Goal: Task Accomplishment & Management: Manage account settings

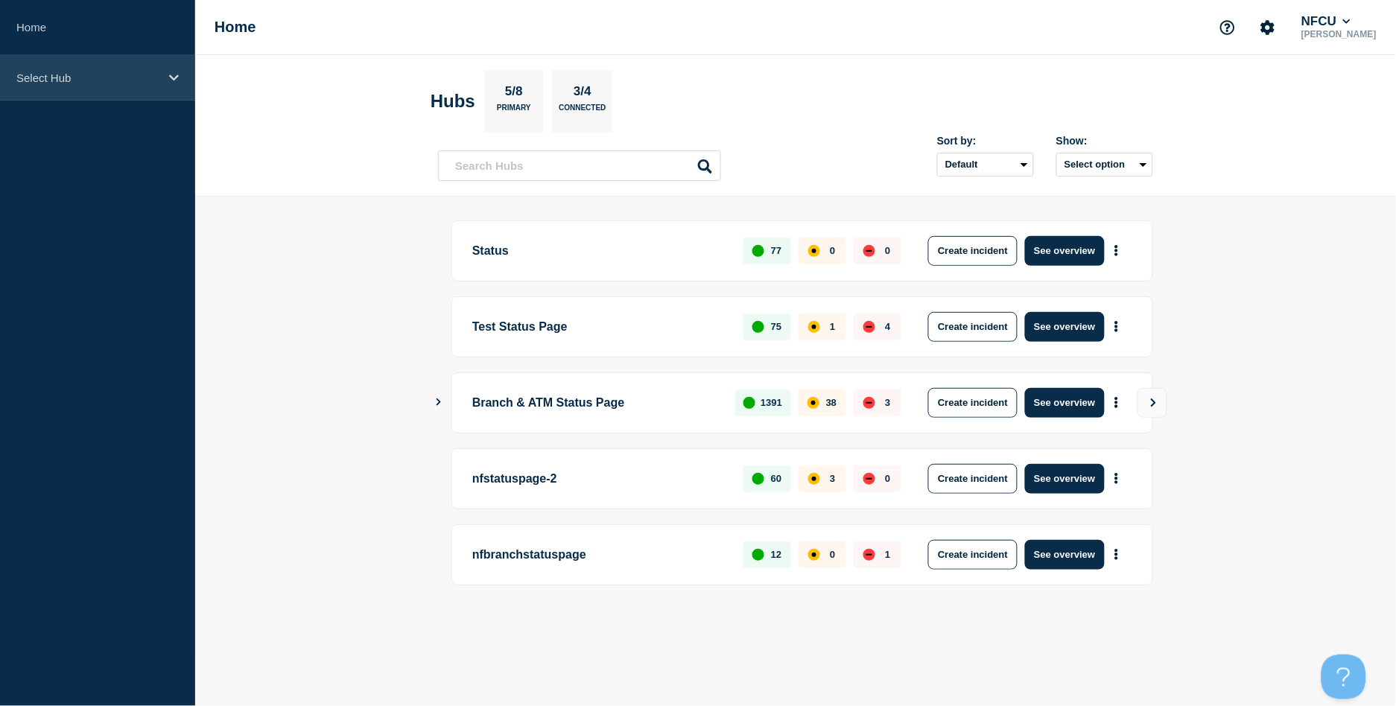
click at [80, 78] on p "Select Hub" at bounding box center [87, 78] width 143 height 13
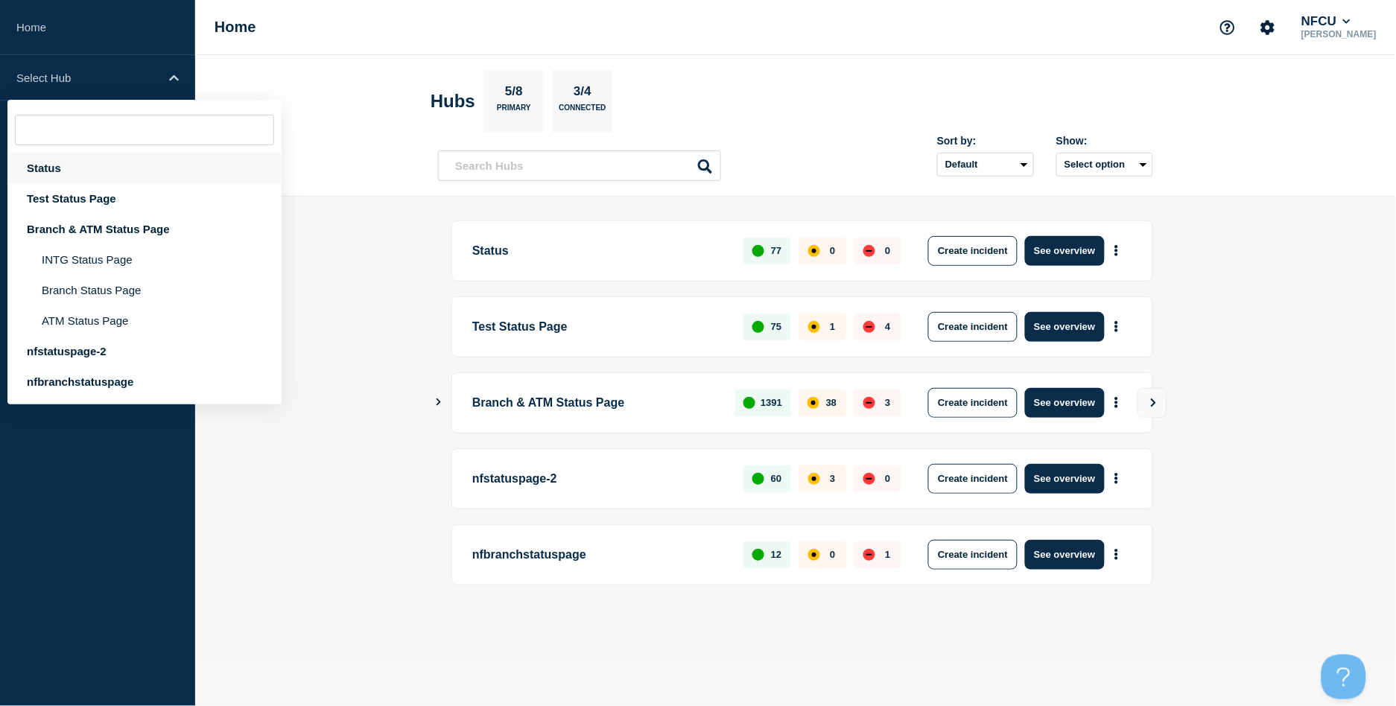
click at [36, 166] on div "Status" at bounding box center [144, 168] width 274 height 31
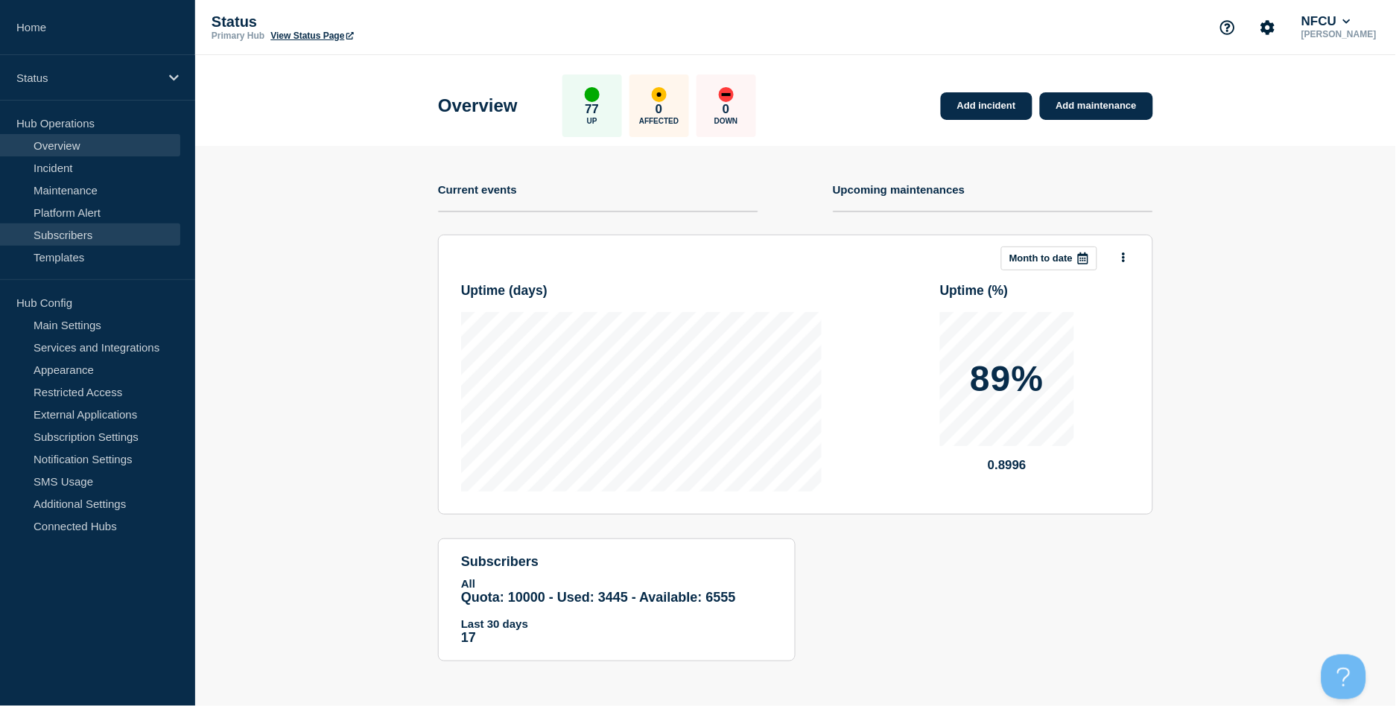
click at [60, 227] on link "Subscribers" at bounding box center [90, 234] width 180 height 22
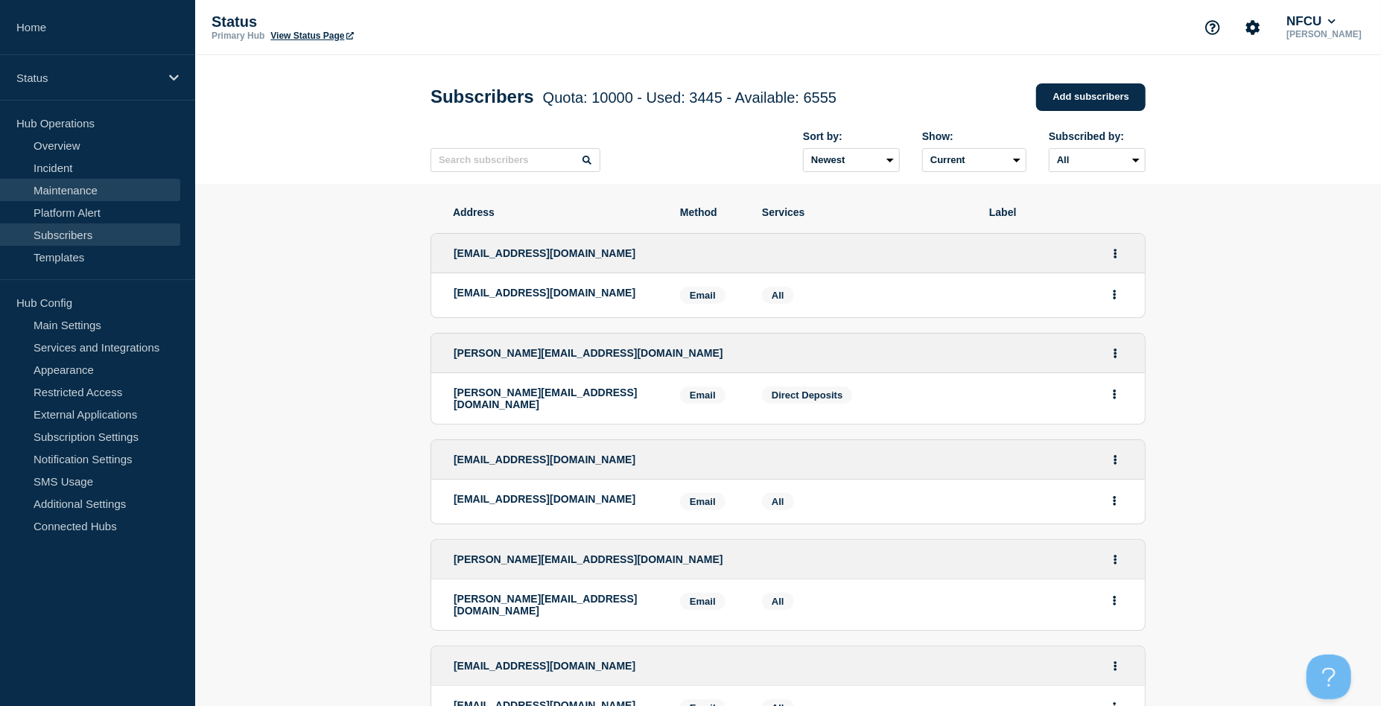
click at [63, 188] on link "Maintenance" at bounding box center [90, 190] width 180 height 22
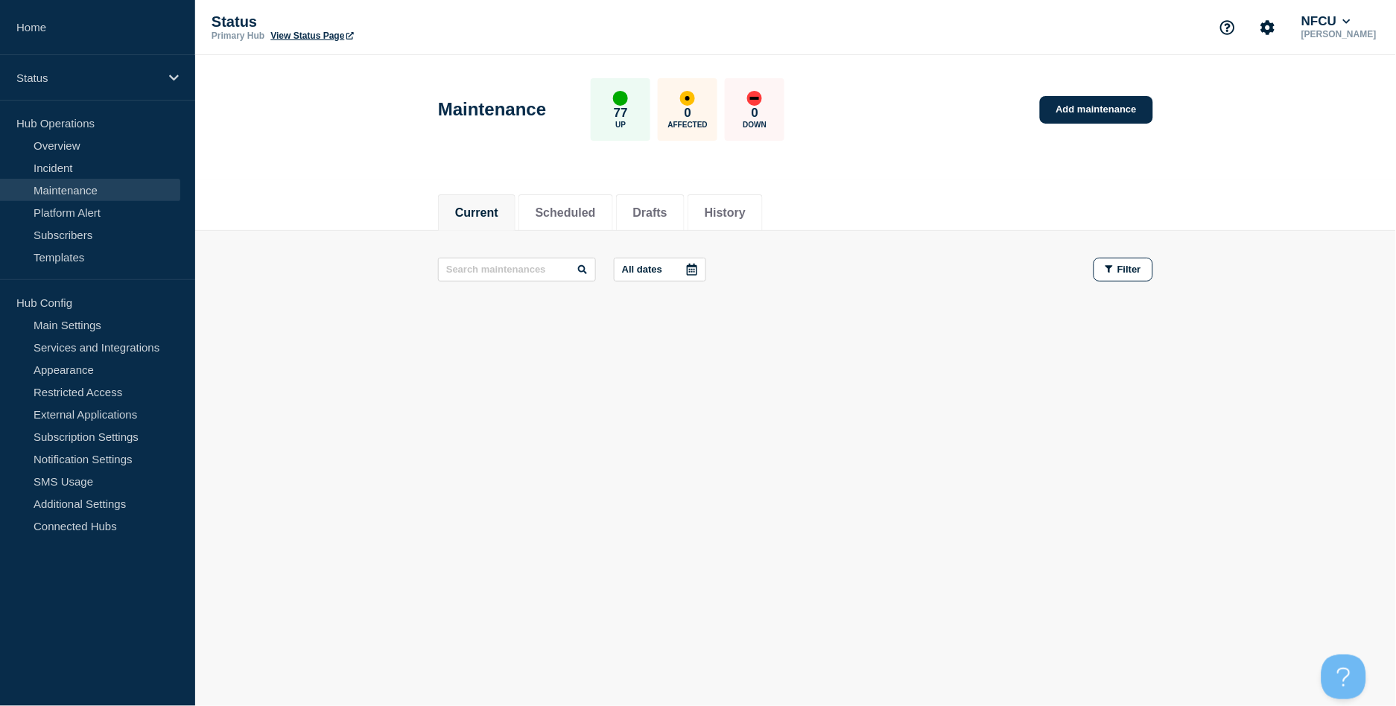
click at [62, 193] on link "Maintenance" at bounding box center [90, 190] width 180 height 22
click at [571, 206] on button "Scheduled" at bounding box center [566, 212] width 60 height 13
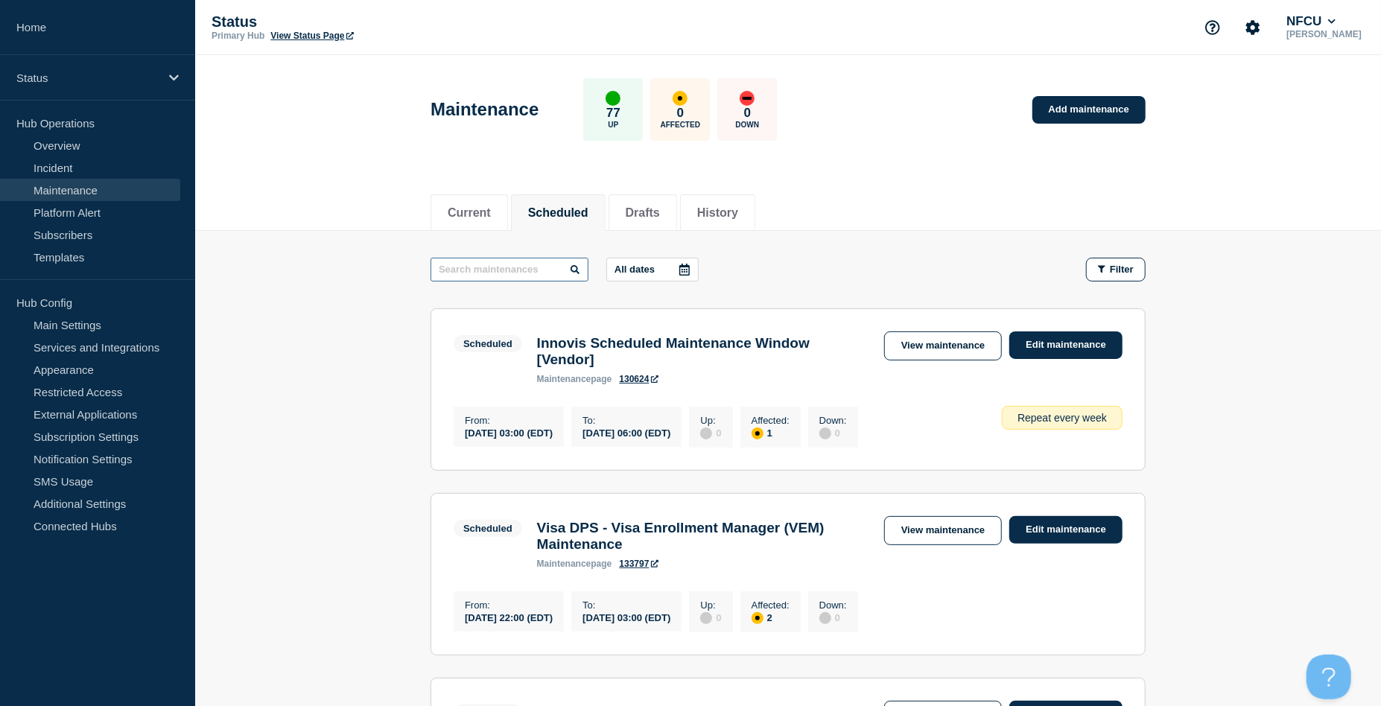
click at [541, 270] on input "text" at bounding box center [509, 270] width 158 height 24
type input "RACF"
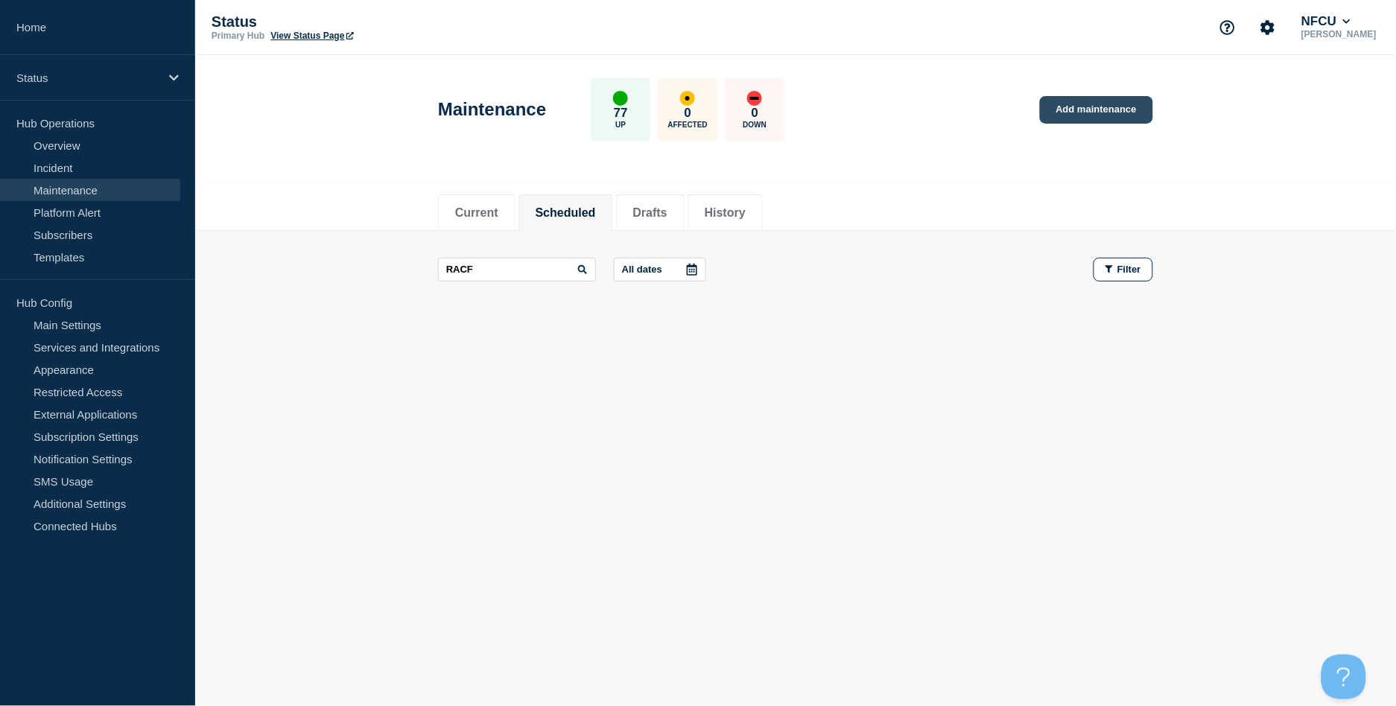
click at [1113, 109] on link "Add maintenance" at bounding box center [1096, 110] width 113 height 28
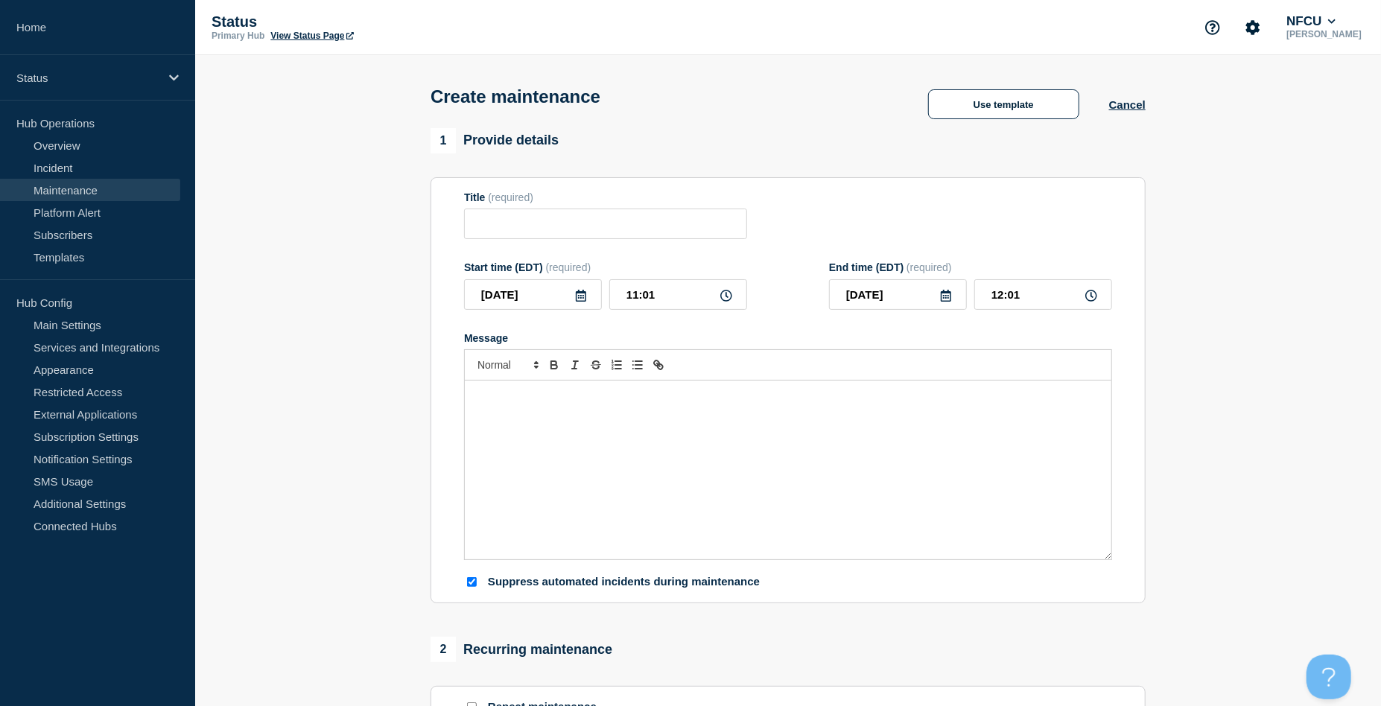
checkbox input "true"
click at [506, 225] on input "Title" at bounding box center [605, 224] width 283 height 31
paste input "Rotate RACF IDs database"
click at [582, 227] on input "Rotate RACF IDs database" at bounding box center [605, 224] width 283 height 31
type input "Rotate RACF IDs Database"
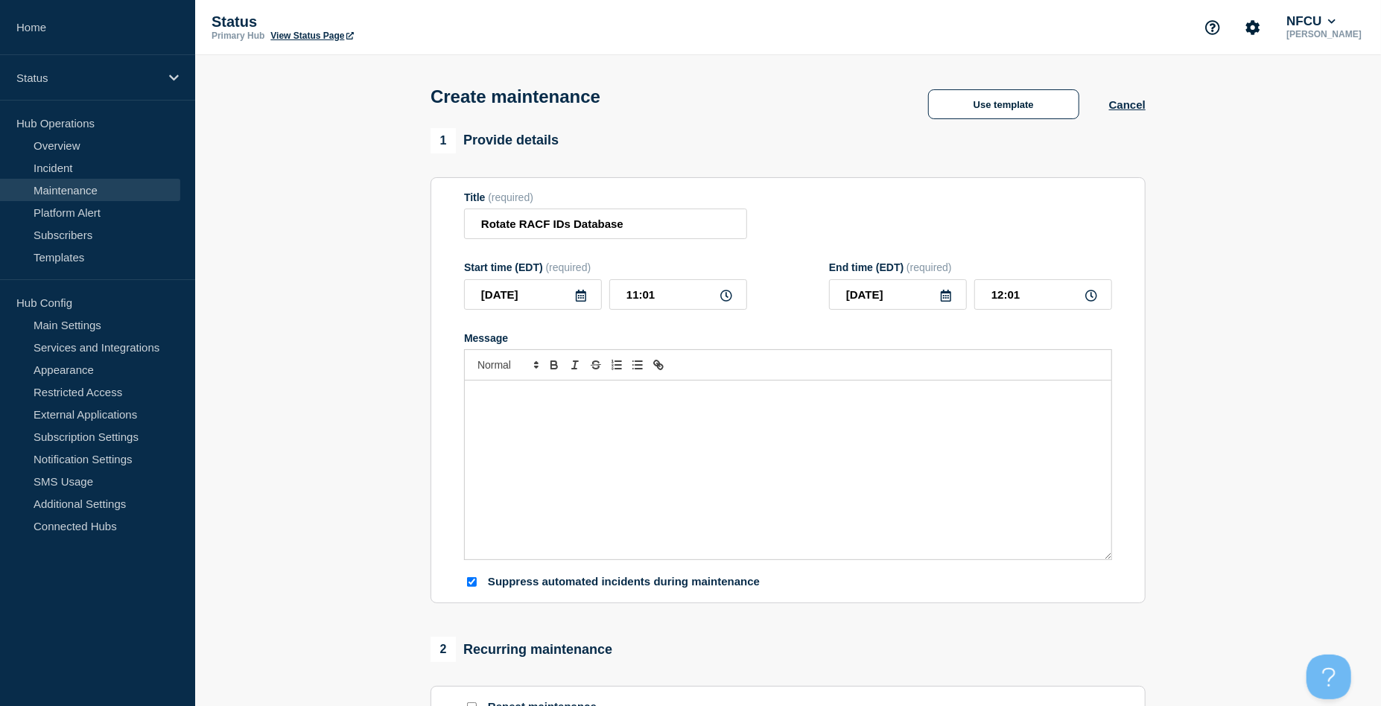
click at [592, 410] on div "Message" at bounding box center [788, 470] width 646 height 179
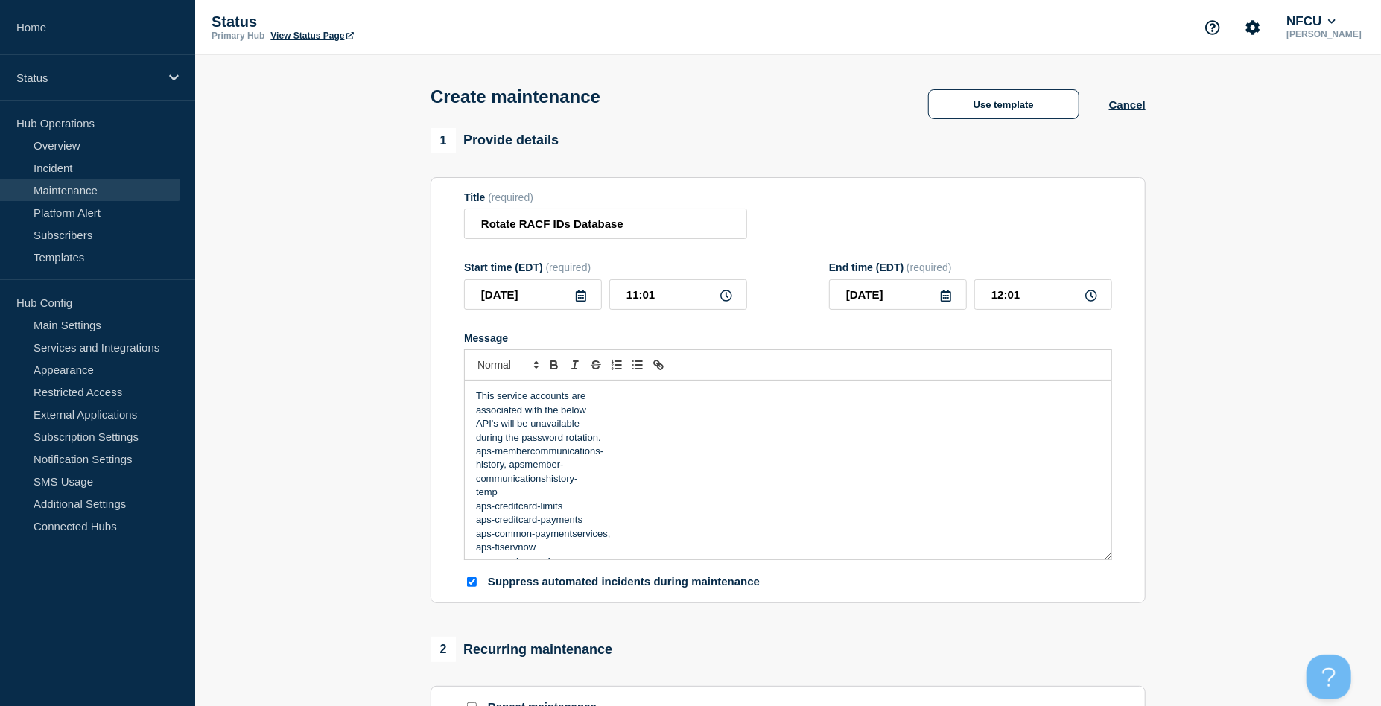
click at [476, 410] on p "associated with the below" at bounding box center [788, 410] width 624 height 13
click at [476, 415] on p "API's will be unavailable" at bounding box center [788, 410] width 624 height 13
click at [476, 415] on p "during the password rotation." at bounding box center [788, 410] width 624 height 13
click at [954, 396] on p "This service accounts are associated with the below API's will be unavailable d…" at bounding box center [788, 396] width 624 height 13
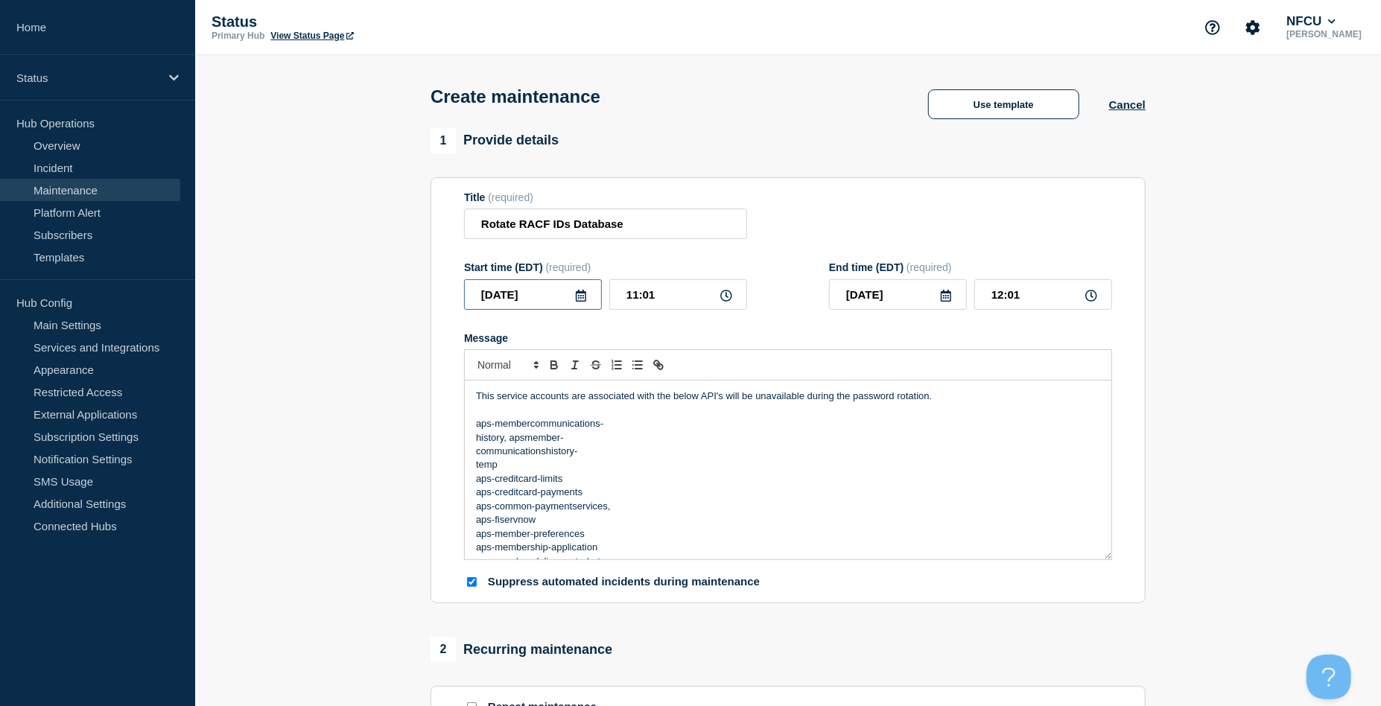
click at [587, 296] on input "[DATE]" at bounding box center [533, 294] width 138 height 31
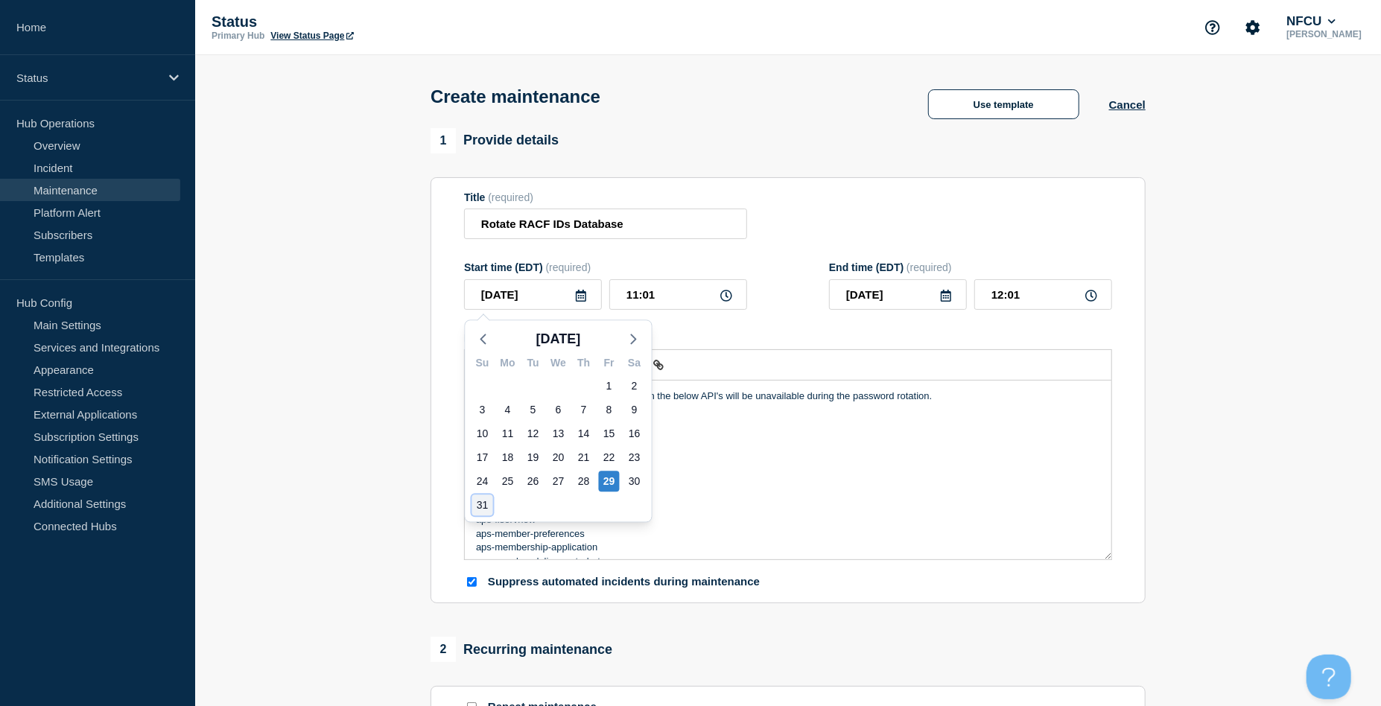
click at [479, 501] on div "31" at bounding box center [482, 505] width 21 height 21
type input "[DATE]"
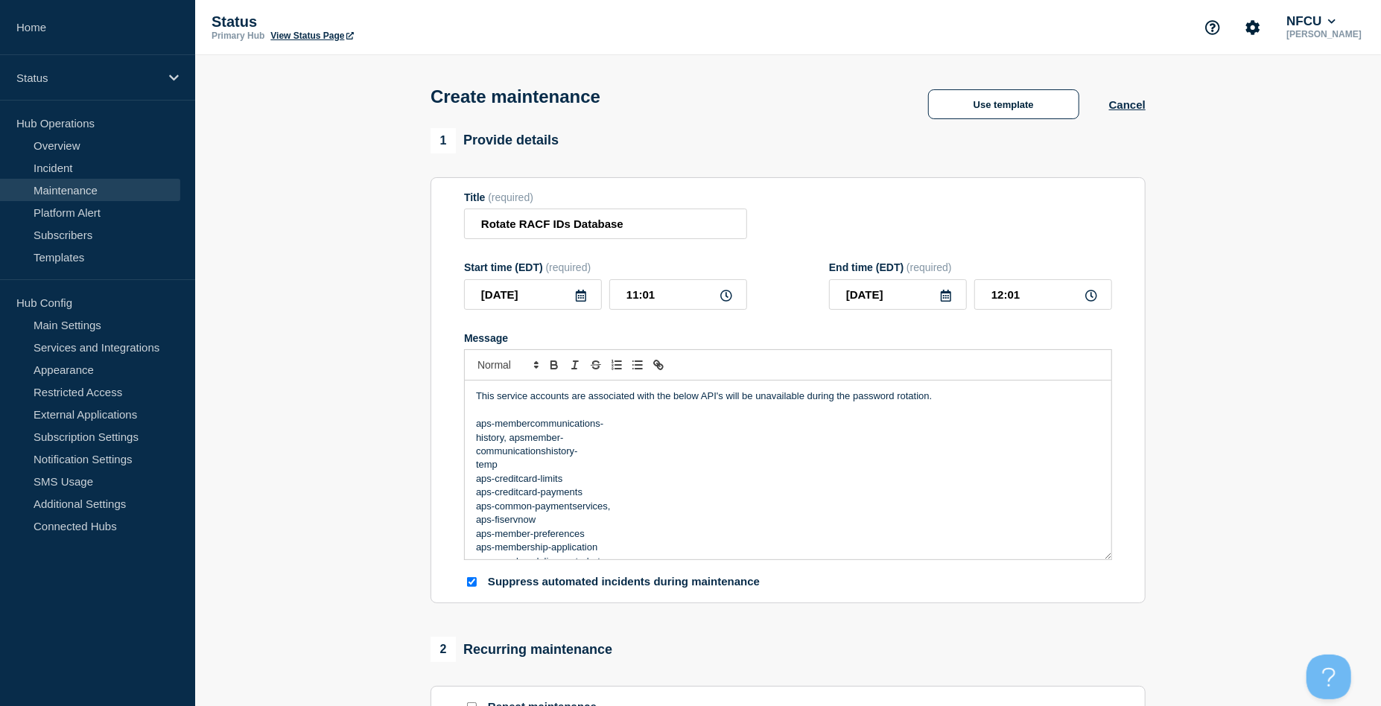
click at [723, 296] on icon at bounding box center [726, 296] width 12 height 12
drag, startPoint x: 680, startPoint y: 291, endPoint x: 538, endPoint y: 285, distance: 142.4
click at [545, 287] on div "[DATE] 11:01" at bounding box center [605, 294] width 283 height 31
type input "01:00"
click at [1010, 226] on div "Title (required) Rotate RACF IDs Database" at bounding box center [788, 215] width 648 height 48
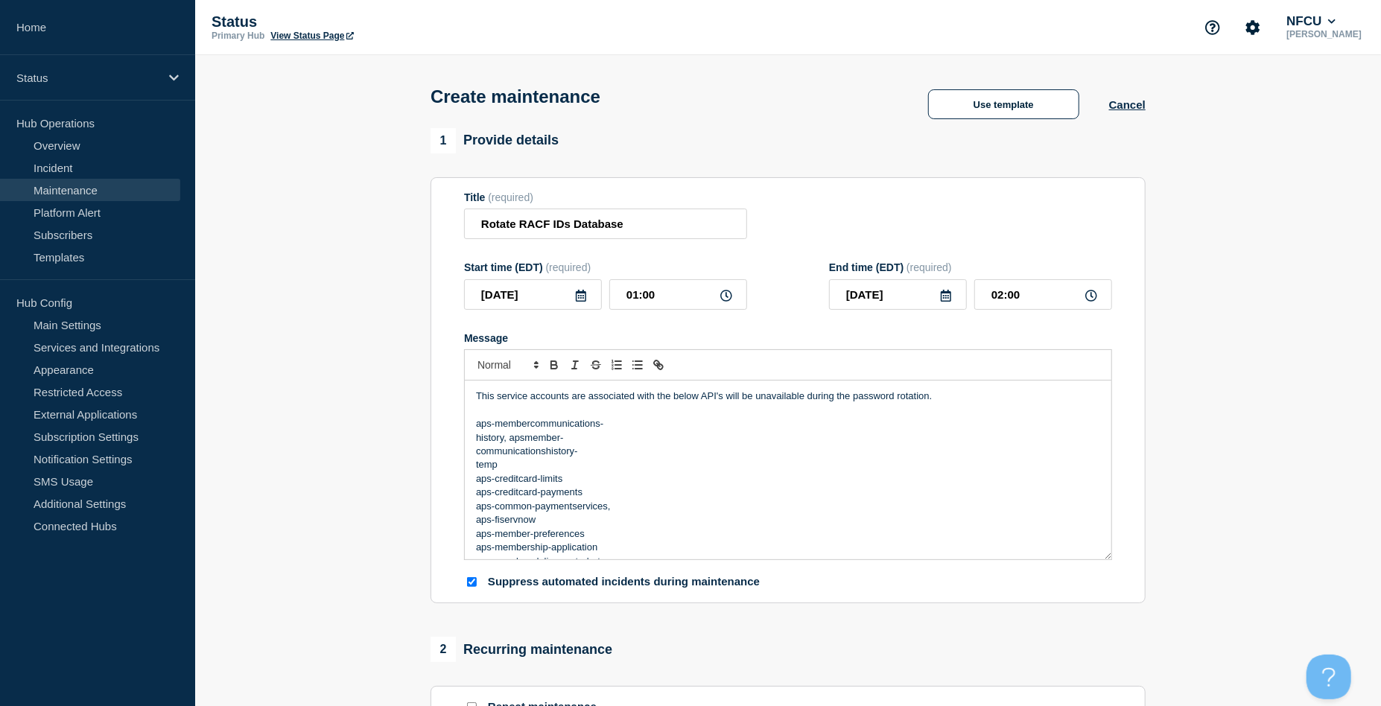
click at [1035, 281] on div "End time (EDT) (required) [DATE] 02:00" at bounding box center [970, 285] width 283 height 48
click at [1044, 295] on input "02:00" at bounding box center [1043, 294] width 138 height 31
click at [964, 289] on div "[DATE] 02:00" at bounding box center [970, 294] width 283 height 31
drag, startPoint x: 1037, startPoint y: 295, endPoint x: 932, endPoint y: 287, distance: 105.3
click at [937, 289] on div "[DATE] 02:00" at bounding box center [970, 294] width 283 height 31
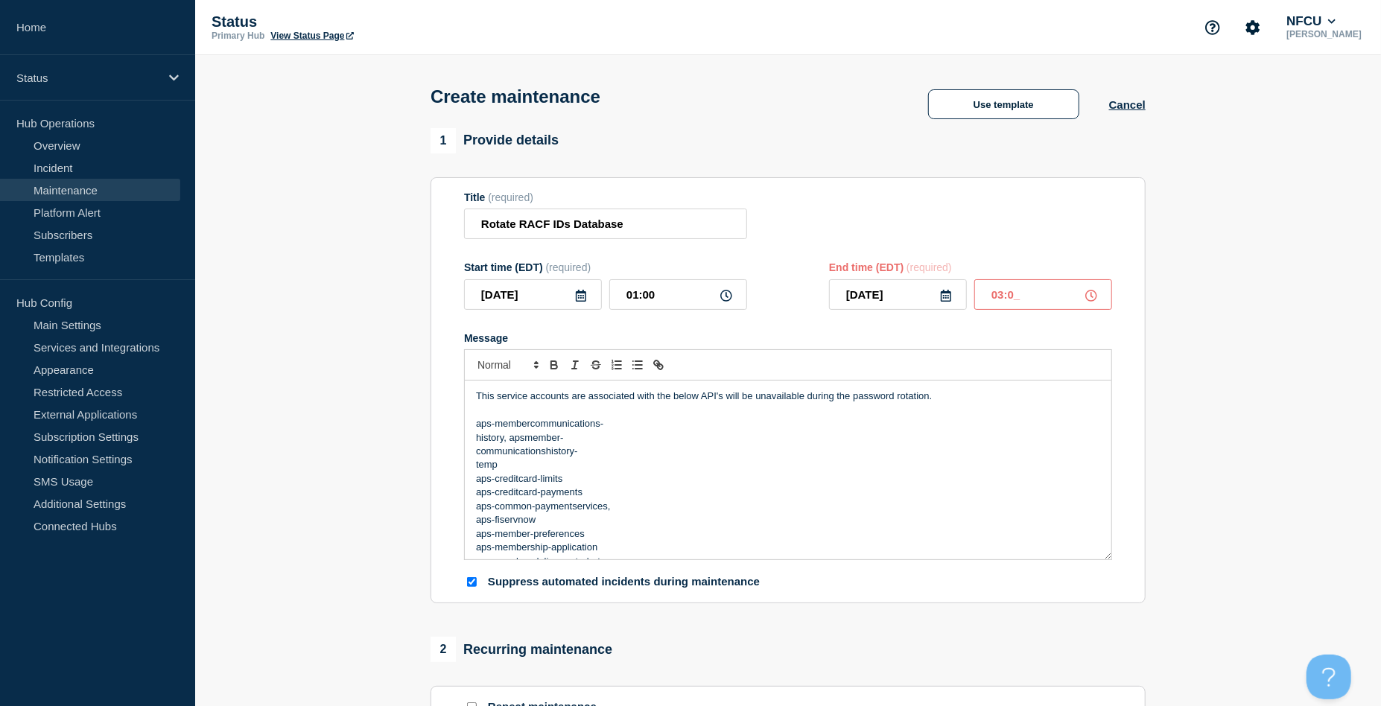
type input "03:00"
click at [898, 263] on form "Title (required) Rotate RACF IDs Database Start time (EDT) (required) [DATE] 01…" at bounding box center [788, 390] width 648 height 398
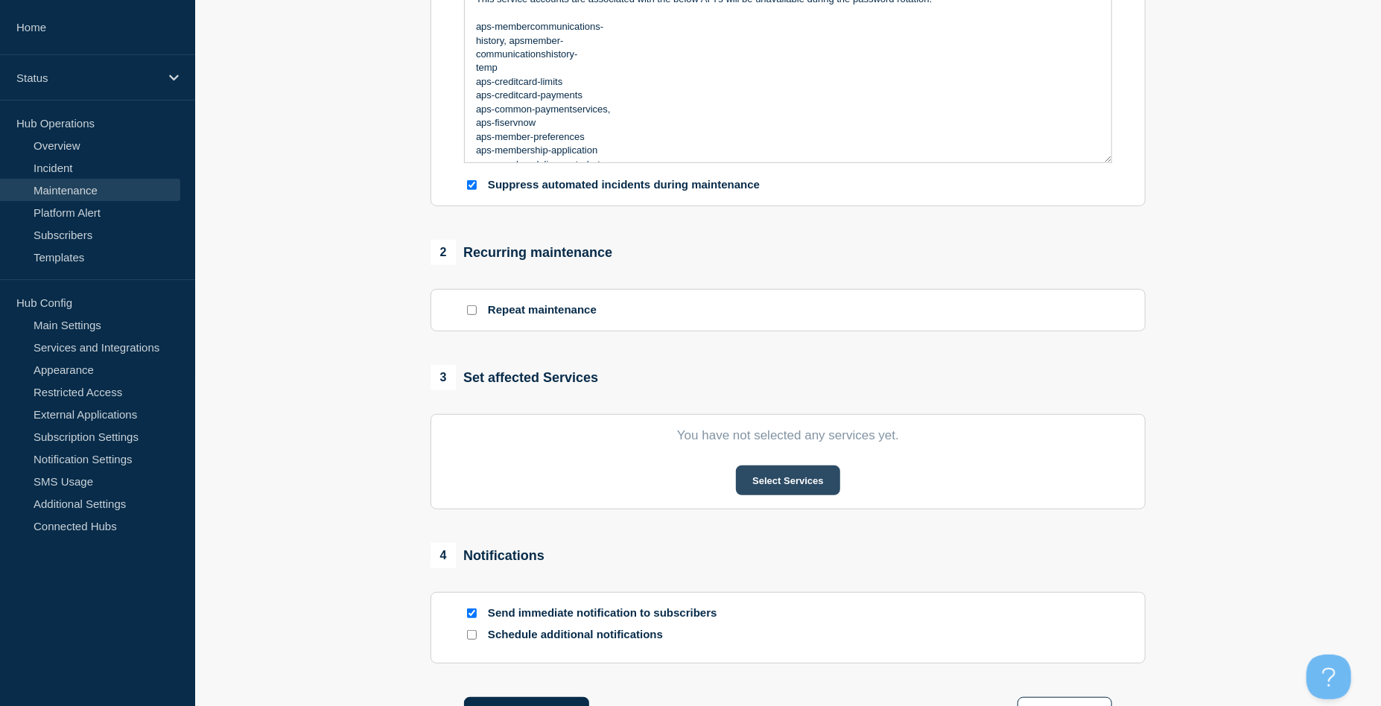
click at [807, 469] on button "Select Services" at bounding box center [788, 480] width 104 height 30
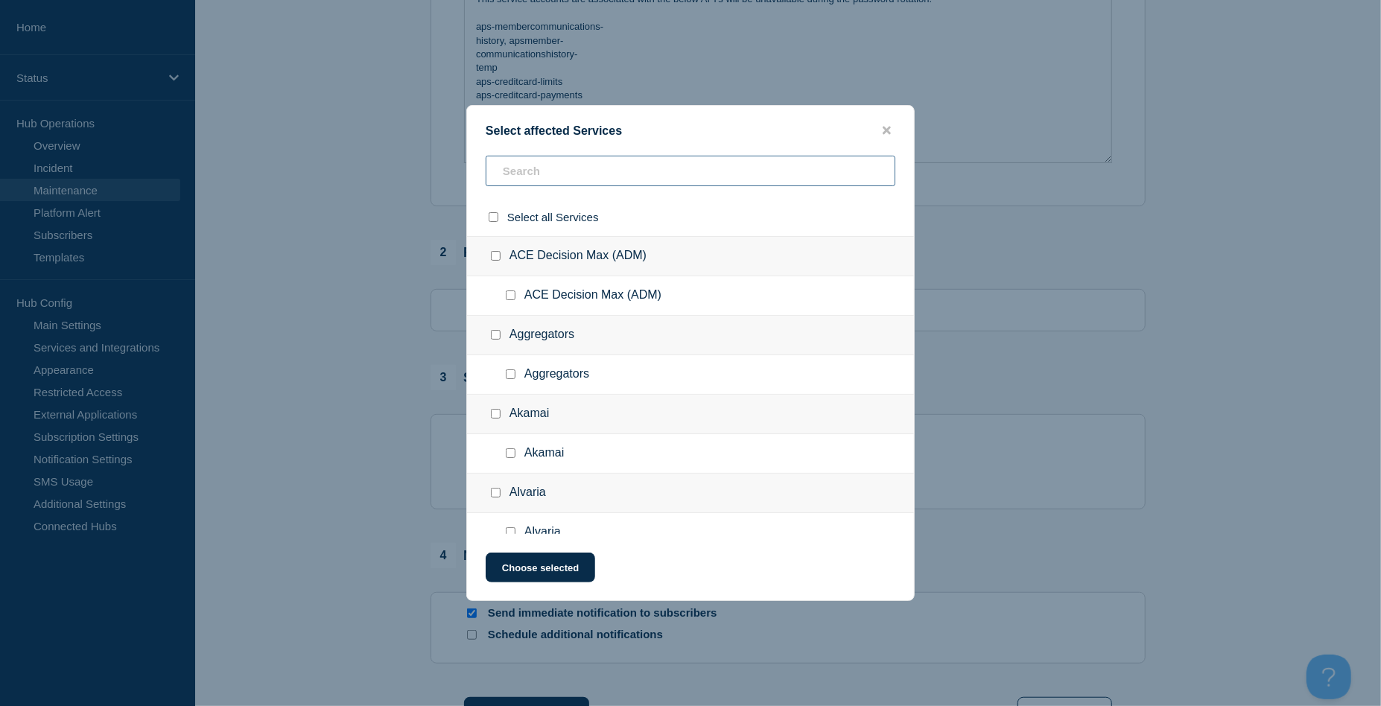
click at [583, 177] on input "text" at bounding box center [691, 171] width 410 height 31
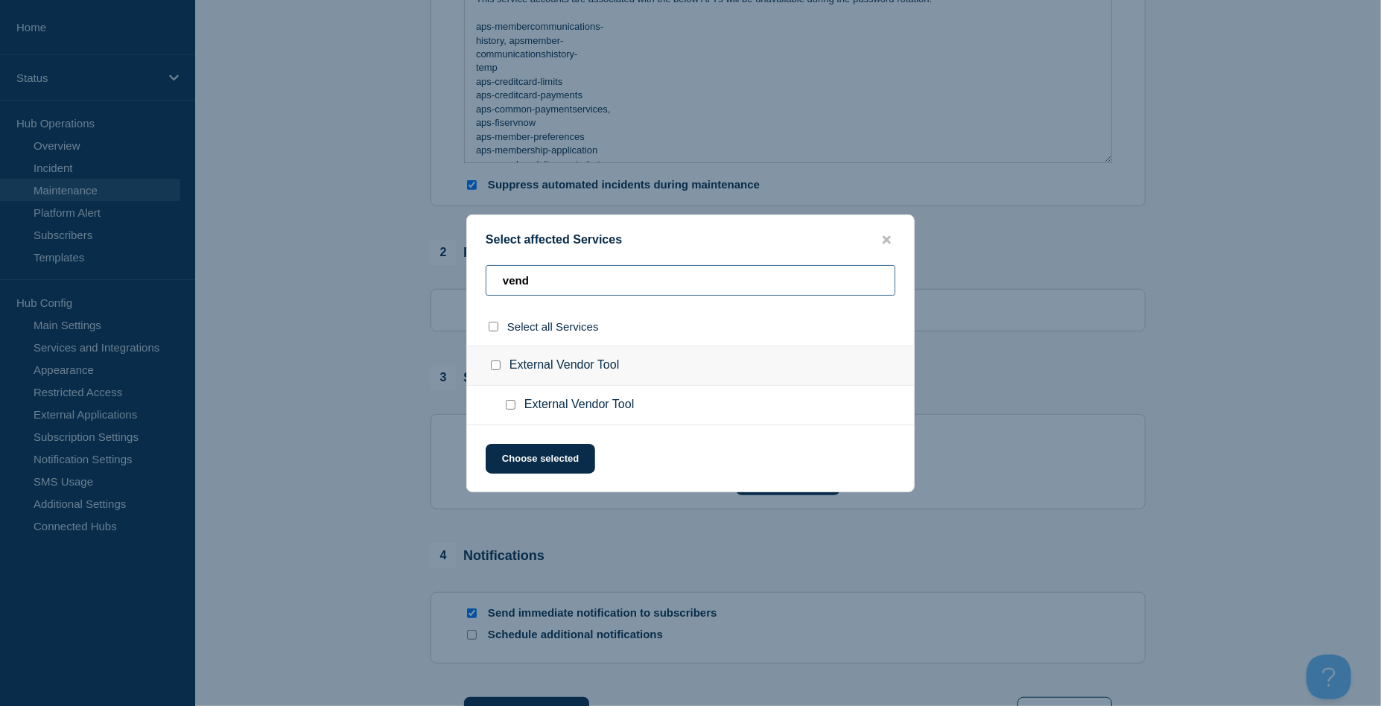
type input "vend"
click at [494, 365] on input "External Vendor Tool checkbox" at bounding box center [496, 365] width 10 height 10
checkbox input "true"
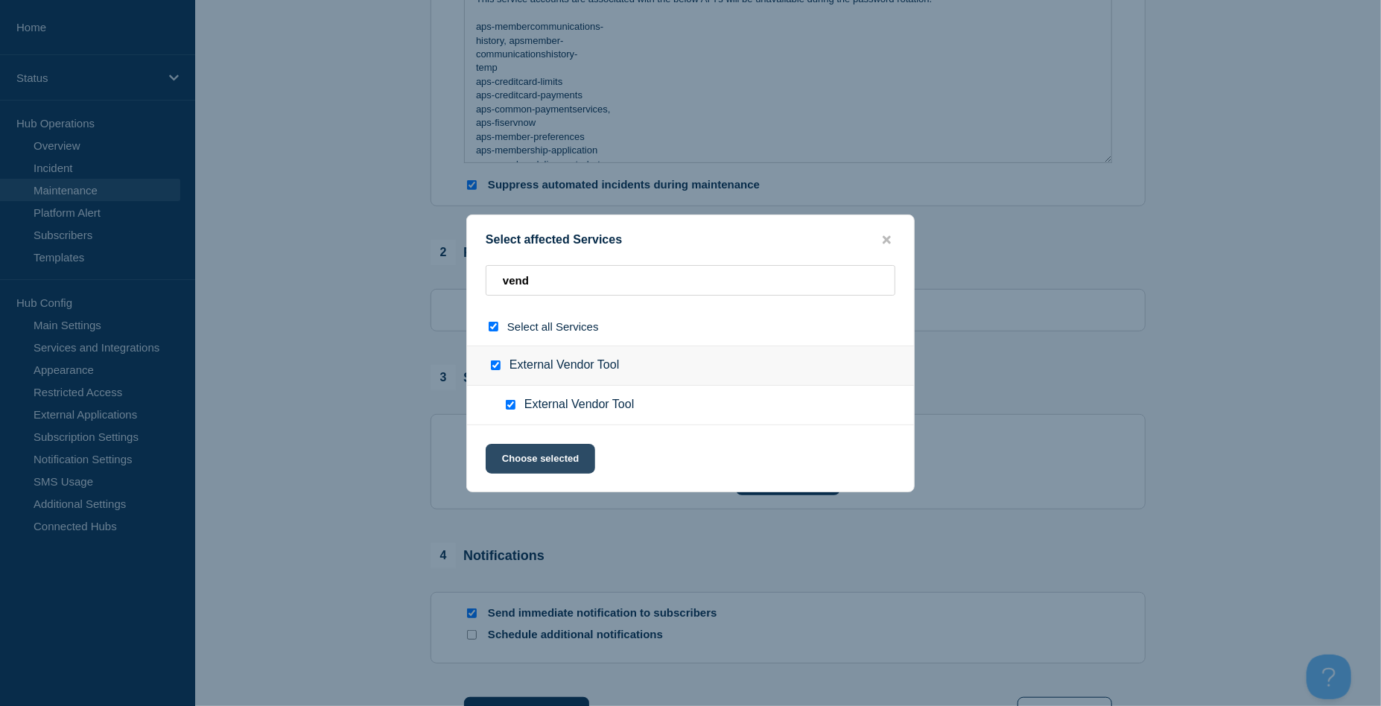
click at [553, 465] on button "Choose selected" at bounding box center [540, 459] width 109 height 30
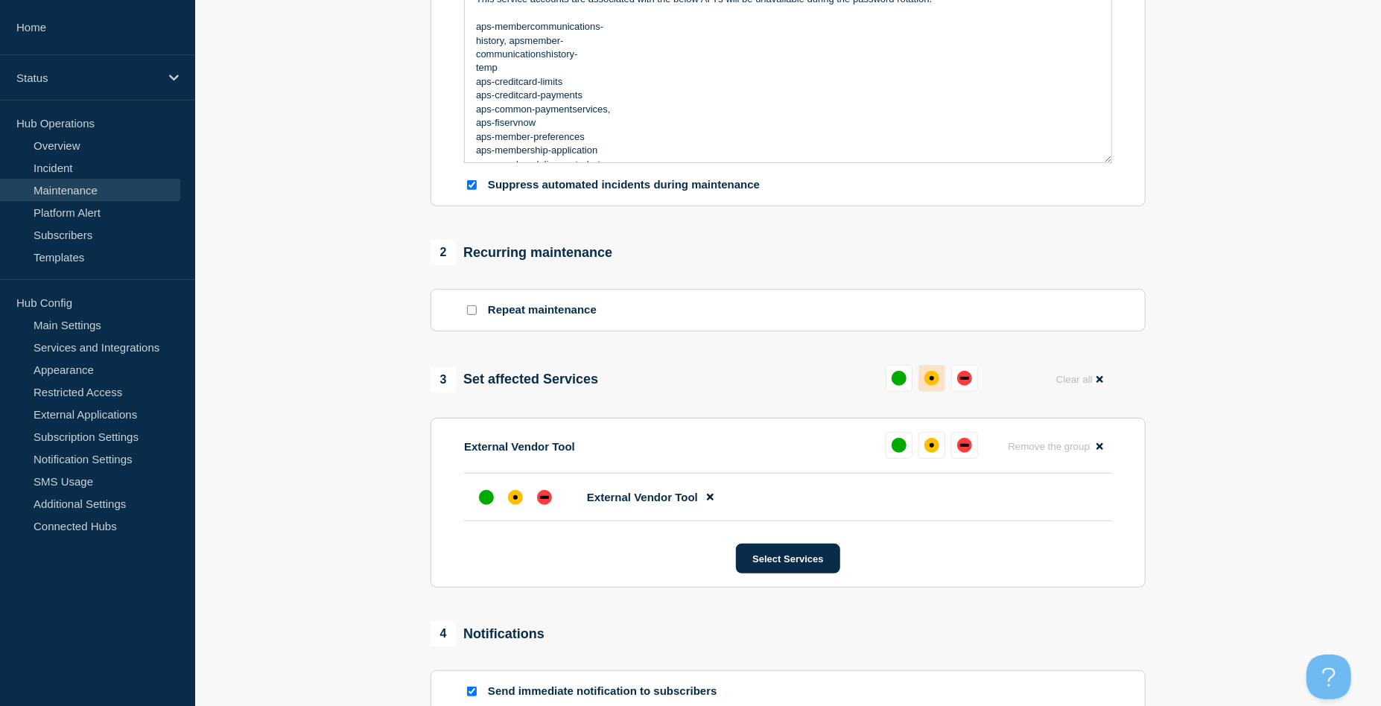
click at [931, 375] on div "affected" at bounding box center [931, 378] width 15 height 15
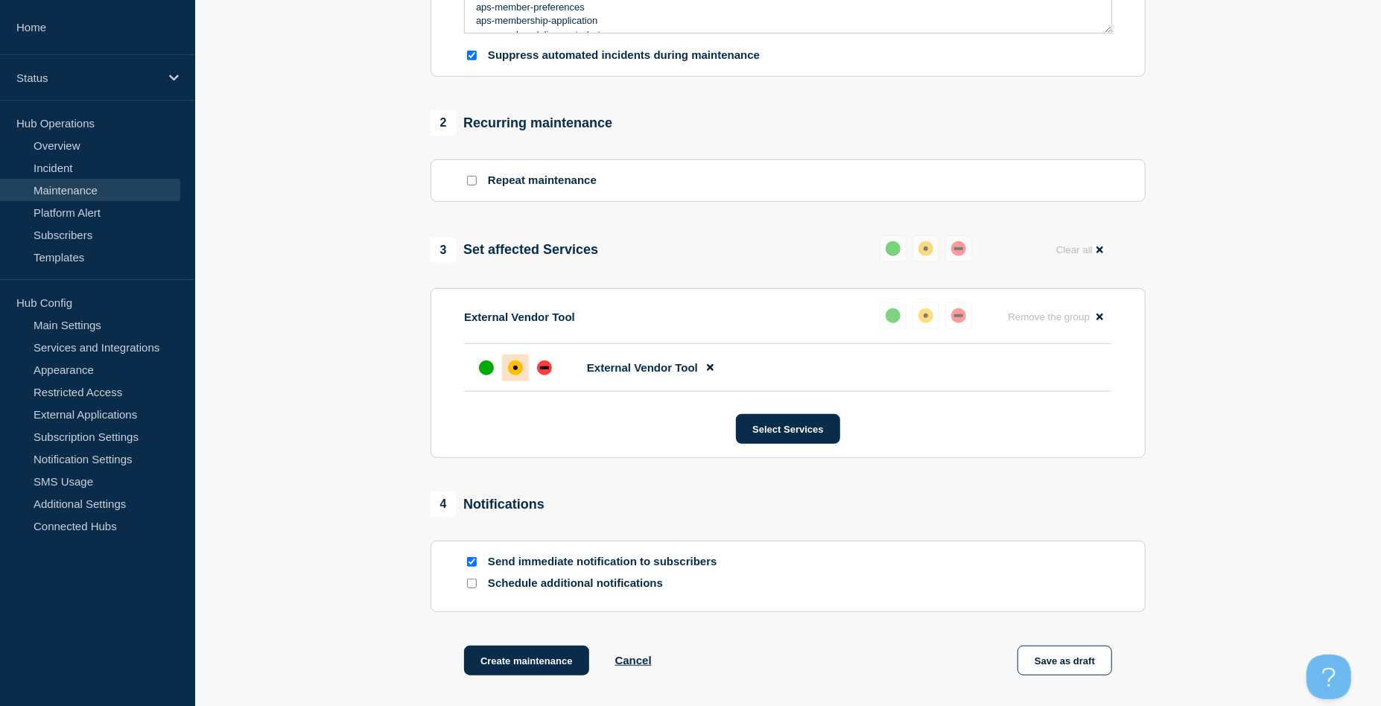
scroll to position [670, 0]
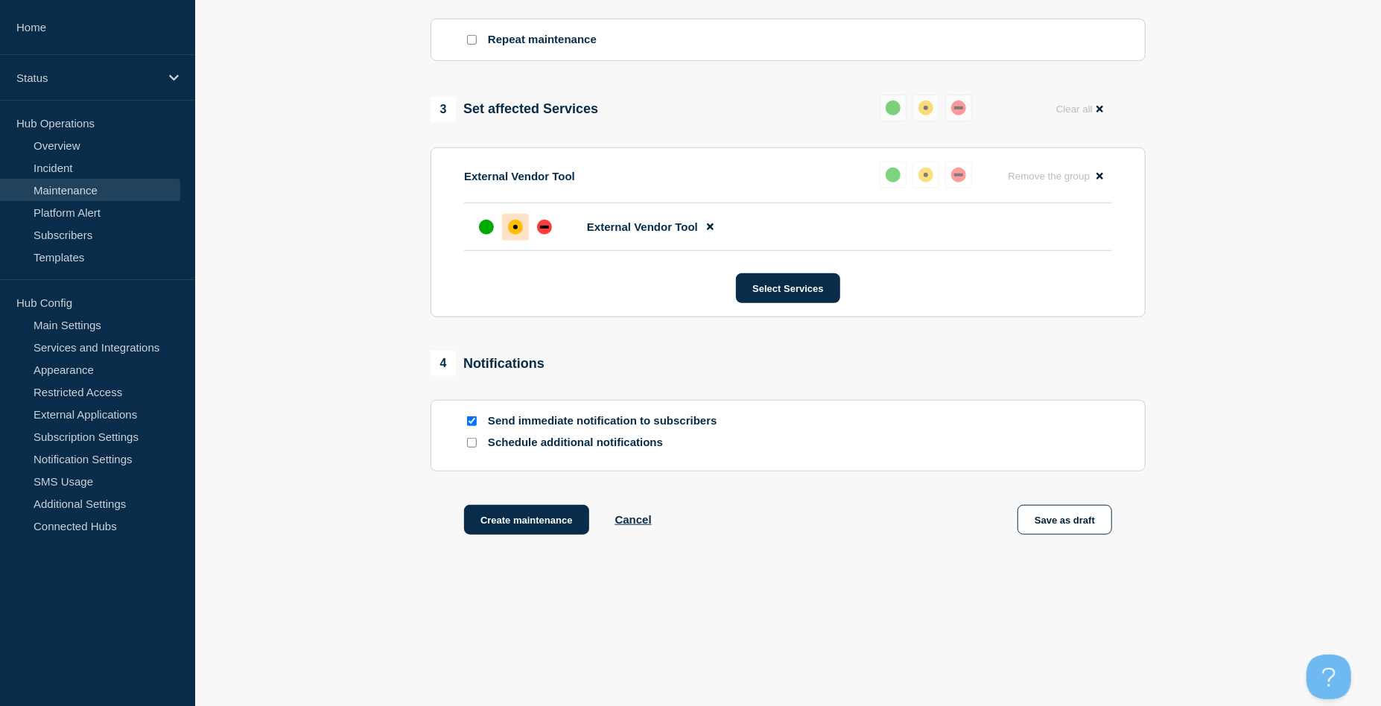
click at [469, 422] on input "Send immediate notification to subscribers" at bounding box center [472, 421] width 10 height 10
checkbox input "false"
click at [546, 520] on button "Create maintenance" at bounding box center [526, 520] width 125 height 30
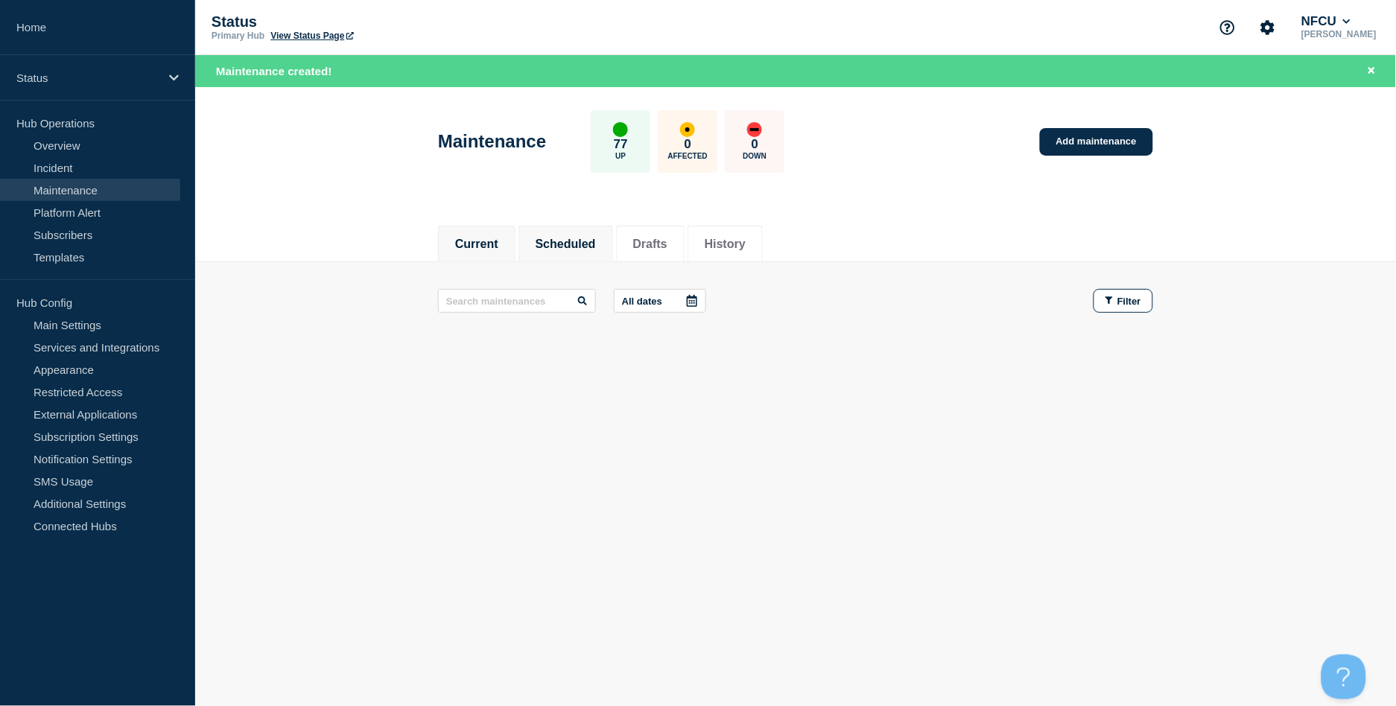
click at [551, 250] on button "Scheduled" at bounding box center [566, 244] width 60 height 13
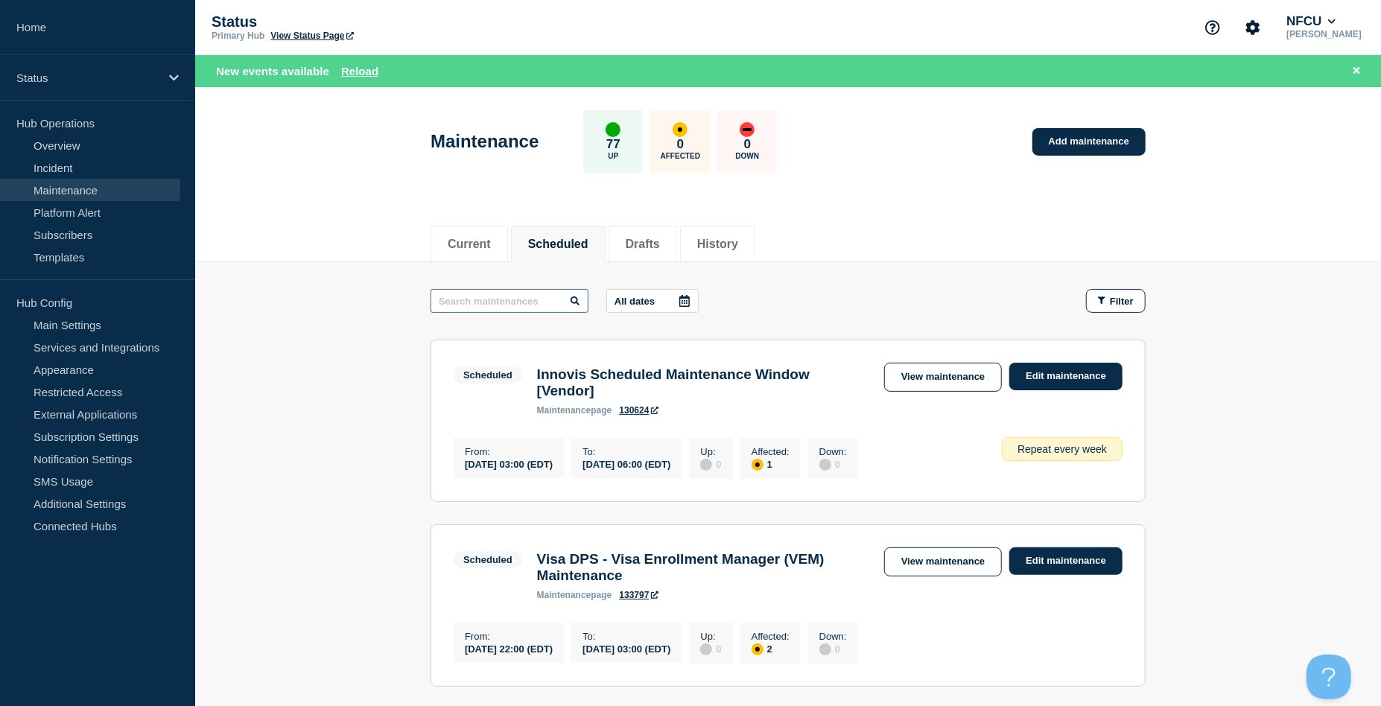
click at [464, 299] on input "text" at bounding box center [509, 301] width 158 height 24
type input "RSA"
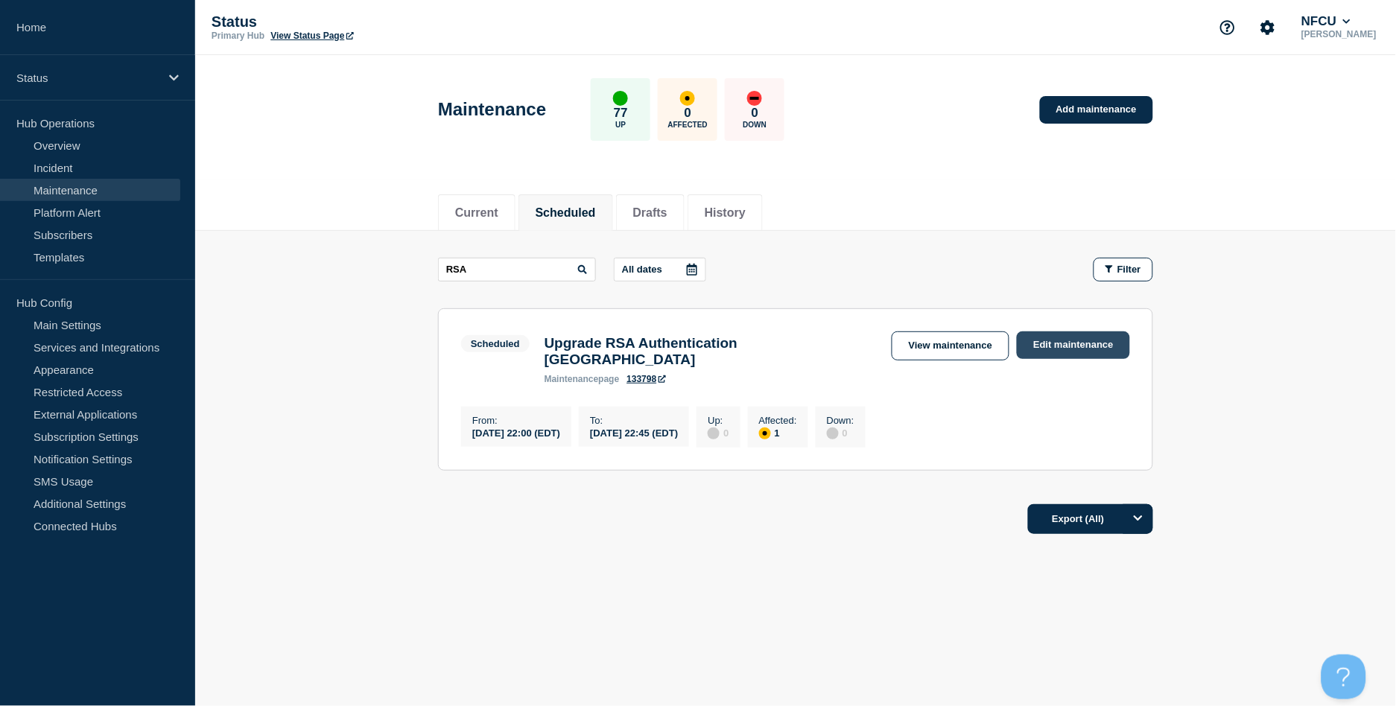
click at [1061, 346] on link "Edit maintenance" at bounding box center [1073, 345] width 113 height 28
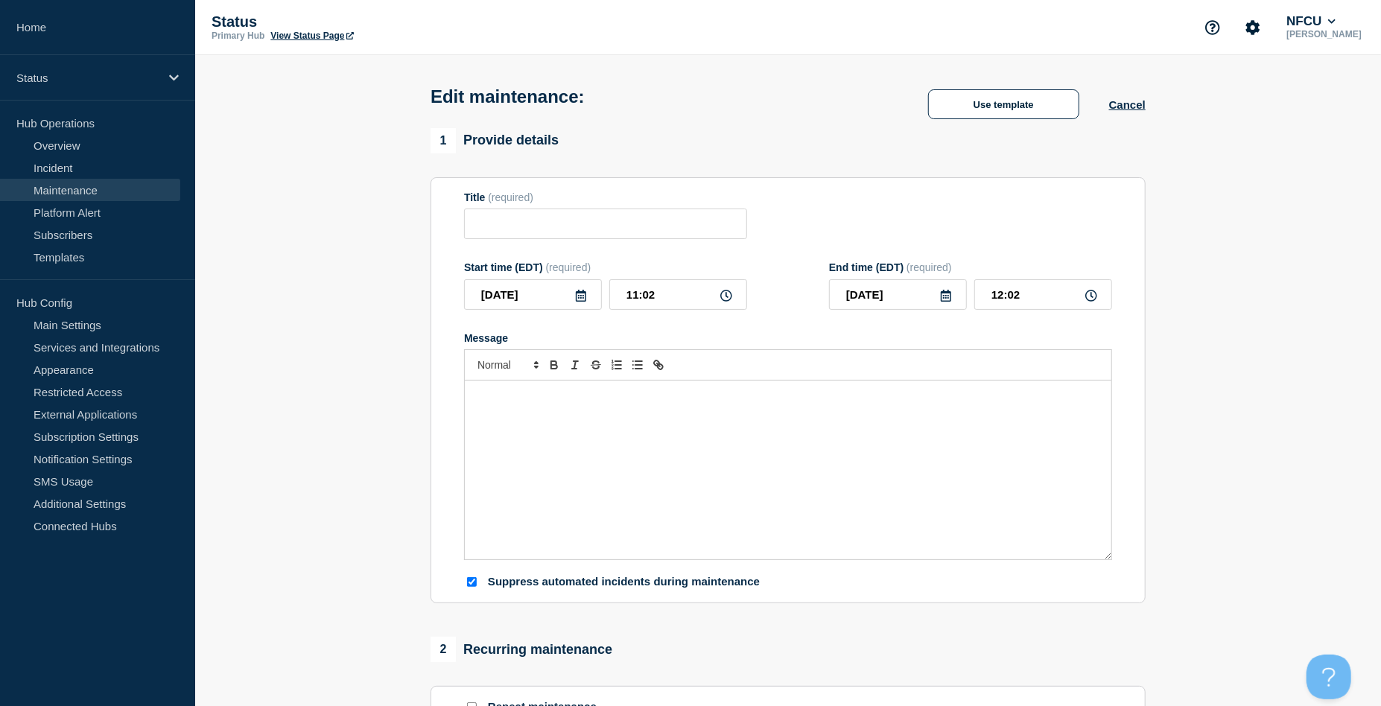
type input "Upgrade RSA Authentication [GEOGRAPHIC_DATA]"
type input "[DATE]"
type input "22:00"
type input "[DATE]"
type input "22:45"
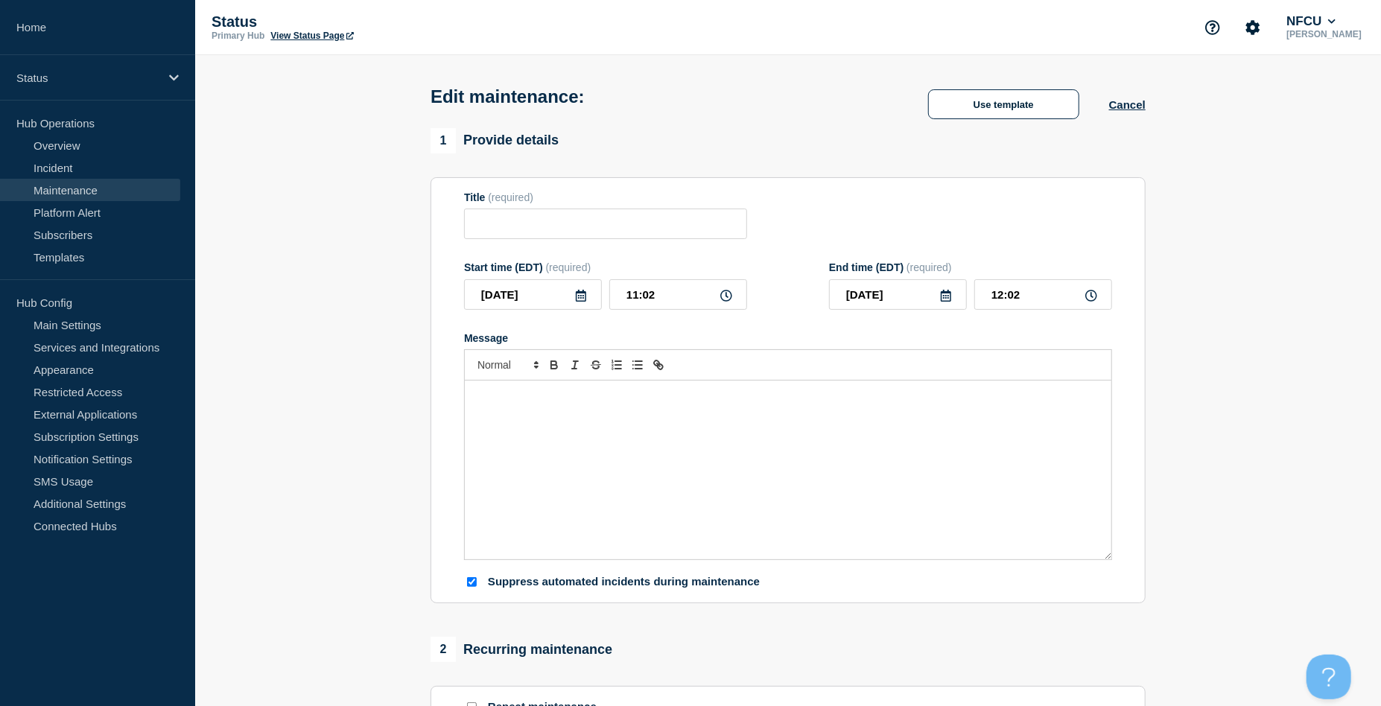
checkbox input "true"
checkbox input "false"
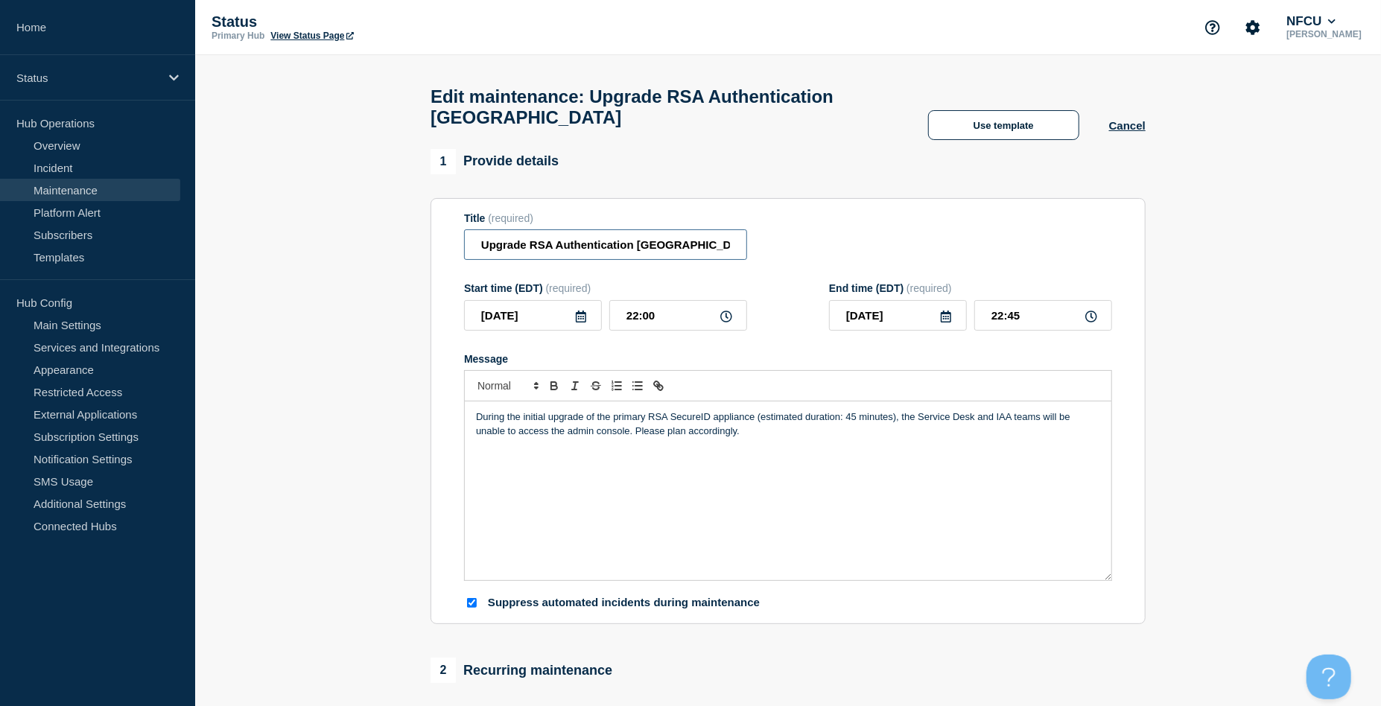
click at [712, 253] on input "Upgrade RSA Authentication [GEOGRAPHIC_DATA]" at bounding box center [605, 244] width 283 height 31
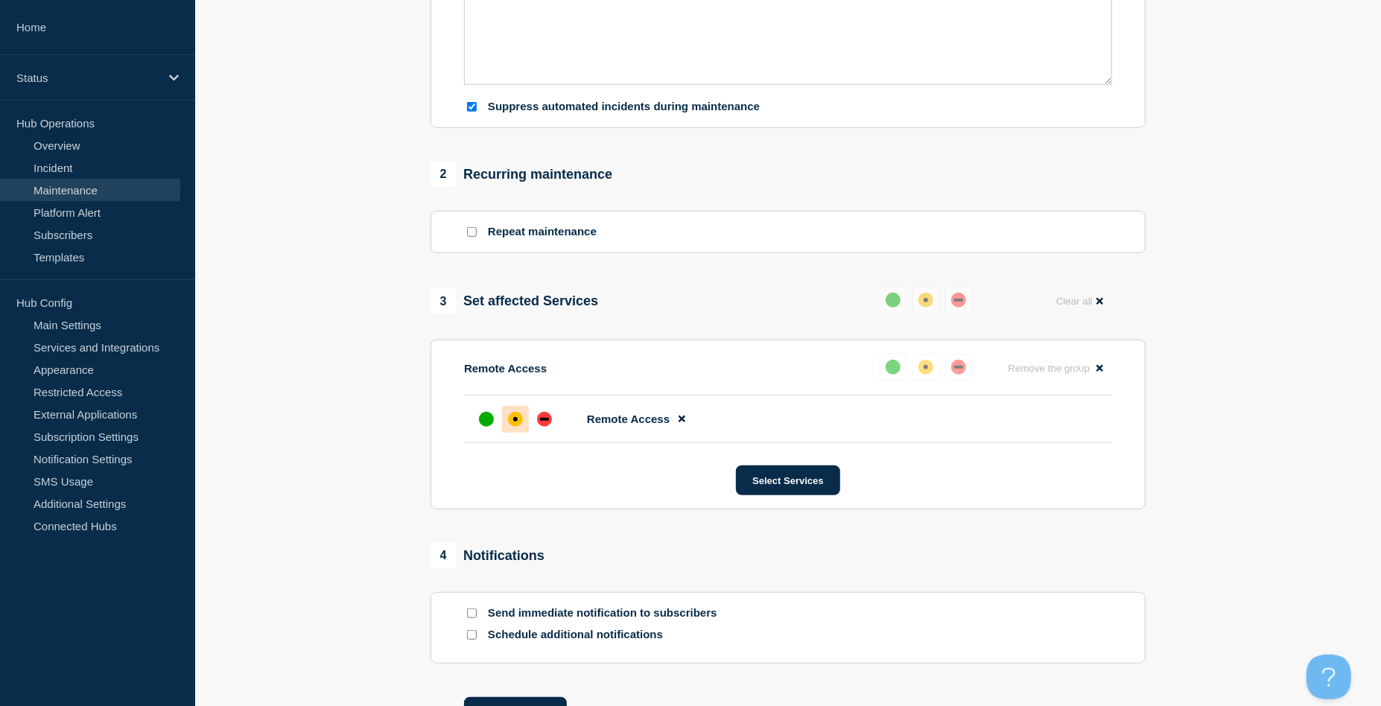
scroll to position [620, 0]
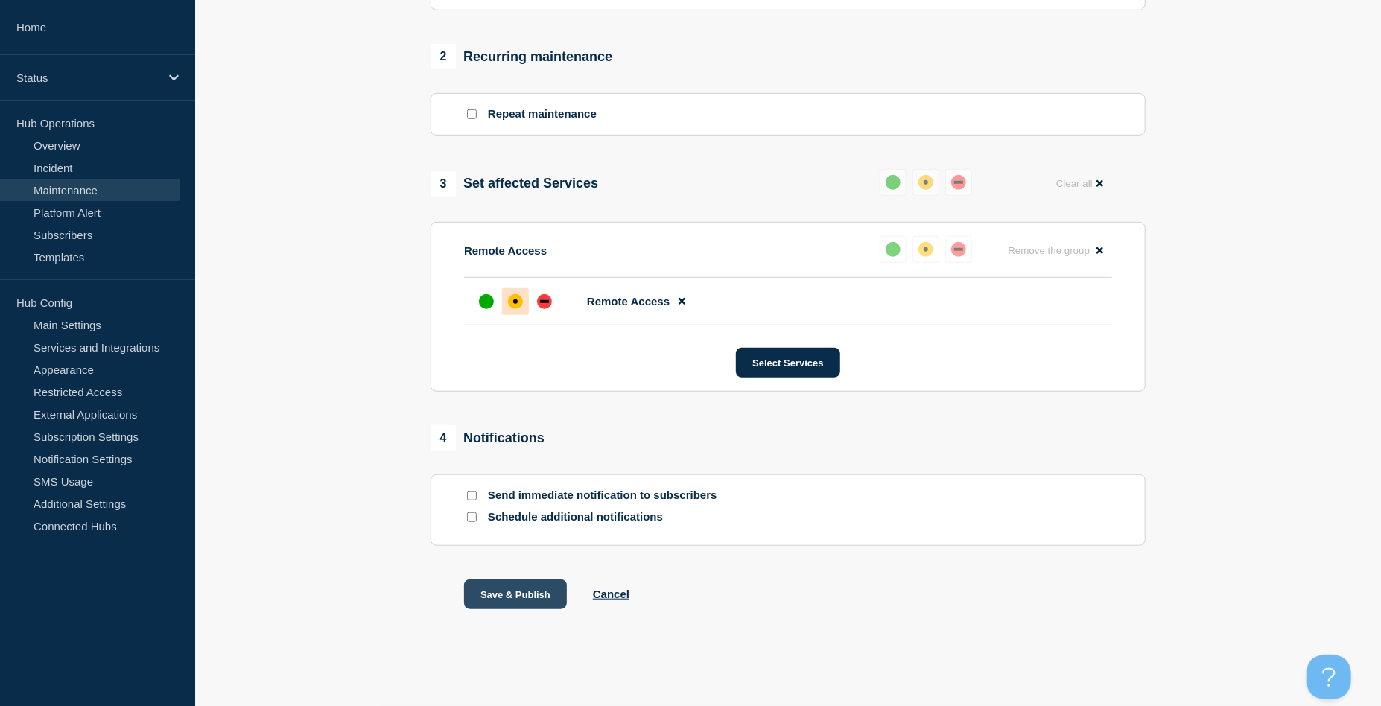
type input "Upgrade RSA Authentication Manager"
click at [516, 594] on button "Save & Publish" at bounding box center [515, 594] width 103 height 30
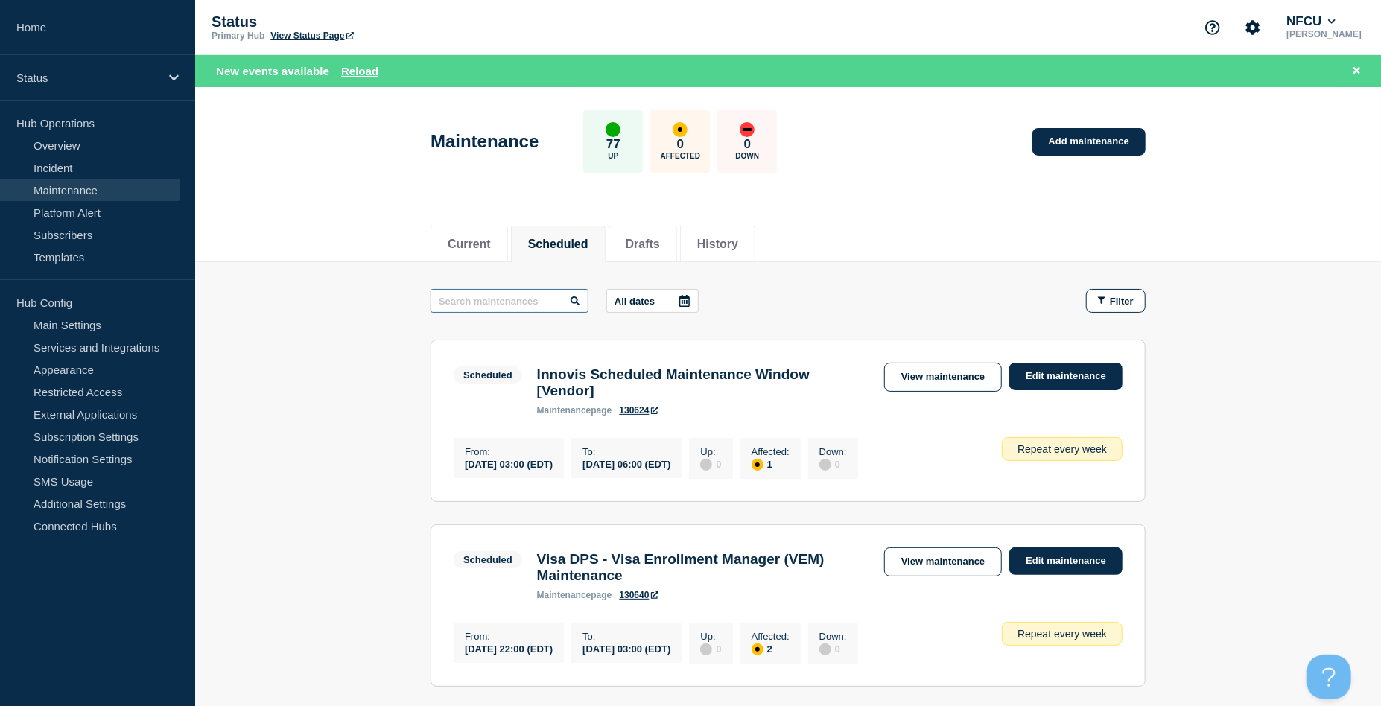
click at [533, 300] on input "text" at bounding box center [509, 301] width 158 height 24
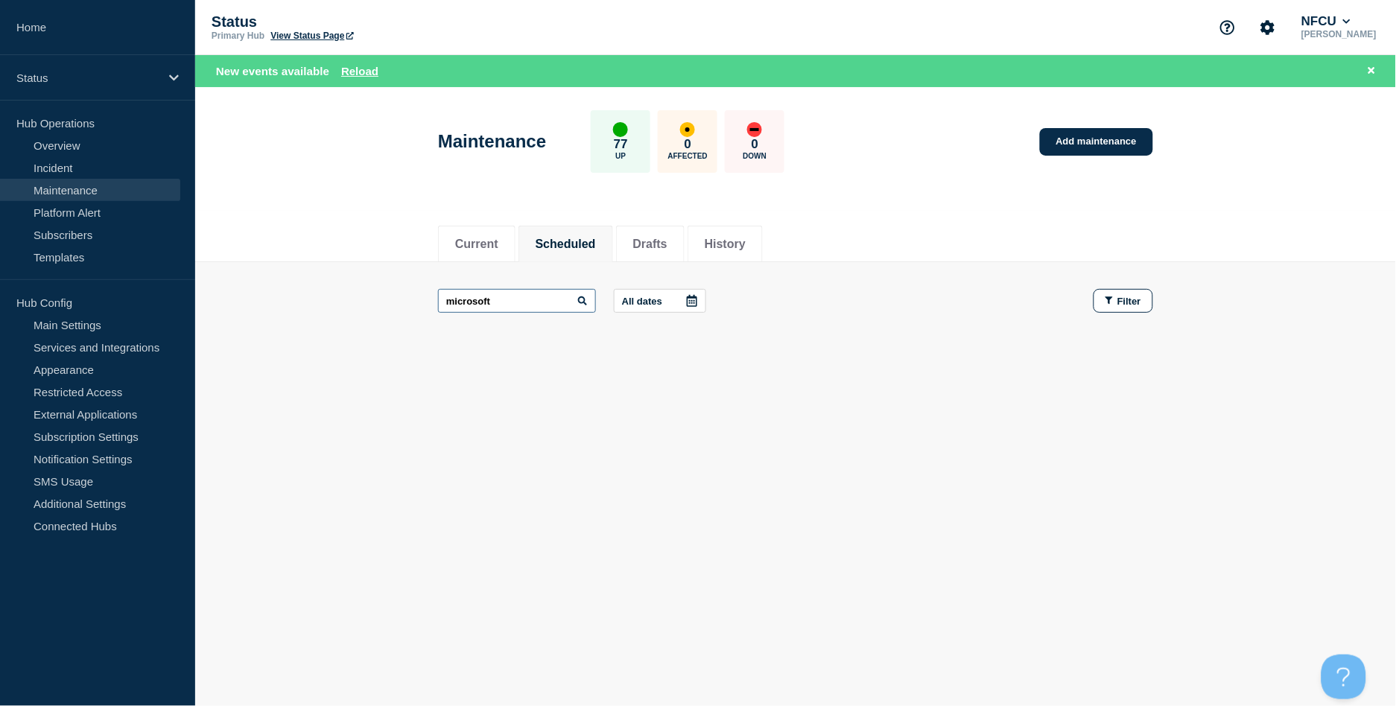
type input "microsoft"
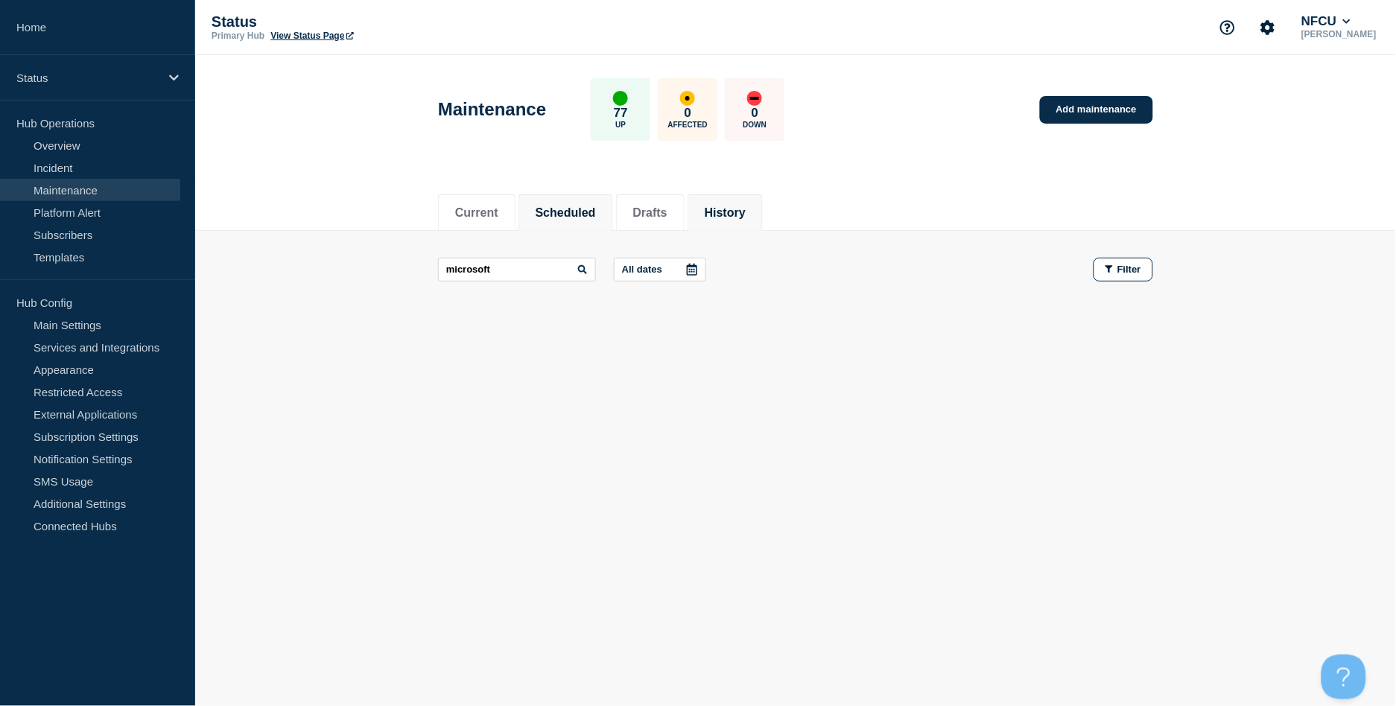
click at [746, 209] on button "History" at bounding box center [725, 212] width 41 height 13
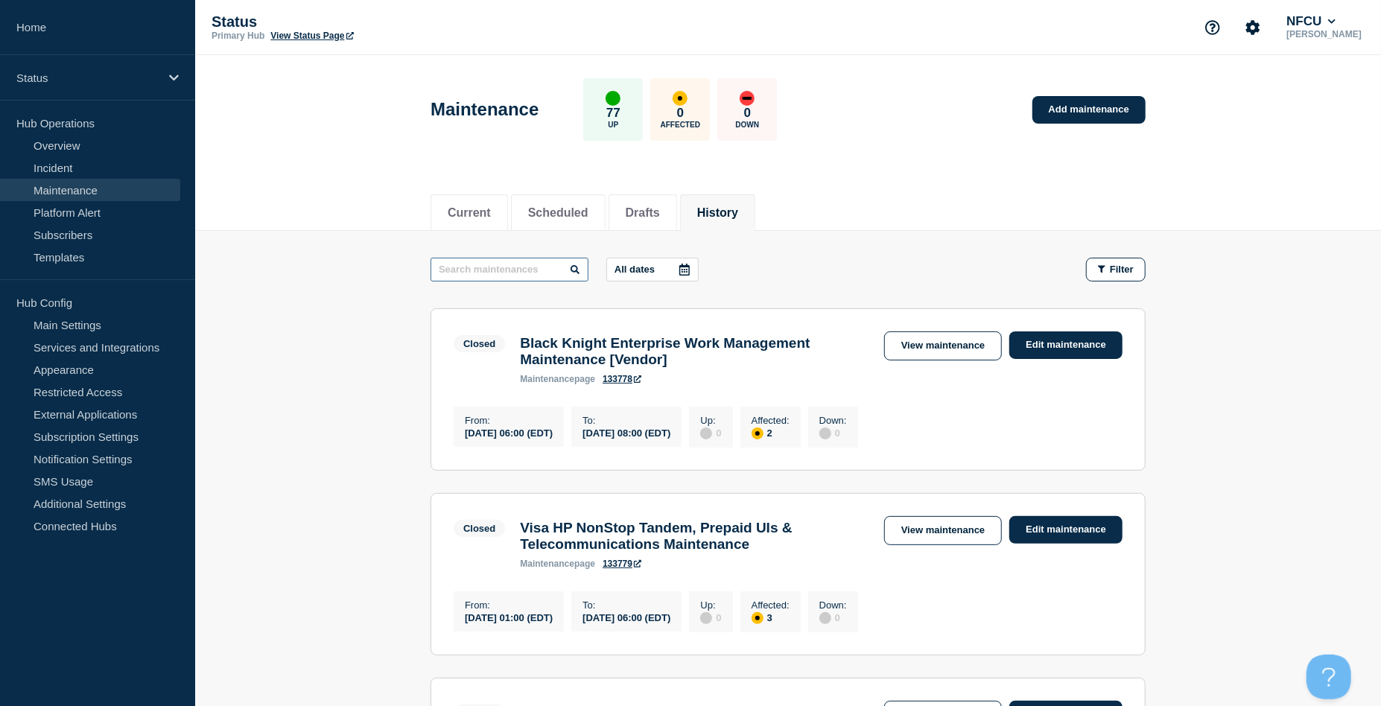
click at [490, 261] on input "text" at bounding box center [509, 270] width 158 height 24
type input "microsoft"
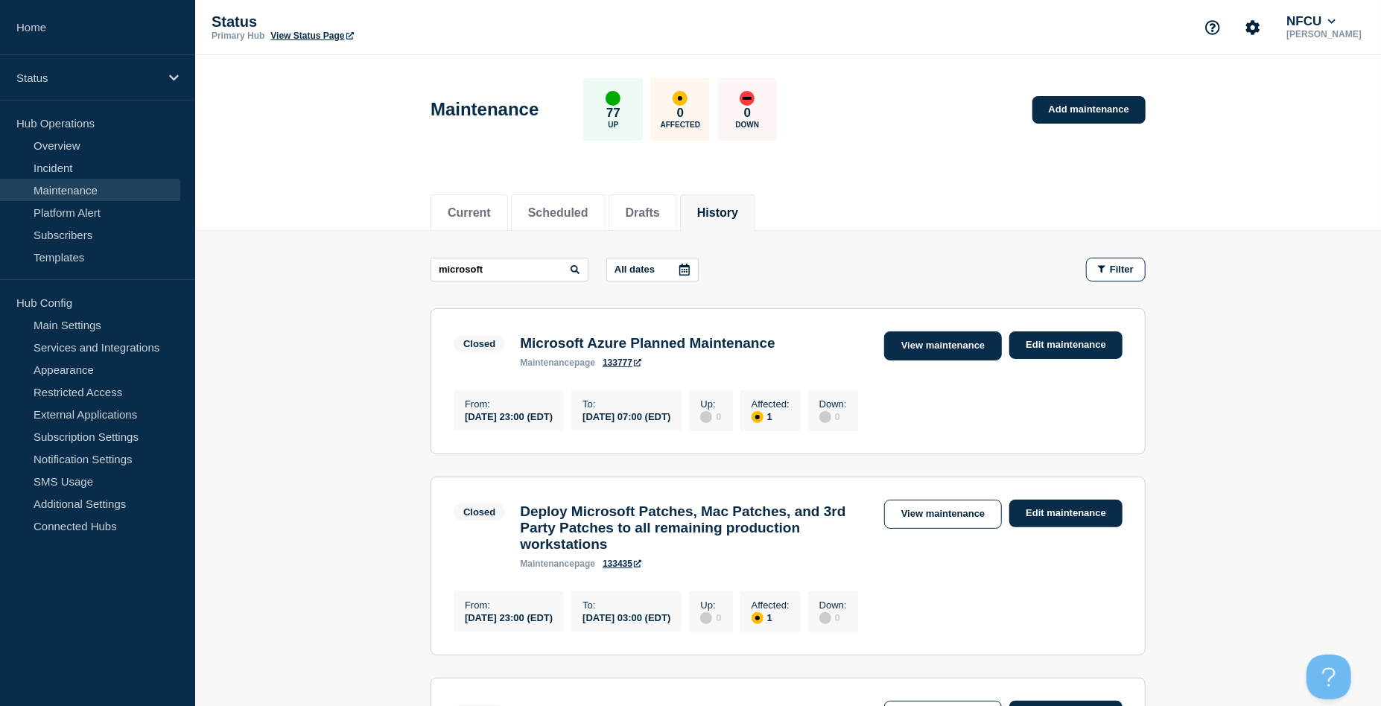
click at [966, 355] on link "View maintenance" at bounding box center [943, 345] width 118 height 29
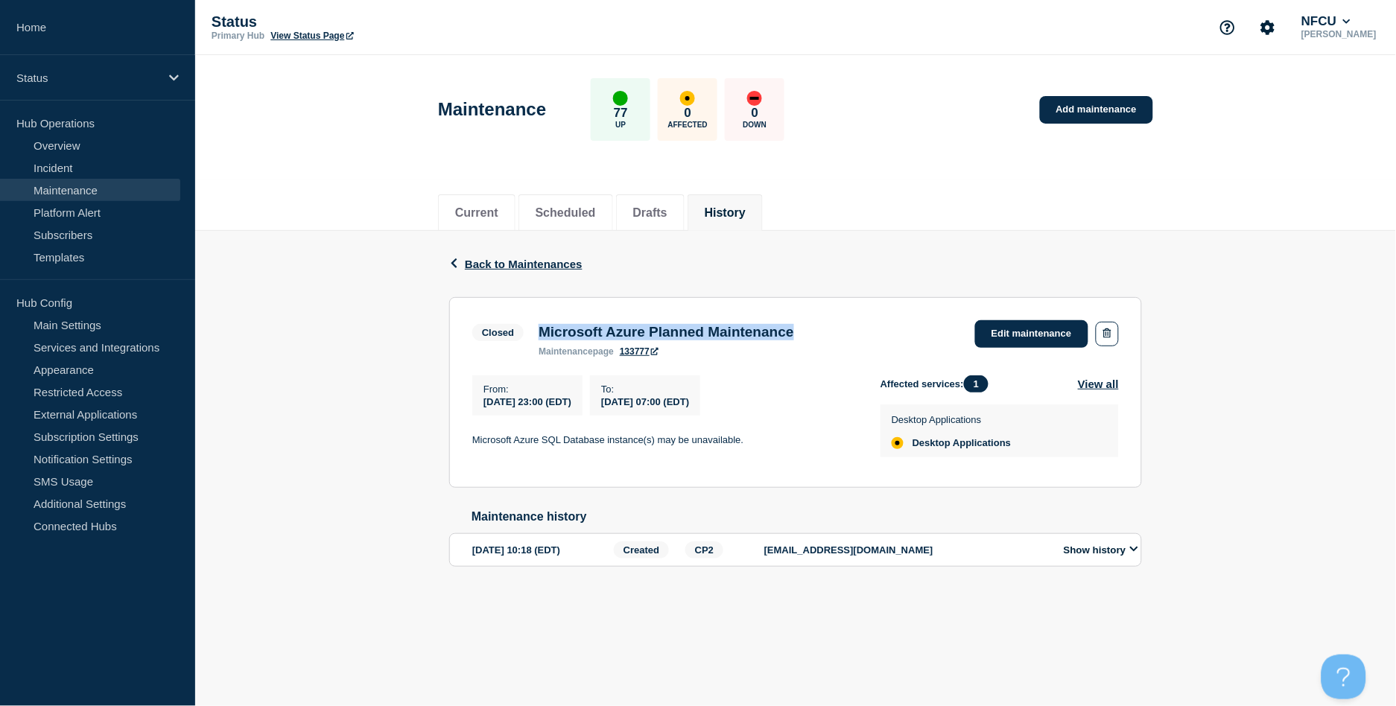
drag, startPoint x: 543, startPoint y: 331, endPoint x: 882, endPoint y: 331, distance: 338.9
click at [882, 331] on div "Closed Microsoft Azure Planned Maintenance maintenance page 133777 Edit mainten…" at bounding box center [795, 338] width 646 height 36
copy h3 "Microsoft Azure Planned Maintenance"
click at [492, 441] on p "Microsoft Azure SQL Database instance(s) may be unavailable." at bounding box center [664, 439] width 384 height 13
drag, startPoint x: 443, startPoint y: 444, endPoint x: 831, endPoint y: 437, distance: 388.1
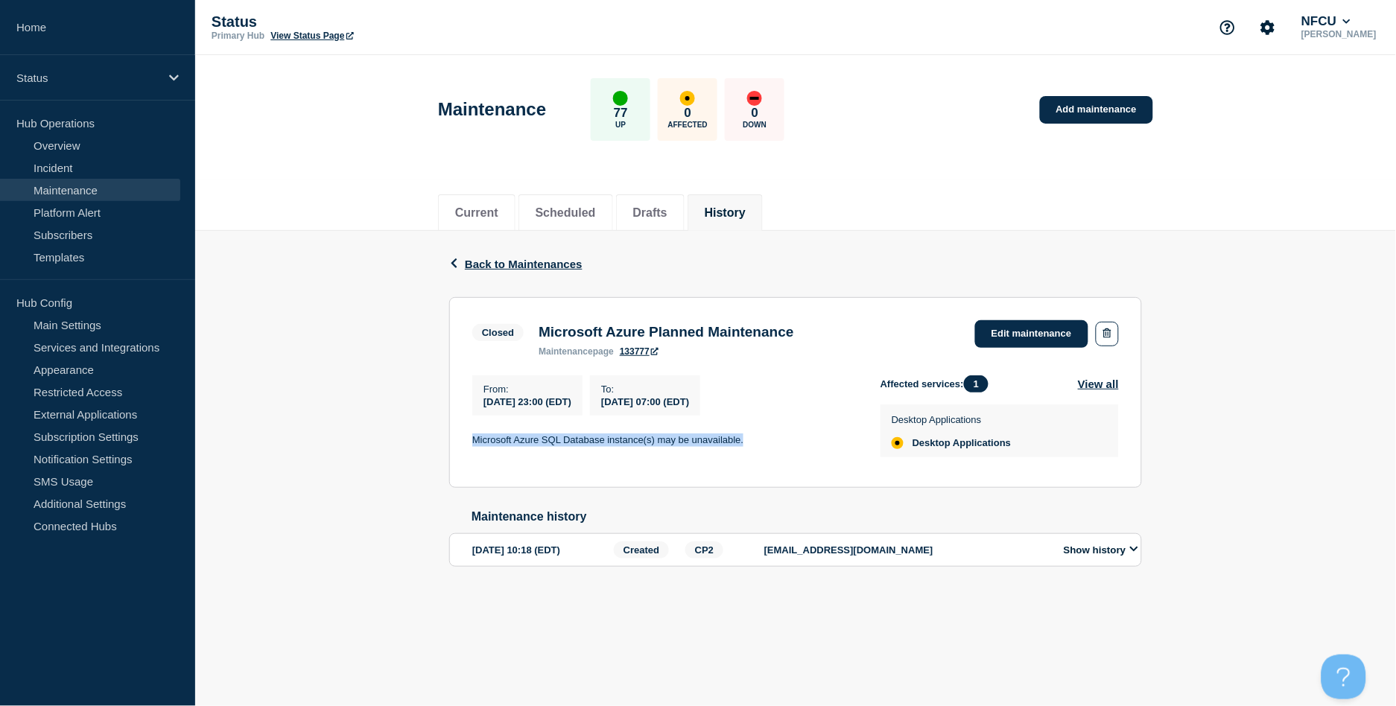
click at [831, 437] on div "Back Back to Maintenances Closed Microsoft Azure Planned Maintenance From [DATE…" at bounding box center [795, 422] width 715 height 383
copy p "Microsoft Azure SQL Database instance(s) may be unavailable."
click at [746, 215] on button "History" at bounding box center [725, 212] width 41 height 13
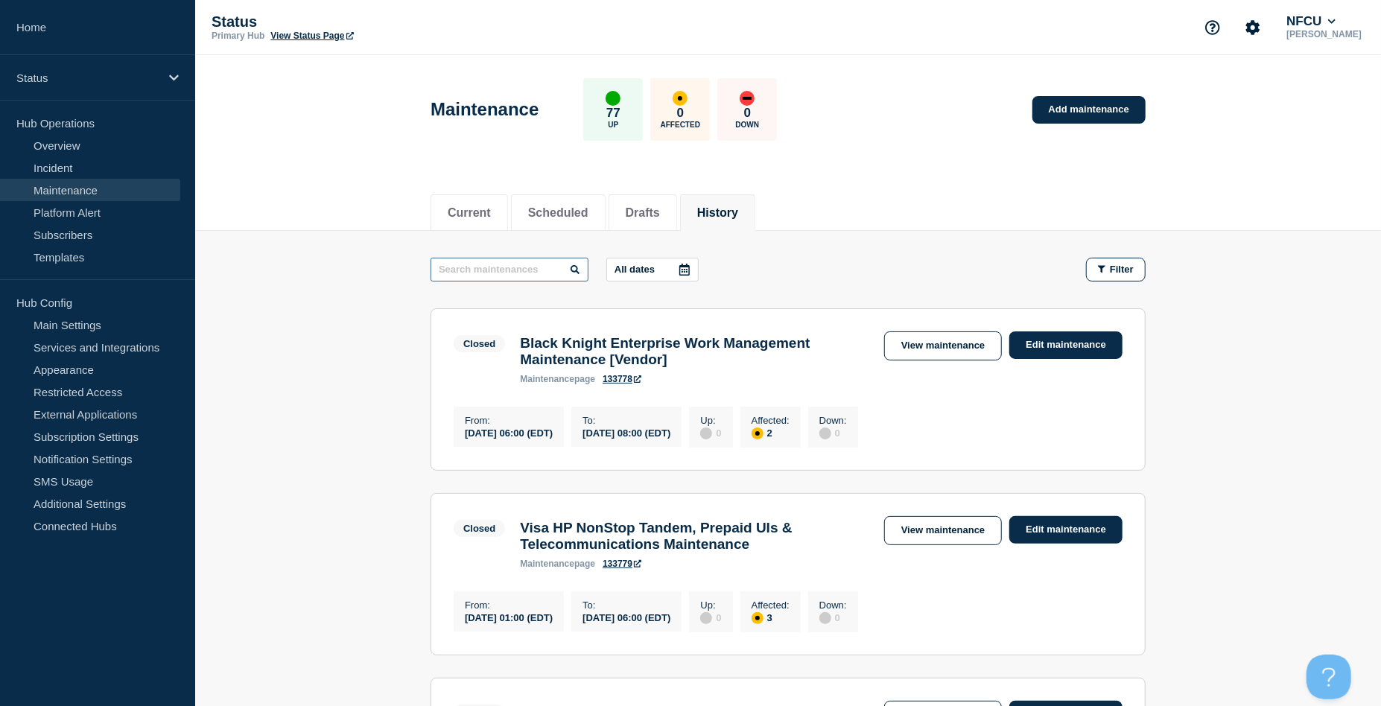
click at [541, 271] on input "text" at bounding box center [509, 270] width 158 height 24
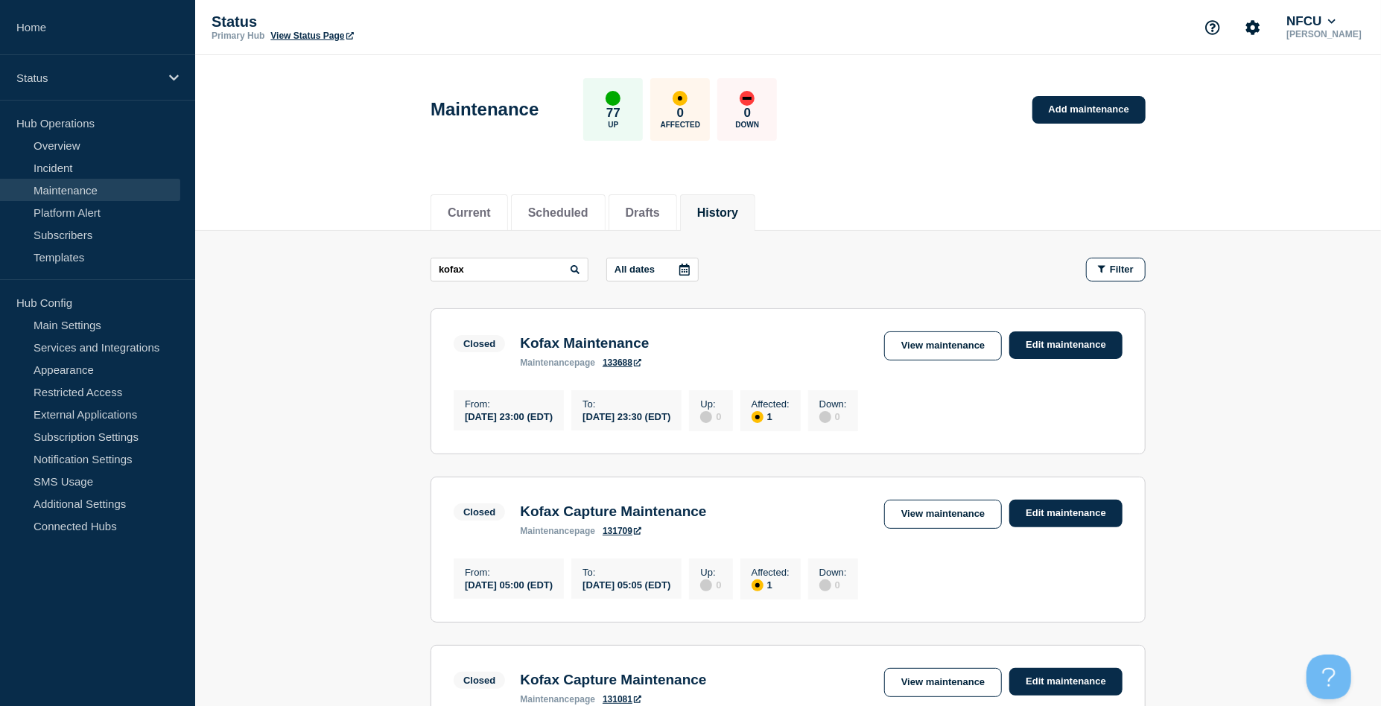
click at [9, 603] on aside "Home Status Hub Operations Overview Incident Maintenance Platform Alert Subscri…" at bounding box center [97, 353] width 195 height 706
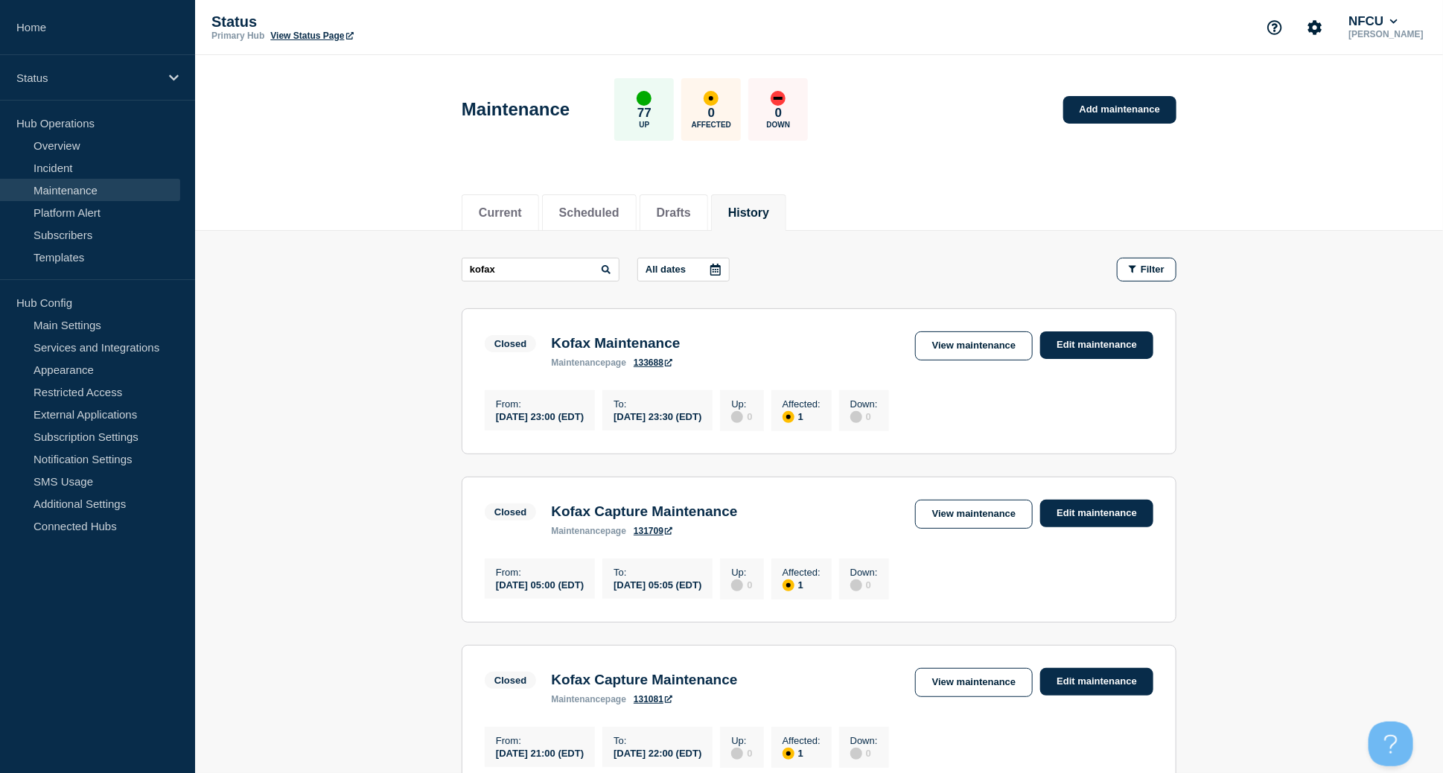
click at [89, 187] on link "Maintenance" at bounding box center [90, 190] width 180 height 22
click at [598, 262] on input "kofax" at bounding box center [541, 270] width 158 height 24
drag, startPoint x: 579, startPoint y: 265, endPoint x: 305, endPoint y: 245, distance: 274.1
type input "ACAPS"
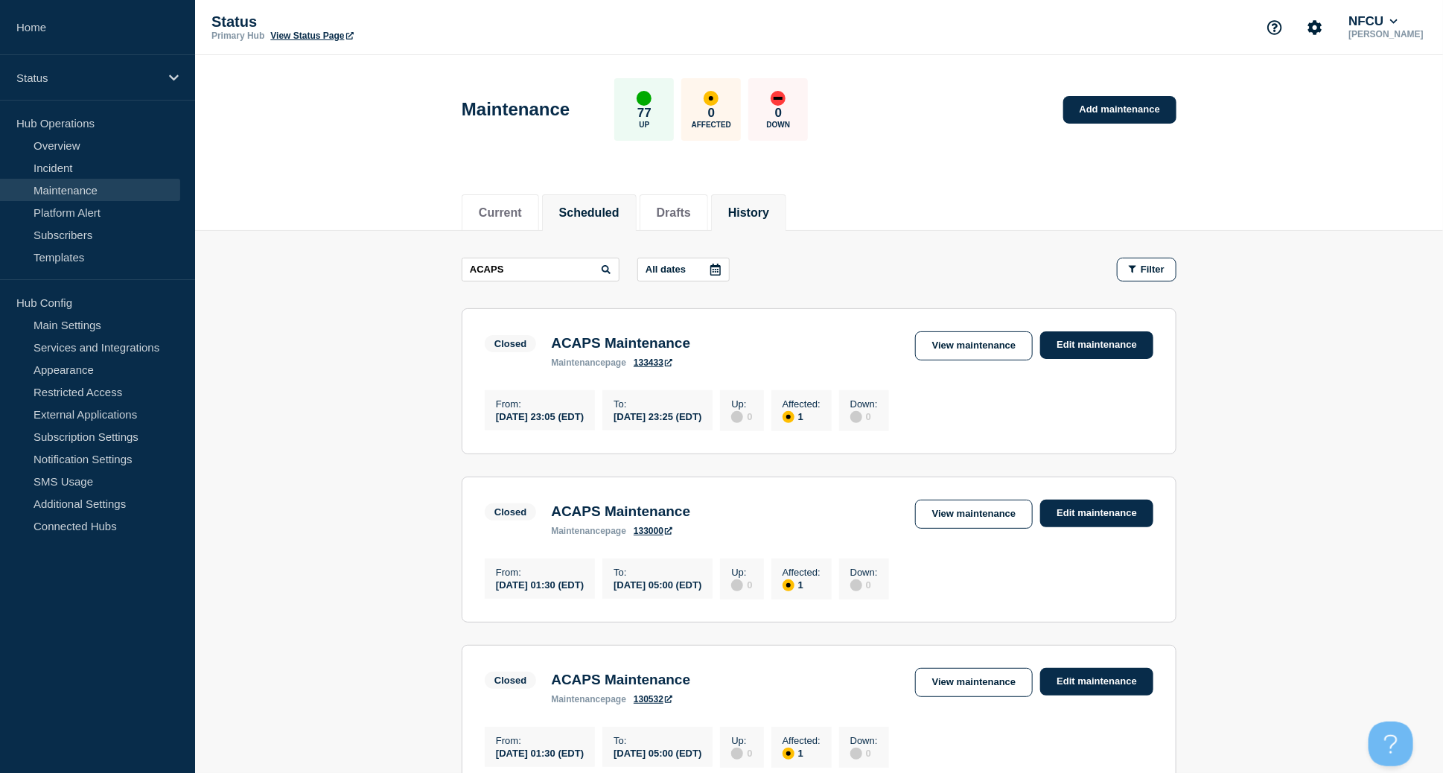
click at [586, 218] on button "Scheduled" at bounding box center [589, 212] width 60 height 13
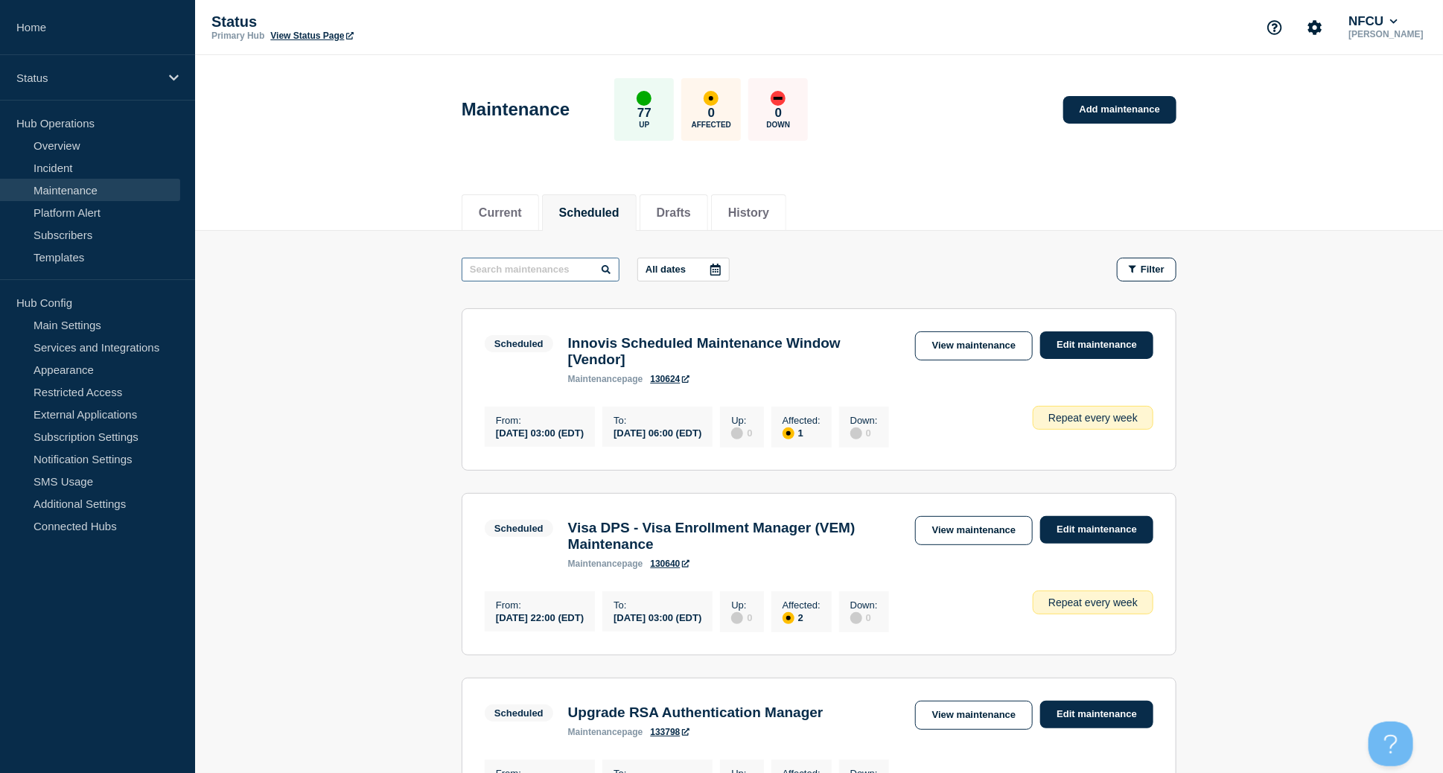
click at [536, 275] on input "text" at bounding box center [541, 270] width 158 height 24
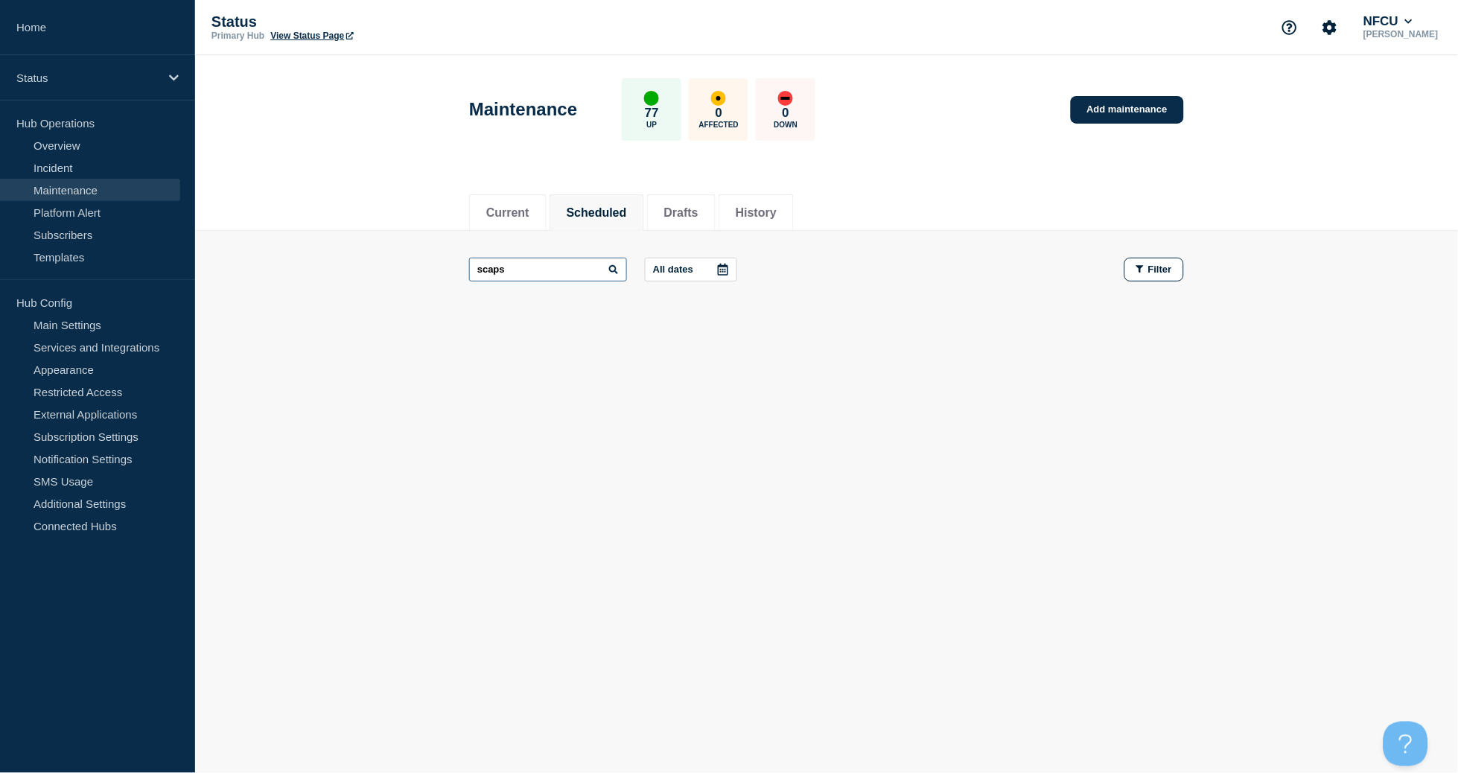
click at [513, 274] on input "scaps" at bounding box center [548, 270] width 158 height 24
drag, startPoint x: 525, startPoint y: 271, endPoint x: 415, endPoint y: 256, distance: 111.2
click at [415, 256] on main "scaps All dates Filter" at bounding box center [826, 269] width 1263 height 77
type input "acaps"
click at [778, 201] on li "History" at bounding box center [756, 212] width 75 height 36
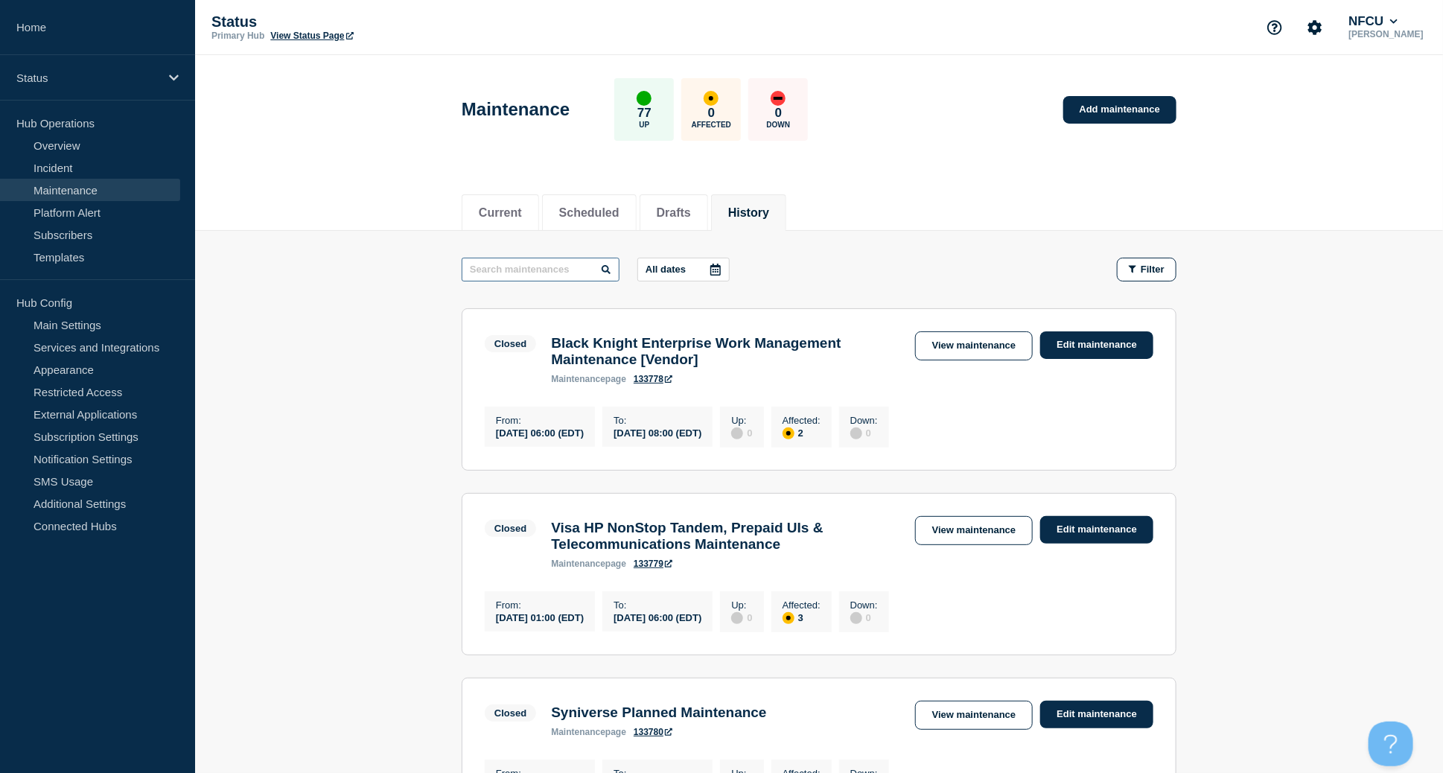
click at [551, 281] on input "text" at bounding box center [541, 270] width 158 height 24
type input "ACAPS"
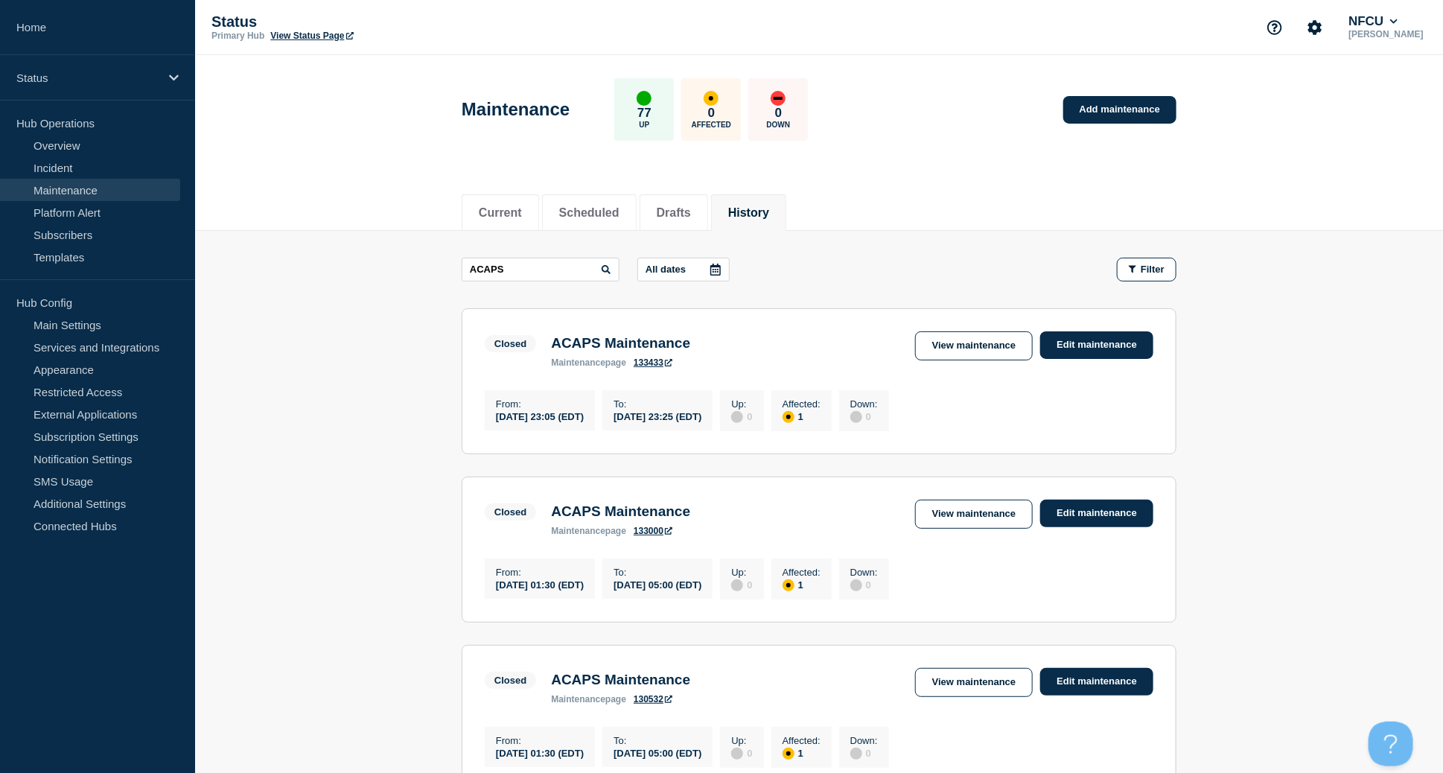
click at [1113, 104] on link "Add maintenance" at bounding box center [1120, 110] width 113 height 28
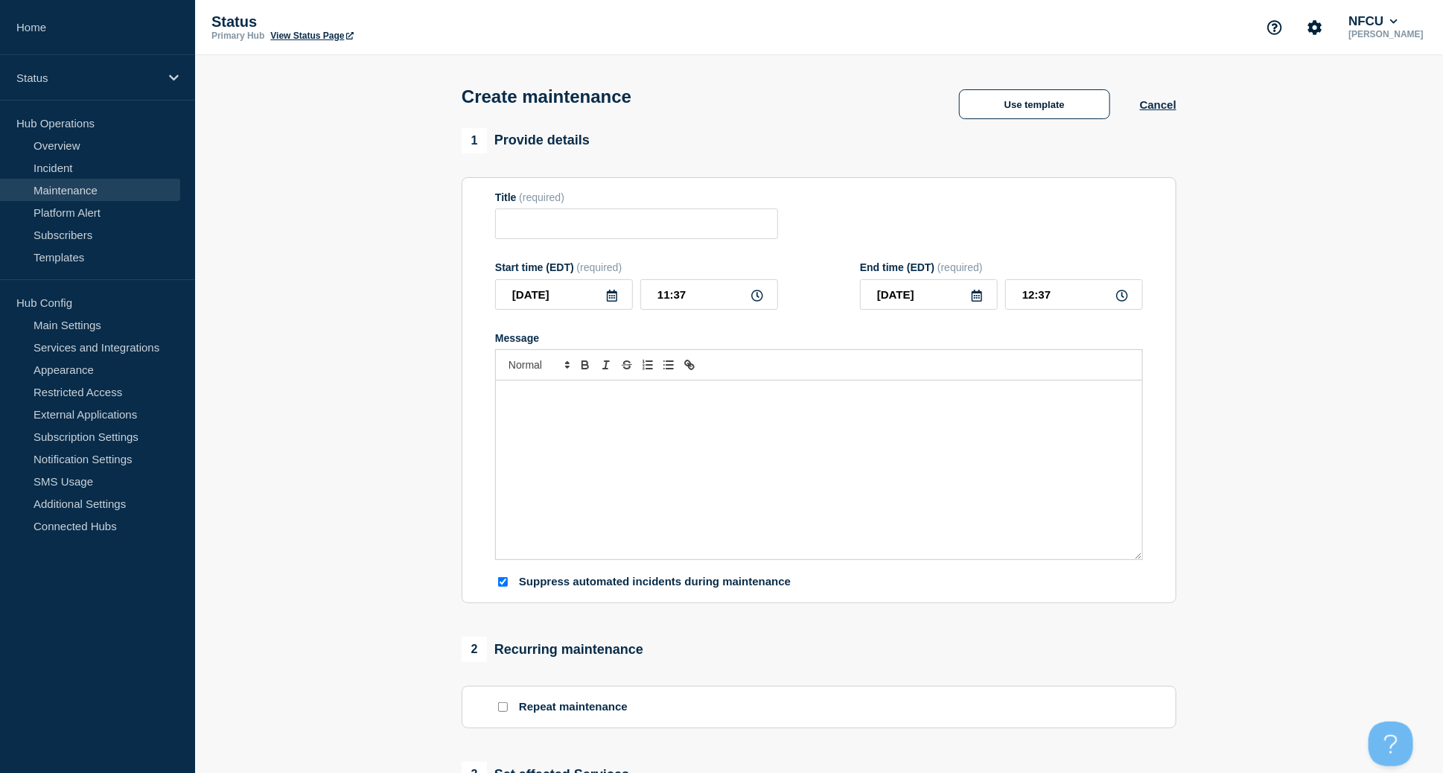
checkbox input "true"
click at [1166, 115] on div "Use template Cancel" at bounding box center [1053, 104] width 247 height 30
click at [1162, 107] on button "Cancel" at bounding box center [1158, 104] width 36 height 13
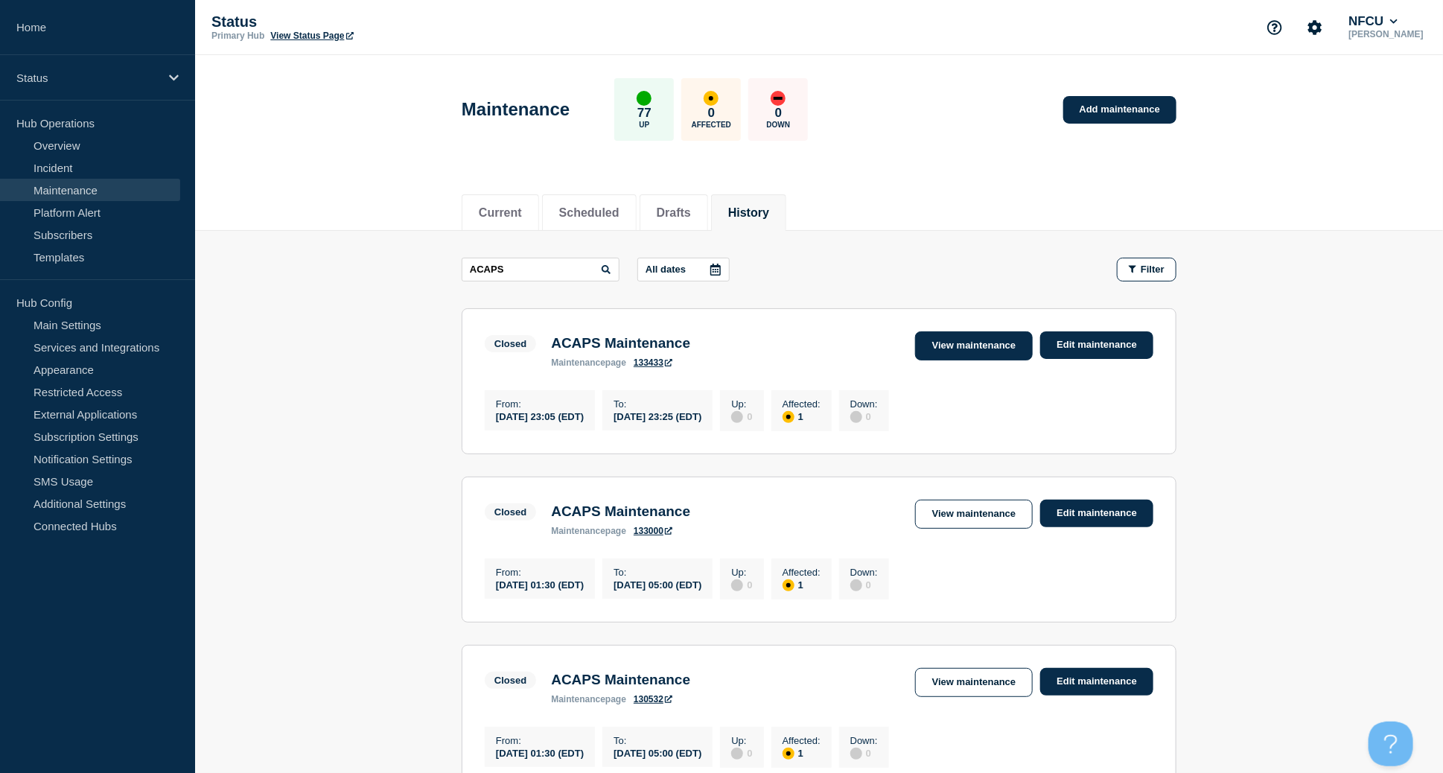
click at [973, 348] on link "View maintenance" at bounding box center [974, 345] width 118 height 29
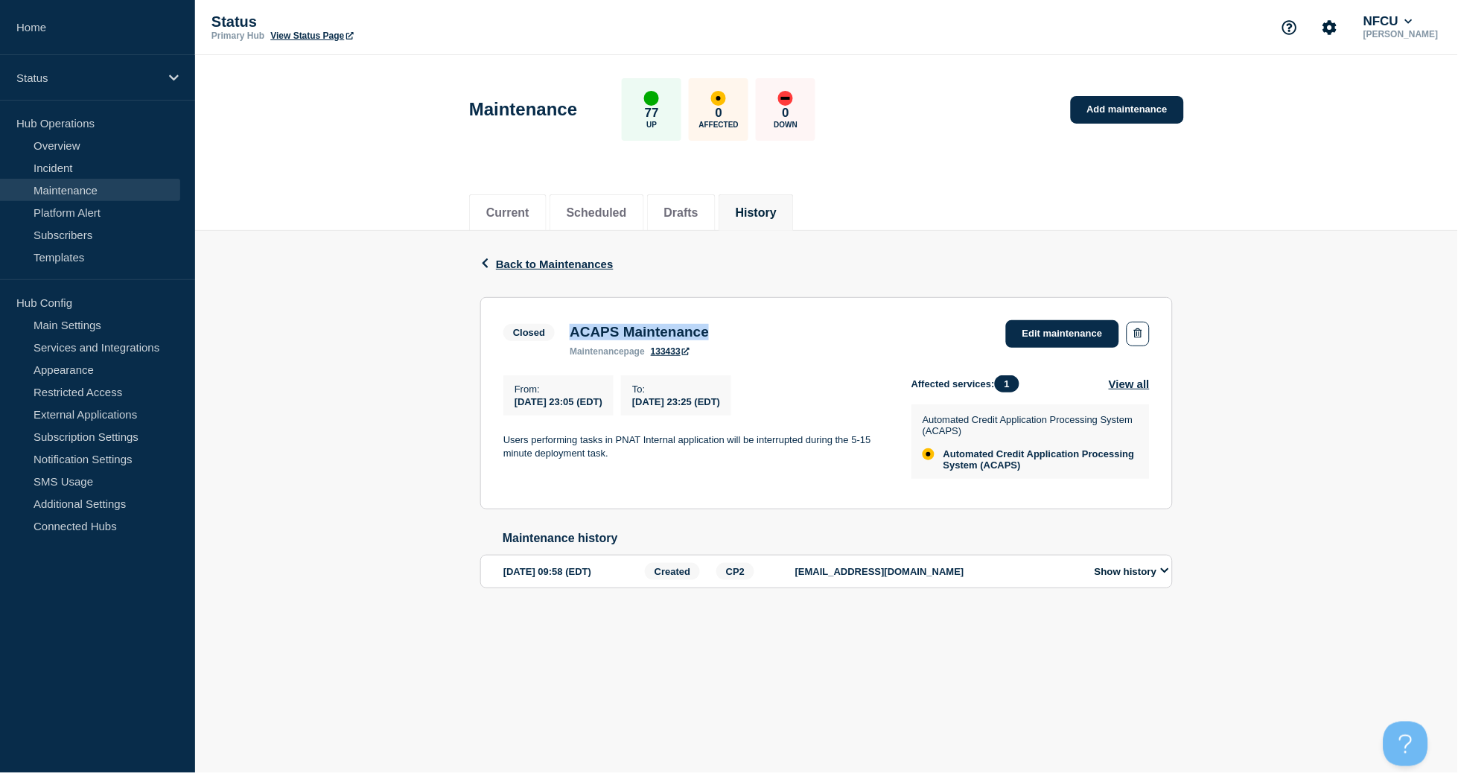
drag, startPoint x: 660, startPoint y: 335, endPoint x: 778, endPoint y: 335, distance: 118.4
click at [778, 335] on div "Closed ACAPS Maintenance maintenance page 133433 Edit maintenance" at bounding box center [826, 338] width 646 height 36
copy h3 "ACAPS Maintenance"
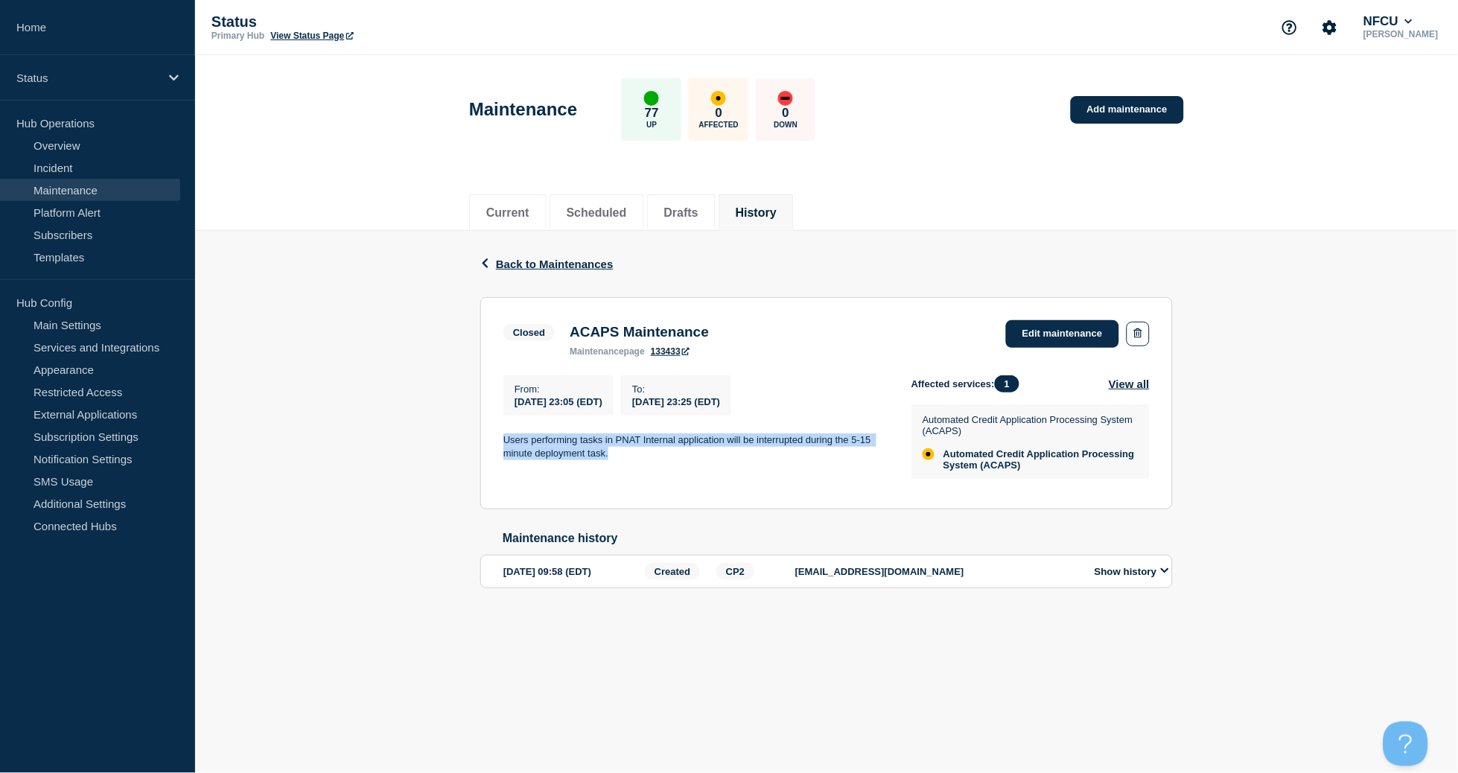
drag, startPoint x: 501, startPoint y: 444, endPoint x: 696, endPoint y: 454, distance: 194.7
click at [696, 454] on section "Closed ACAPS Maintenance maintenance page 133433 Edit maintenance From : [DATE]…" at bounding box center [826, 403] width 693 height 212
copy p "Users performing tasks in PNAT Internal application will be interrupted during …"
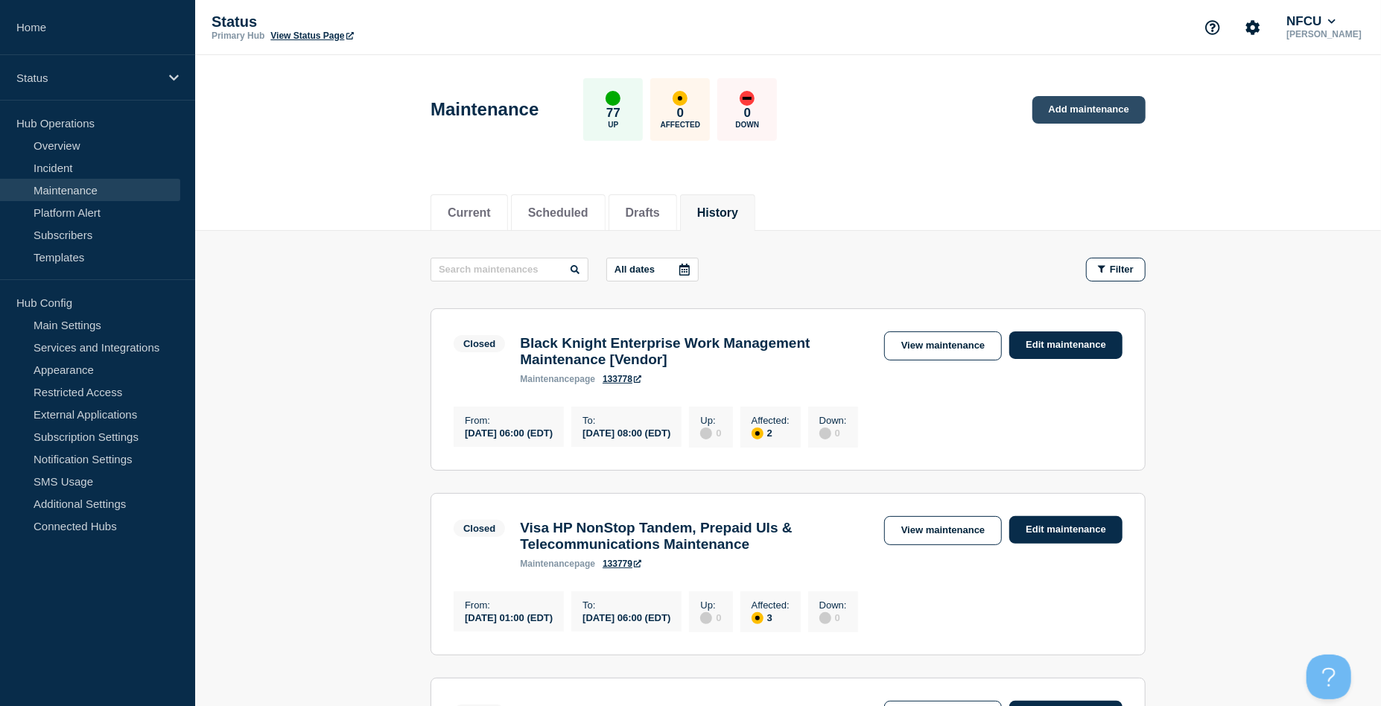
click at [1073, 113] on link "Add maintenance" at bounding box center [1088, 110] width 113 height 28
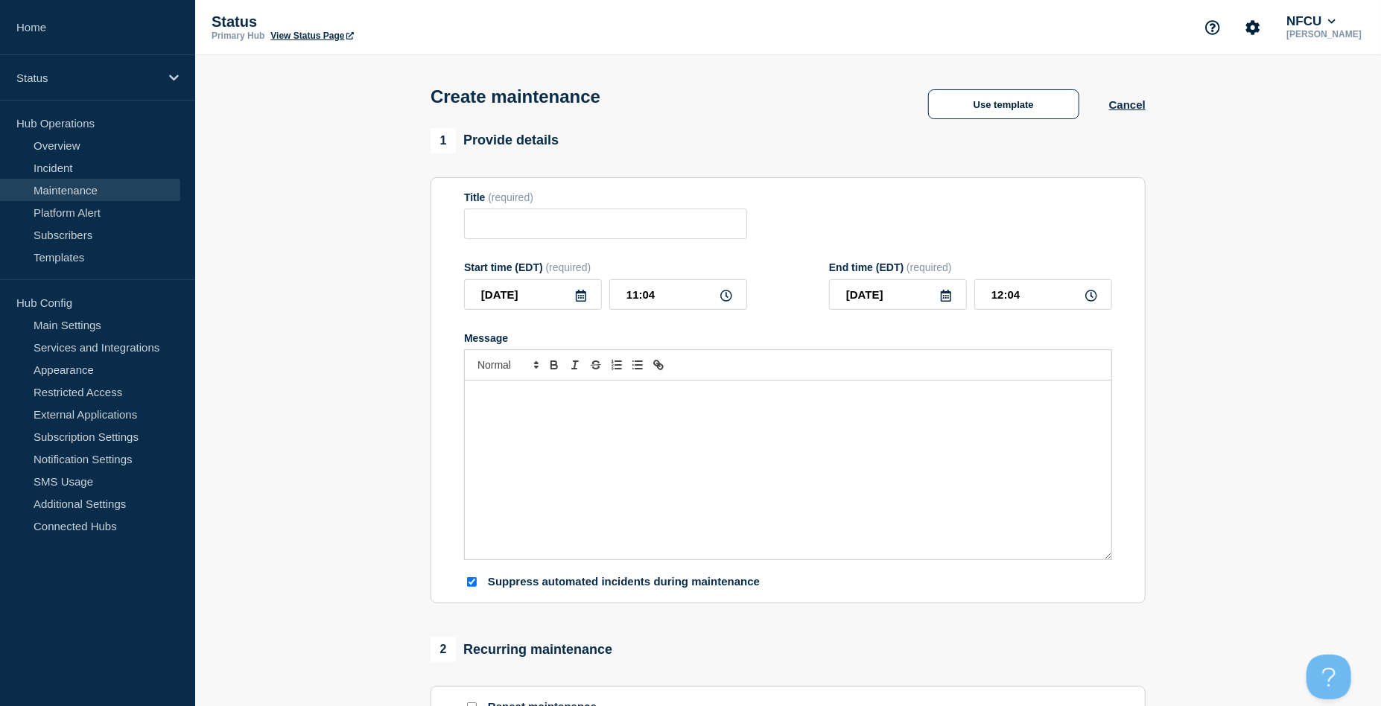
checkbox input "true"
click at [585, 218] on input "Title" at bounding box center [605, 224] width 283 height 31
paste input "Microsoft Azure Planned Maintenance"
type input "Microsoft Azure Planned Maintenance"
click at [588, 416] on div "Message" at bounding box center [788, 470] width 646 height 179
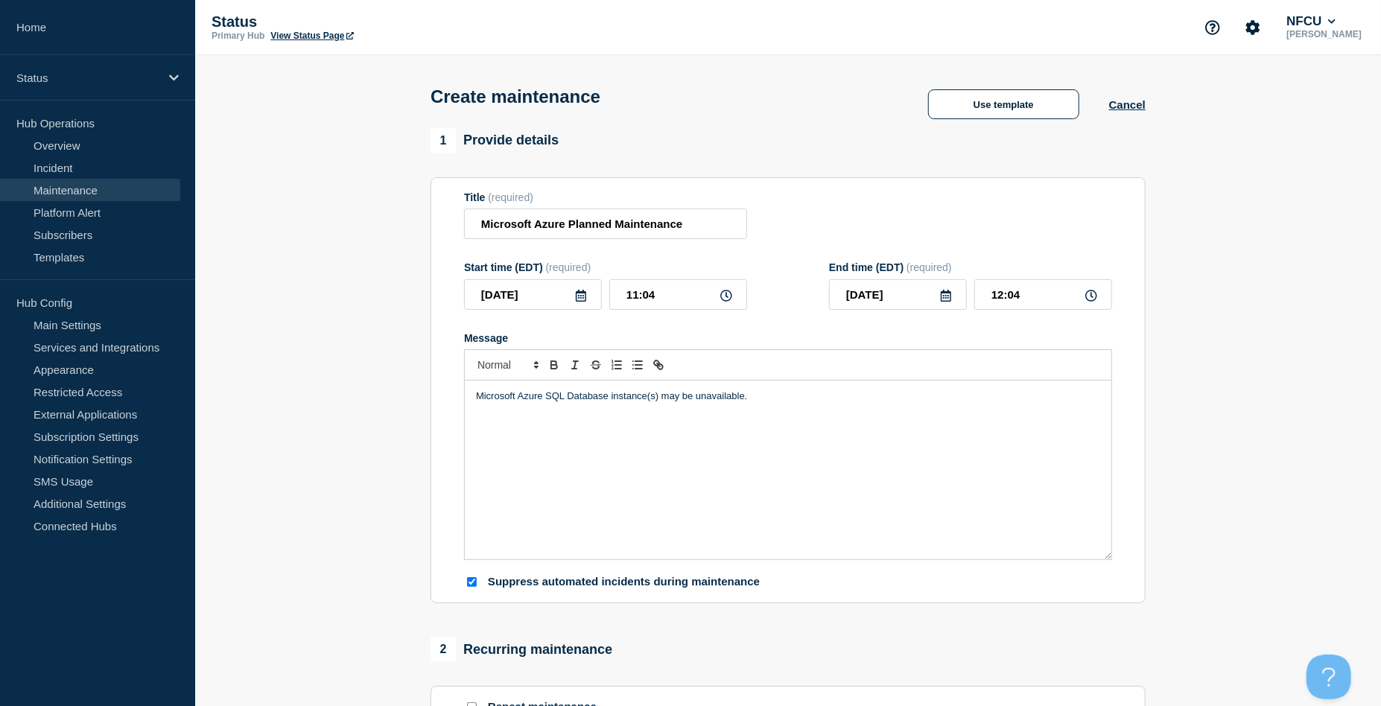
click at [576, 293] on icon at bounding box center [581, 296] width 12 height 12
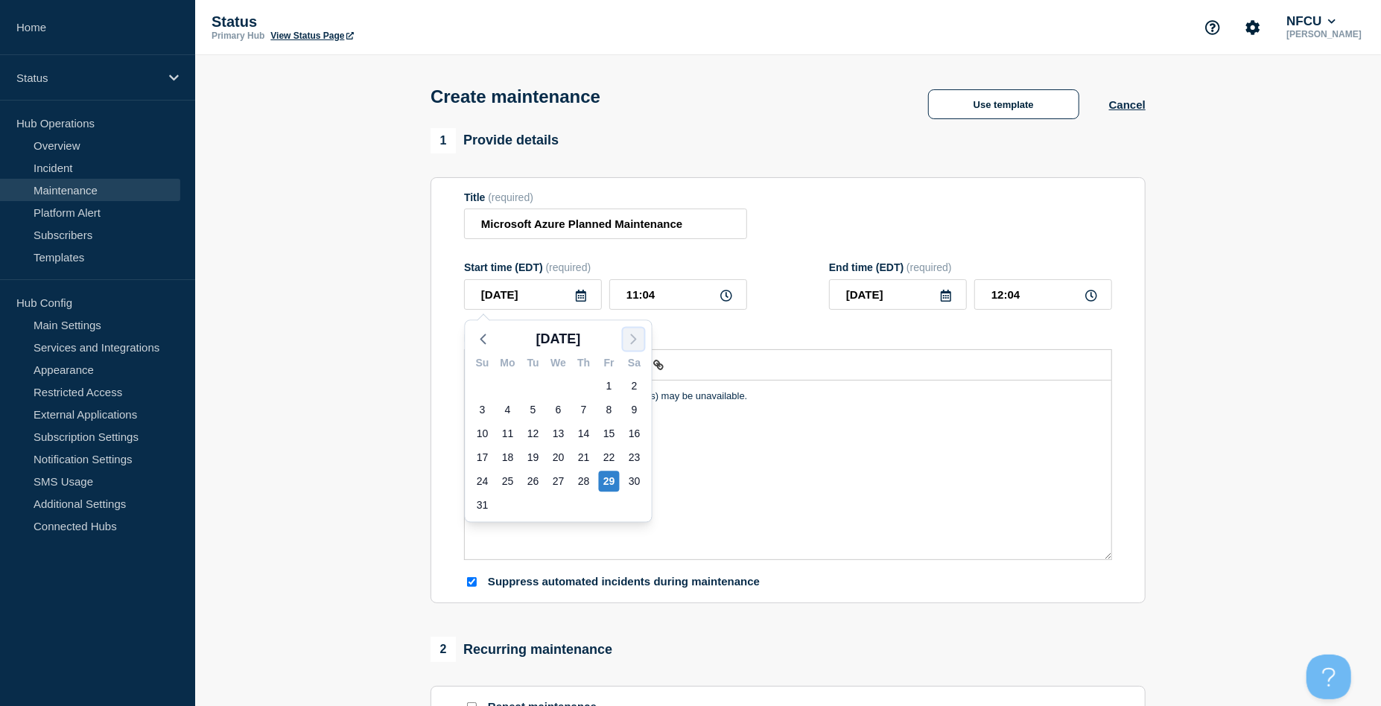
click at [635, 337] on icon "button" at bounding box center [634, 339] width 18 height 18
click at [509, 391] on div "1" at bounding box center [508, 385] width 21 height 21
type input "2025-09-01"
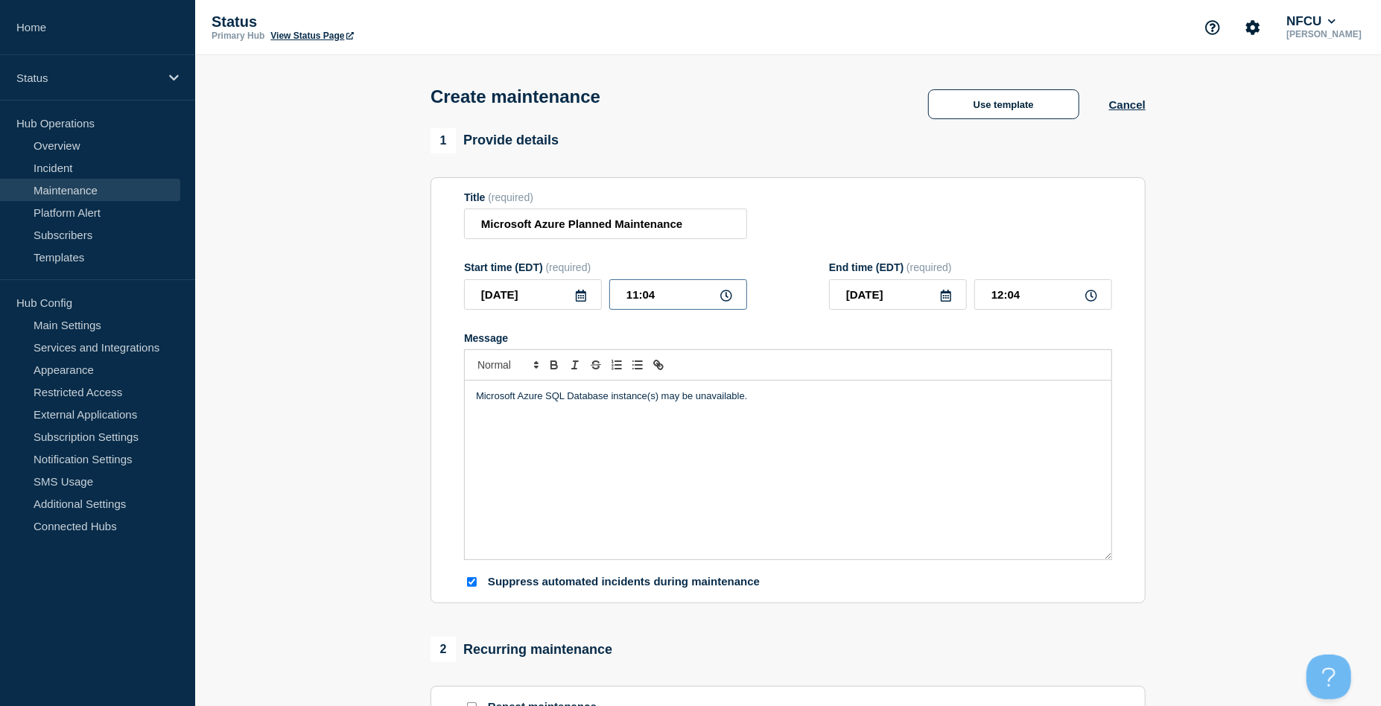
click at [658, 303] on input "11:04" at bounding box center [678, 294] width 138 height 31
drag, startPoint x: 677, startPoint y: 297, endPoint x: 579, endPoint y: 297, distance: 98.3
click at [579, 297] on div "2025-09-01 11:04" at bounding box center [605, 294] width 283 height 31
type input "23:00"
type input "2025-09-02"
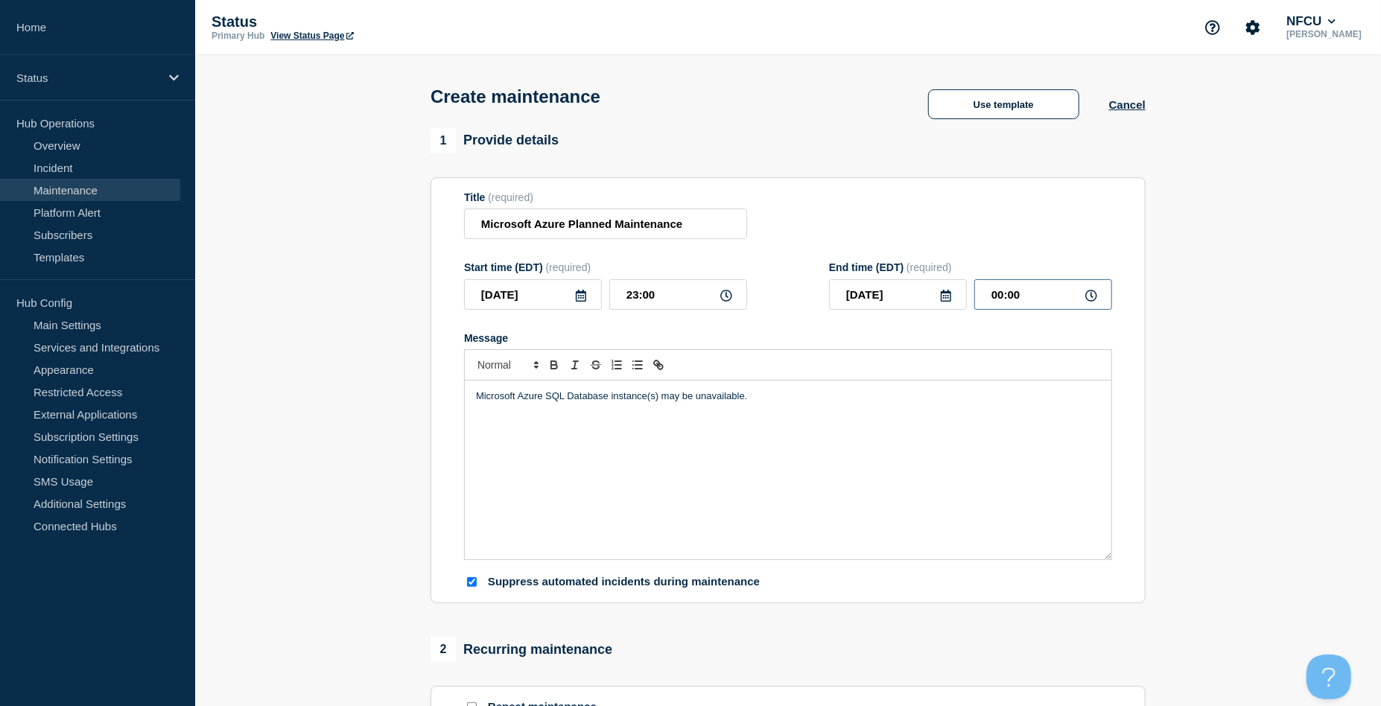
click at [1047, 299] on input "00:00" at bounding box center [1043, 294] width 138 height 31
drag, startPoint x: 1052, startPoint y: 297, endPoint x: 920, endPoint y: 291, distance: 132.0
click at [920, 291] on div "2025-09-02 00:00" at bounding box center [970, 294] width 283 height 31
type input "07:00"
click at [908, 245] on form "Title (required) Microsoft Azure Planned Maintenance Start time (EDT) (required…" at bounding box center [788, 390] width 648 height 398
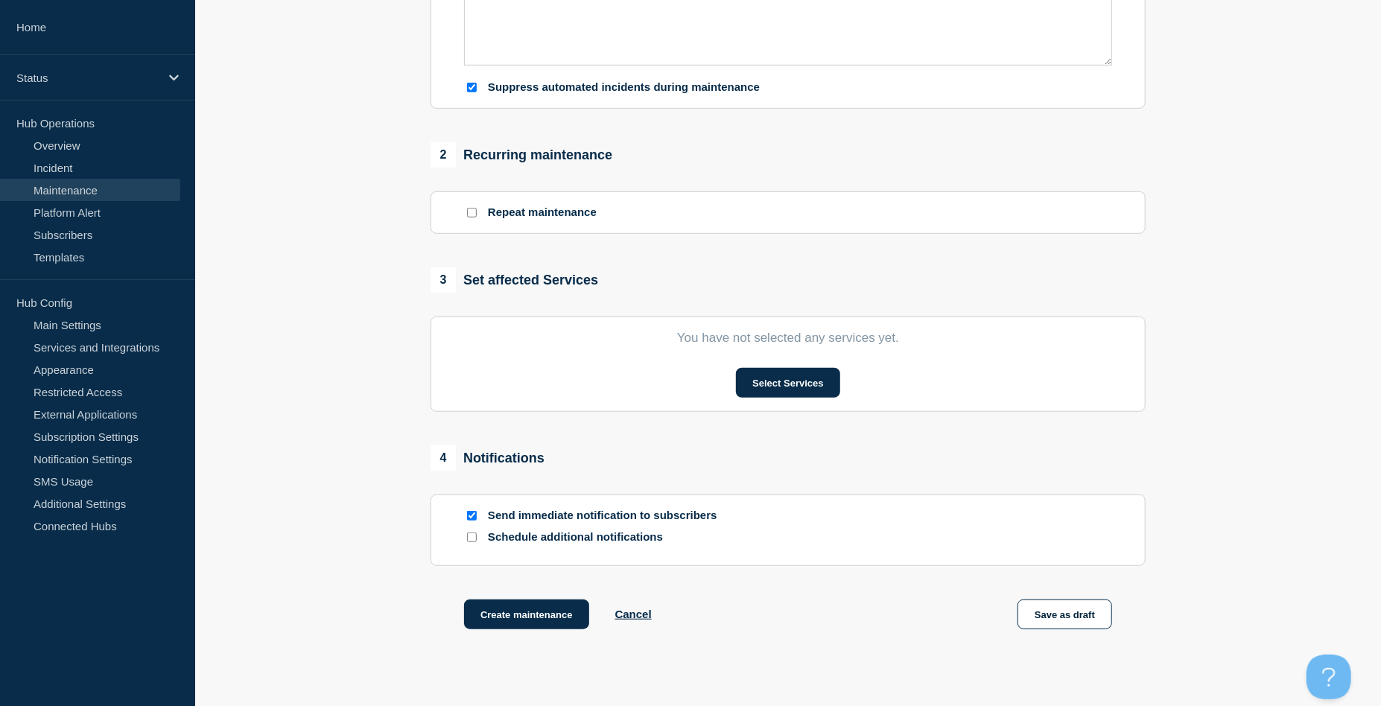
scroll to position [496, 0]
click at [789, 387] on button "Select Services" at bounding box center [788, 381] width 104 height 30
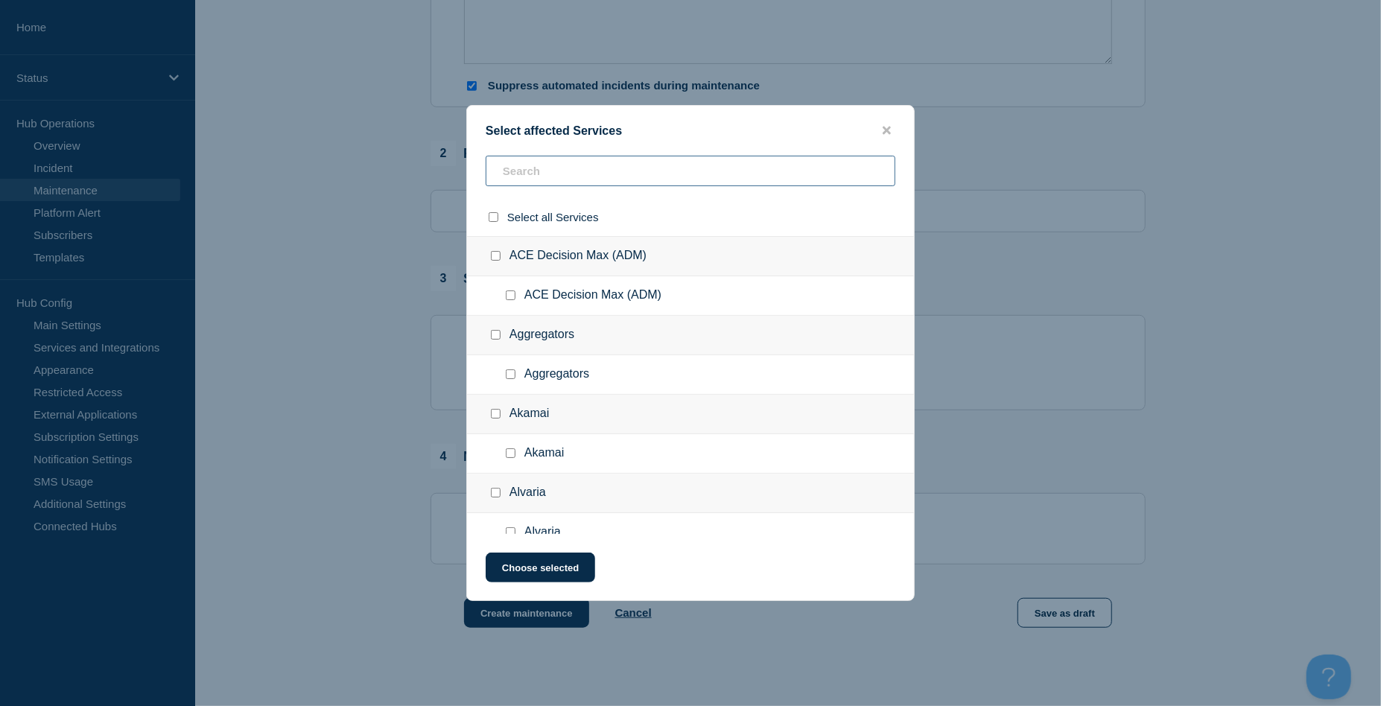
click at [585, 158] on input "text" at bounding box center [691, 171] width 410 height 31
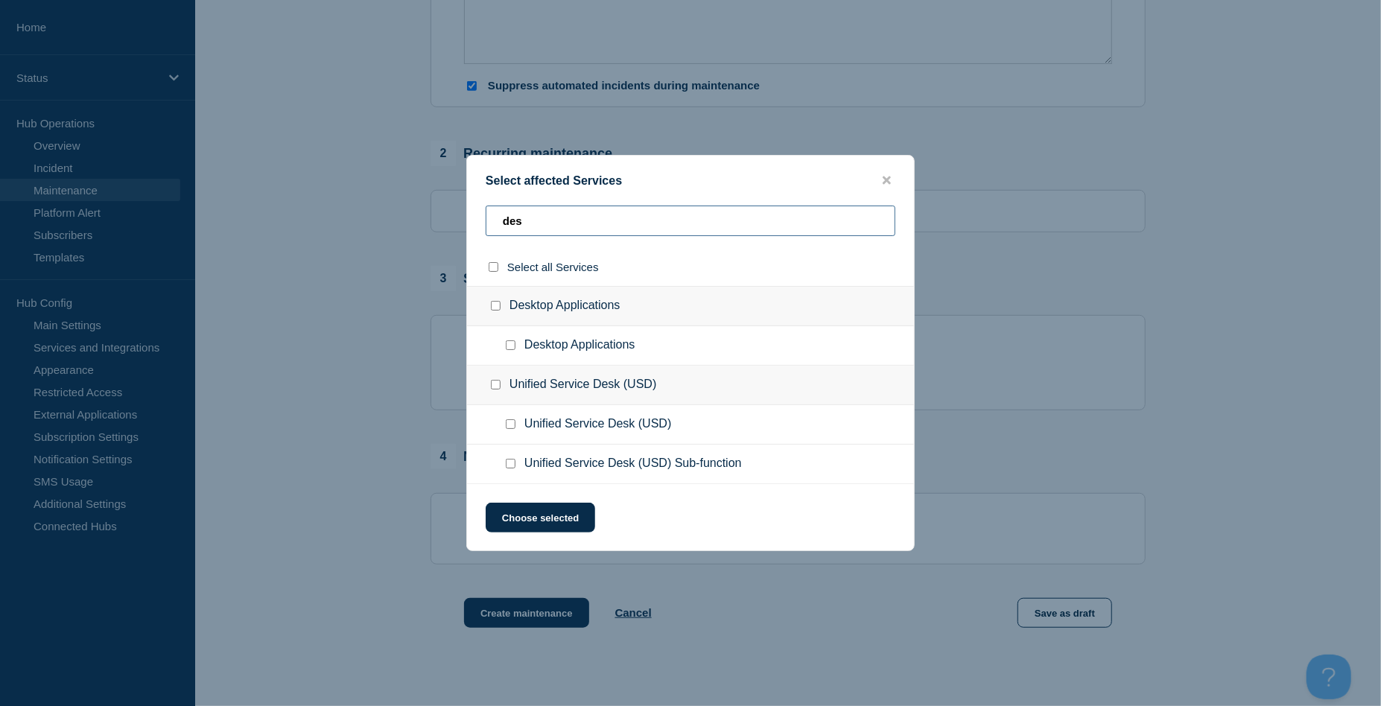
type input "des"
click at [509, 343] on input "Desktop Applications checkbox" at bounding box center [511, 345] width 10 height 10
checkbox input "true"
click at [556, 527] on button "Choose selected" at bounding box center [540, 518] width 109 height 30
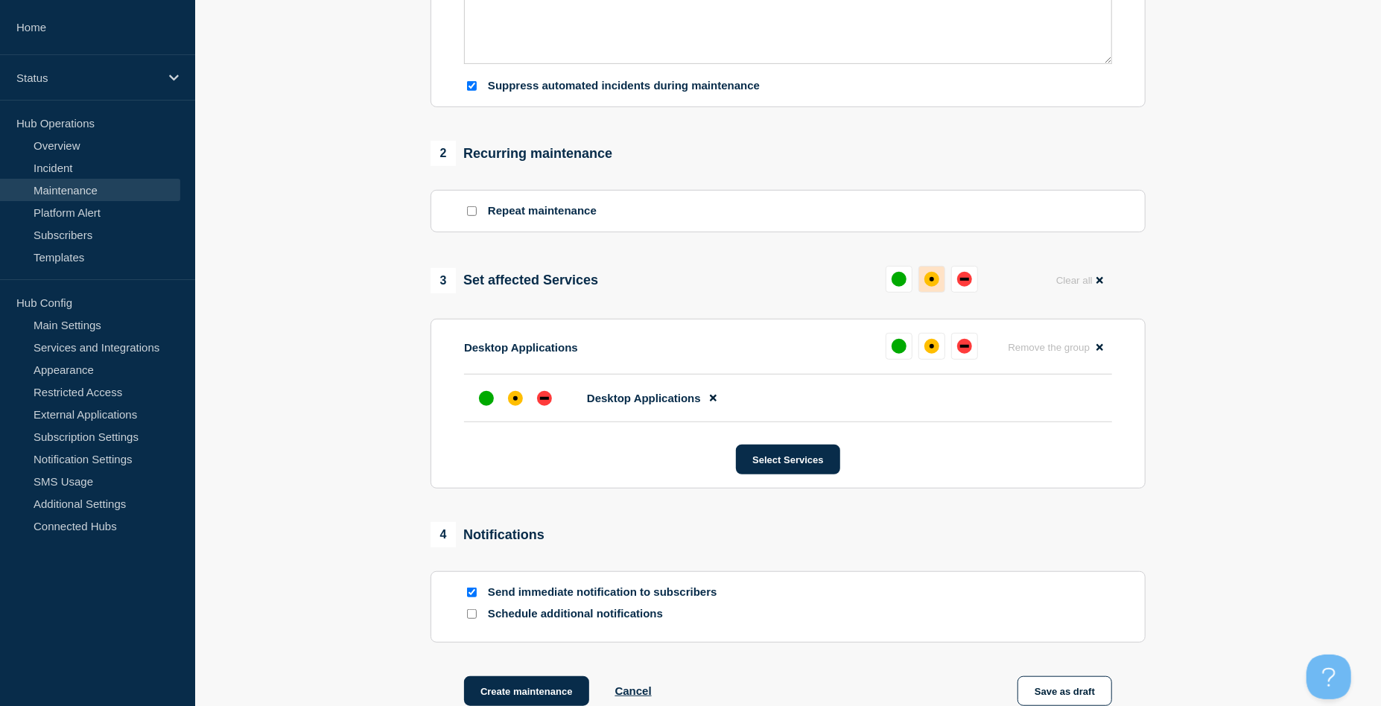
click at [931, 278] on div "affected" at bounding box center [931, 279] width 15 height 15
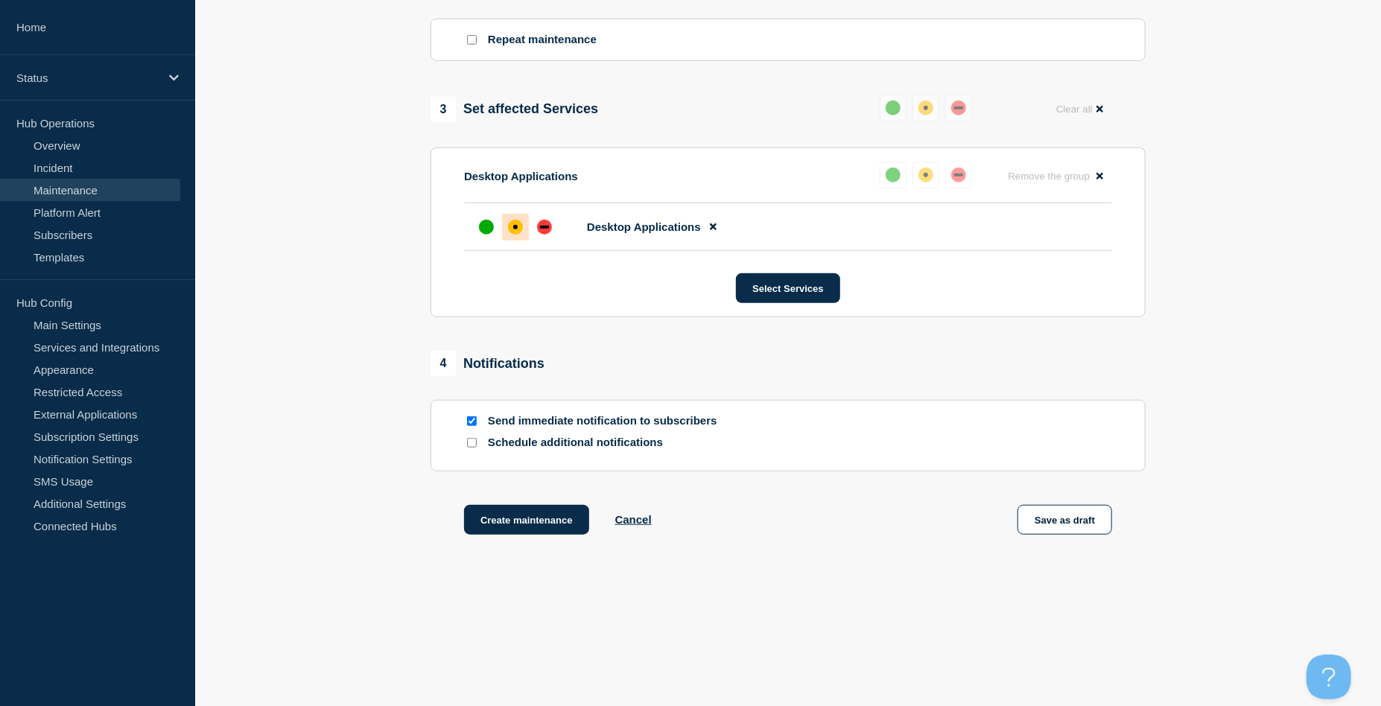
scroll to position [670, 0]
click at [469, 416] on div at bounding box center [471, 421] width 15 height 14
click at [472, 420] on input "Send immediate notification to subscribers" at bounding box center [472, 421] width 10 height 10
checkbox input "false"
click at [536, 521] on button "Create maintenance" at bounding box center [526, 520] width 125 height 30
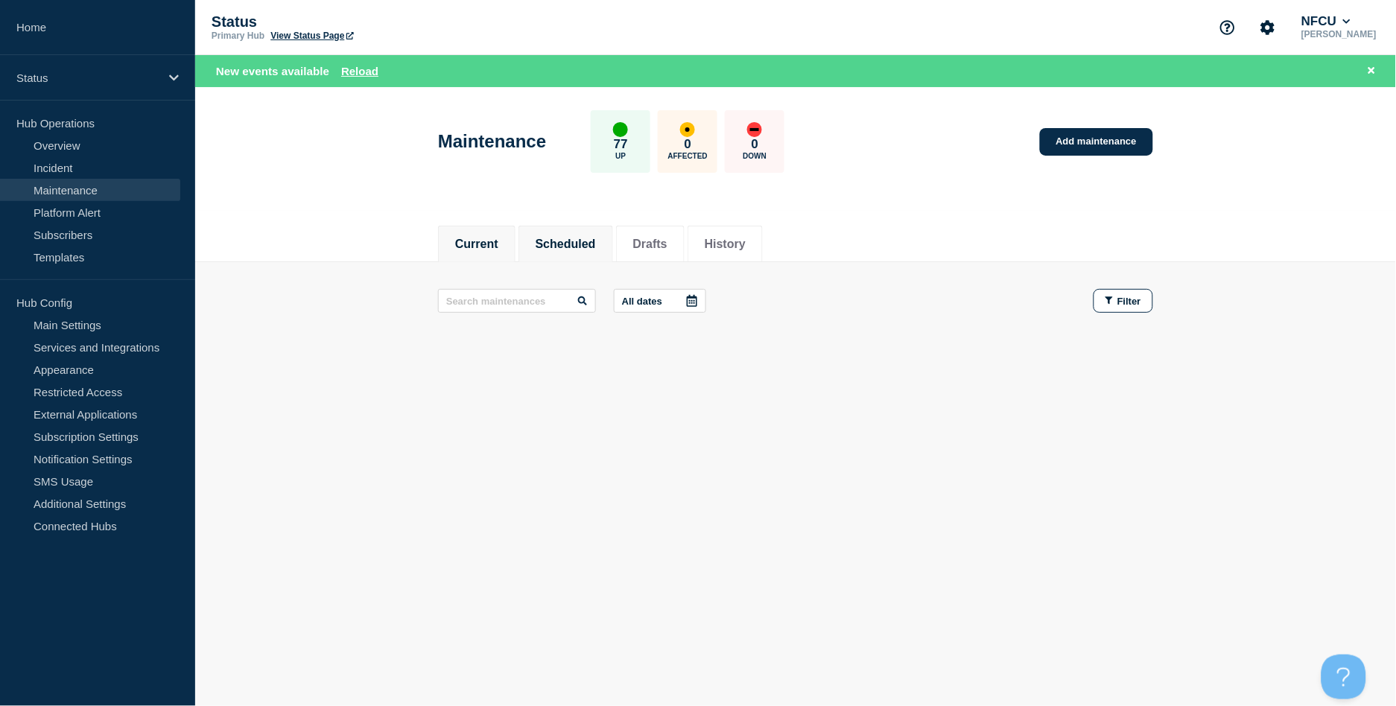
click at [583, 243] on button "Scheduled" at bounding box center [566, 244] width 60 height 13
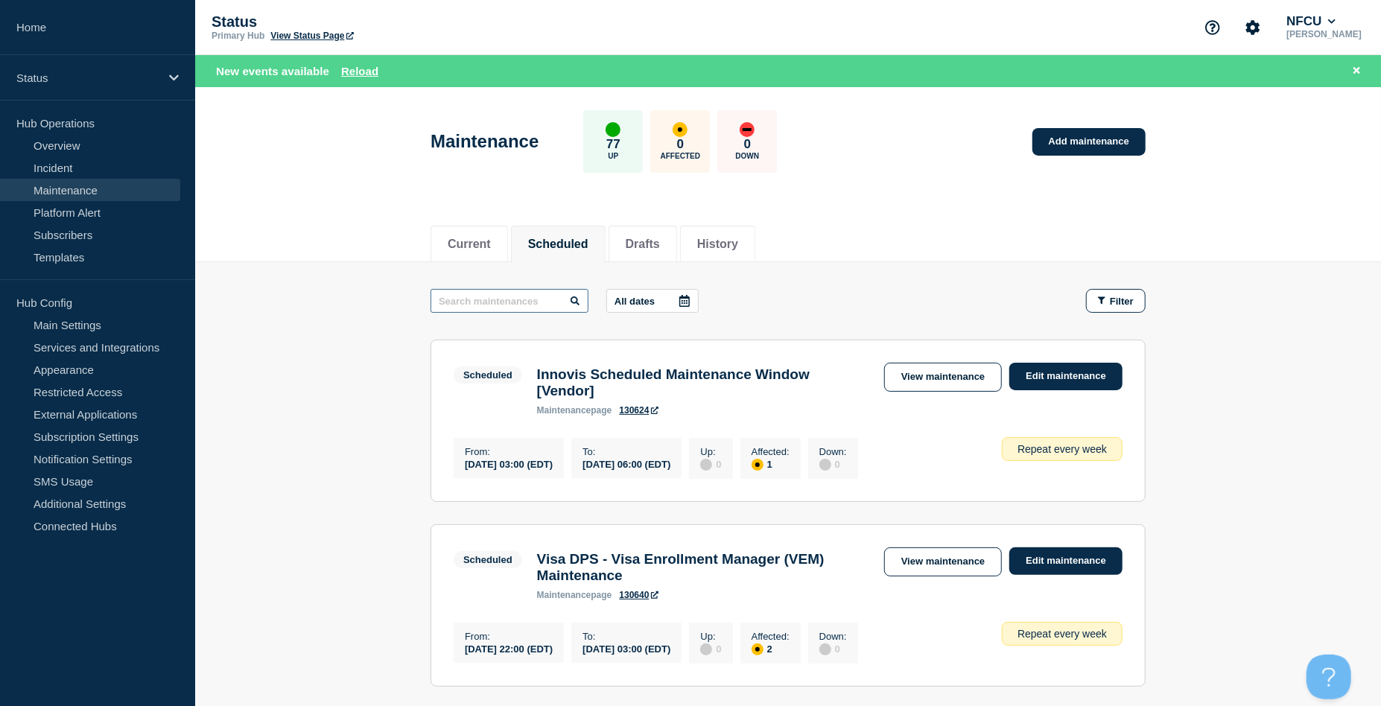
click at [528, 303] on input "text" at bounding box center [509, 301] width 158 height 24
type input "micro"
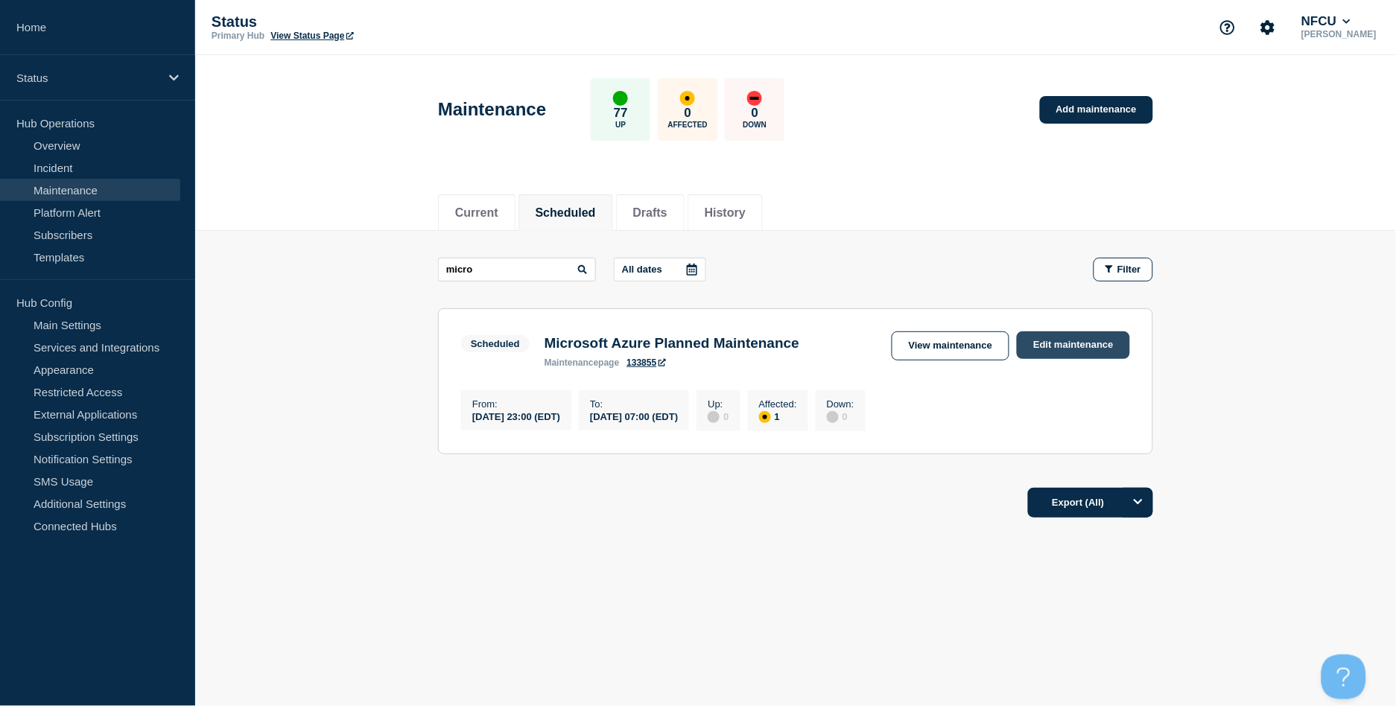
click at [1089, 343] on link "Edit maintenance" at bounding box center [1073, 345] width 113 height 28
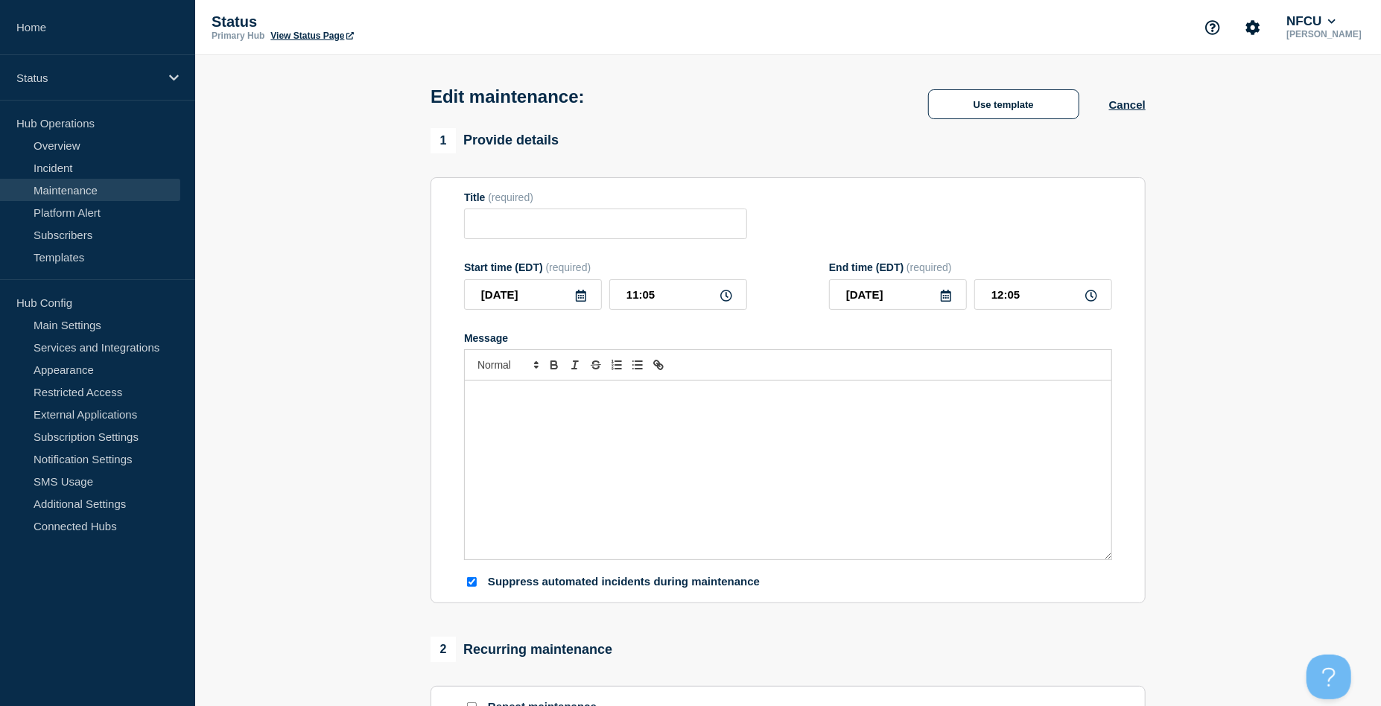
type input "Microsoft Azure Planned Maintenance"
type input "2025-09-01"
type input "23:00"
type input "2025-09-02"
type input "07:00"
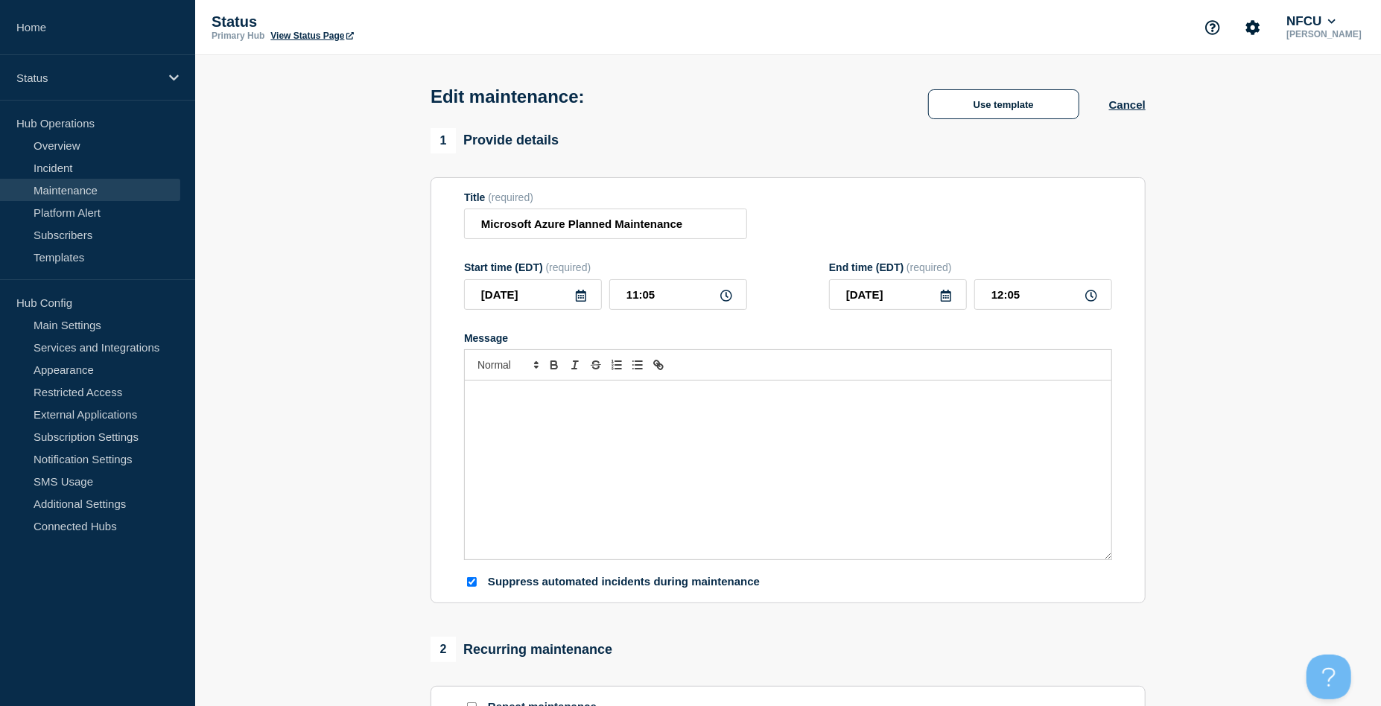
checkbox input "true"
checkbox input "false"
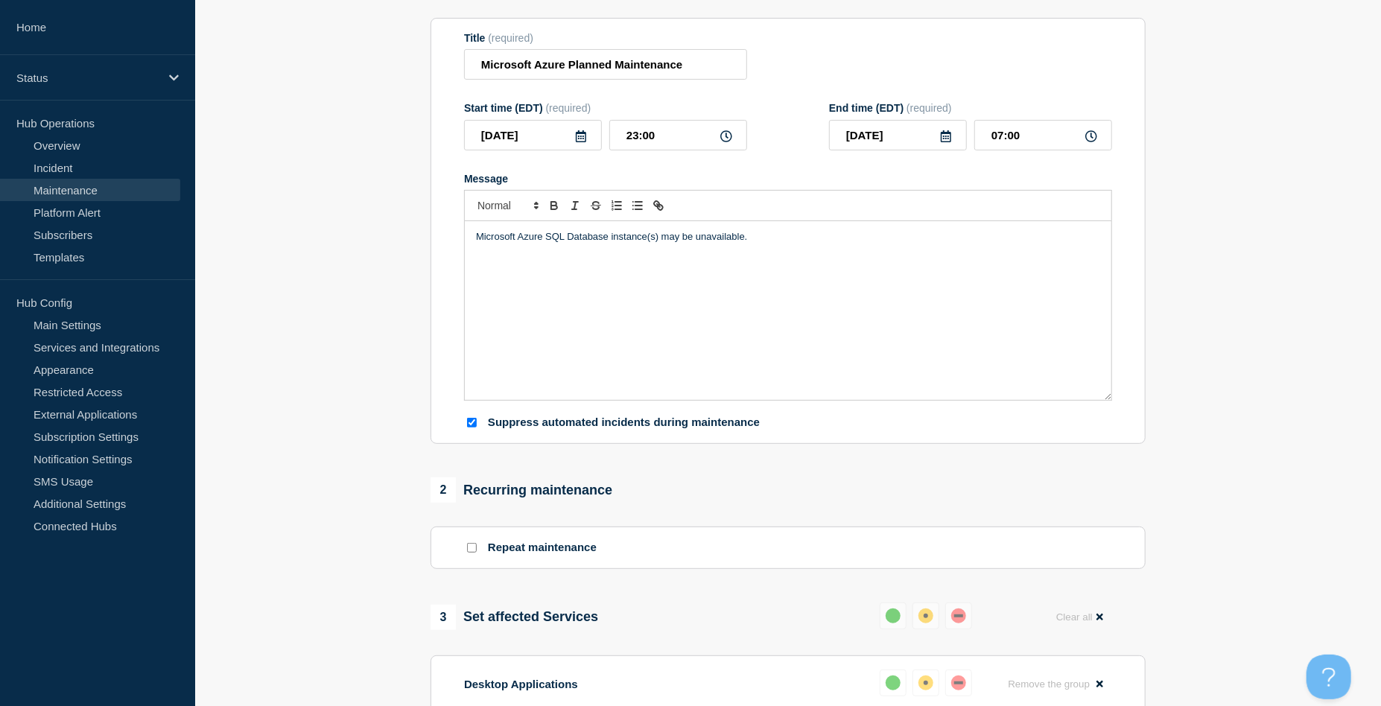
scroll to position [397, 0]
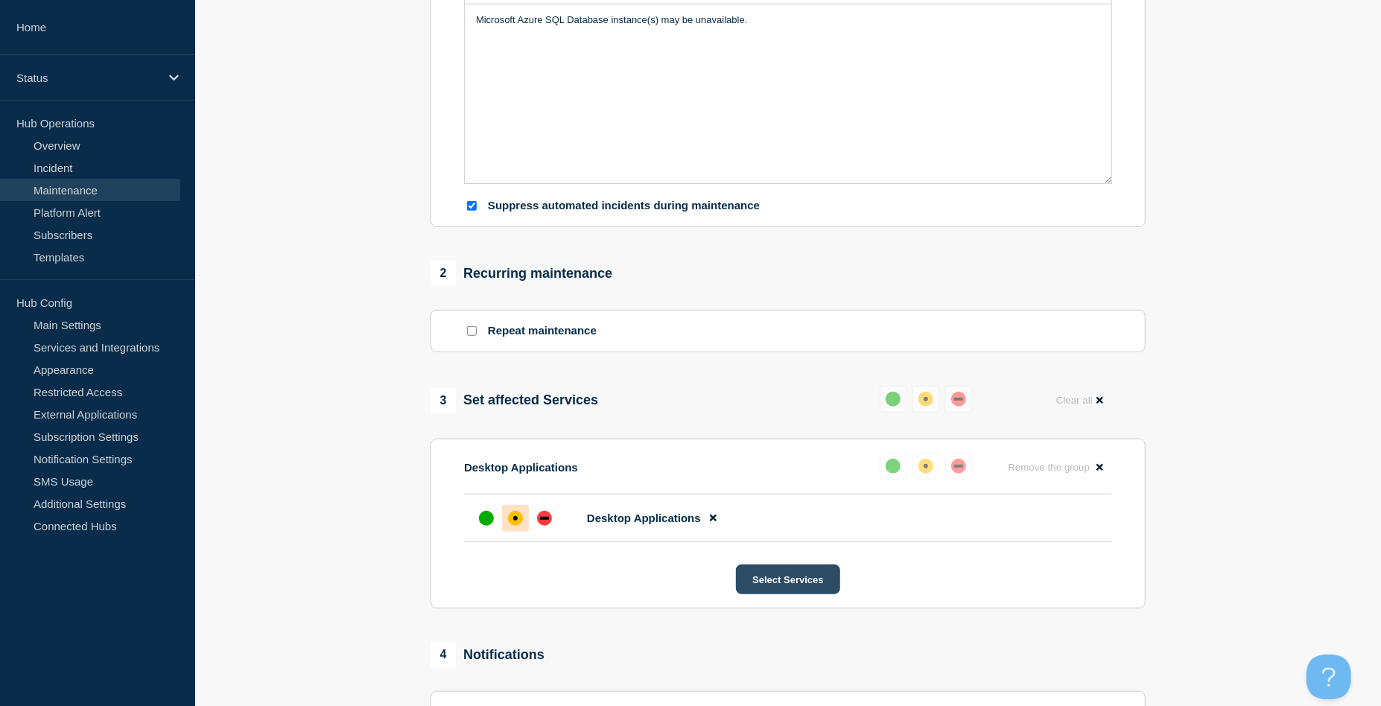
click at [809, 594] on button "Select Services" at bounding box center [788, 580] width 104 height 30
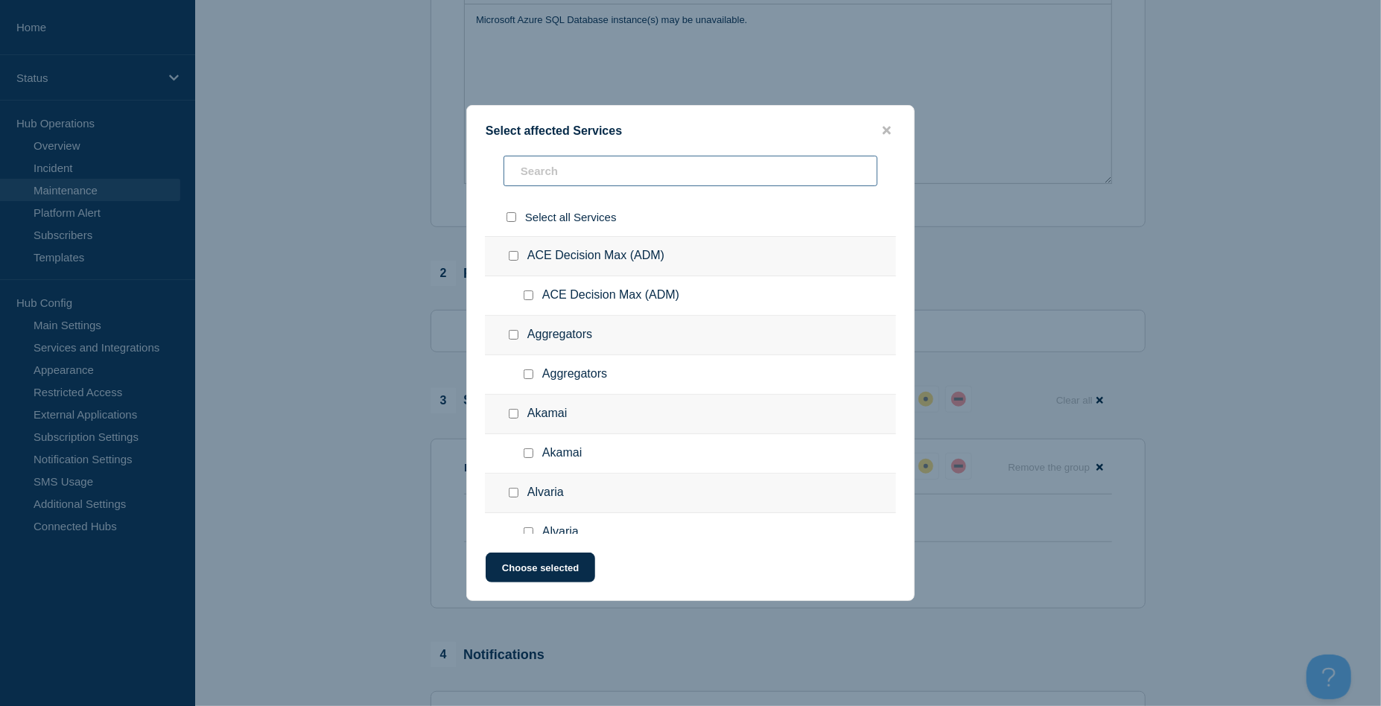
click at [597, 177] on input "text" at bounding box center [690, 171] width 374 height 31
type input "az"
checkbox input "true"
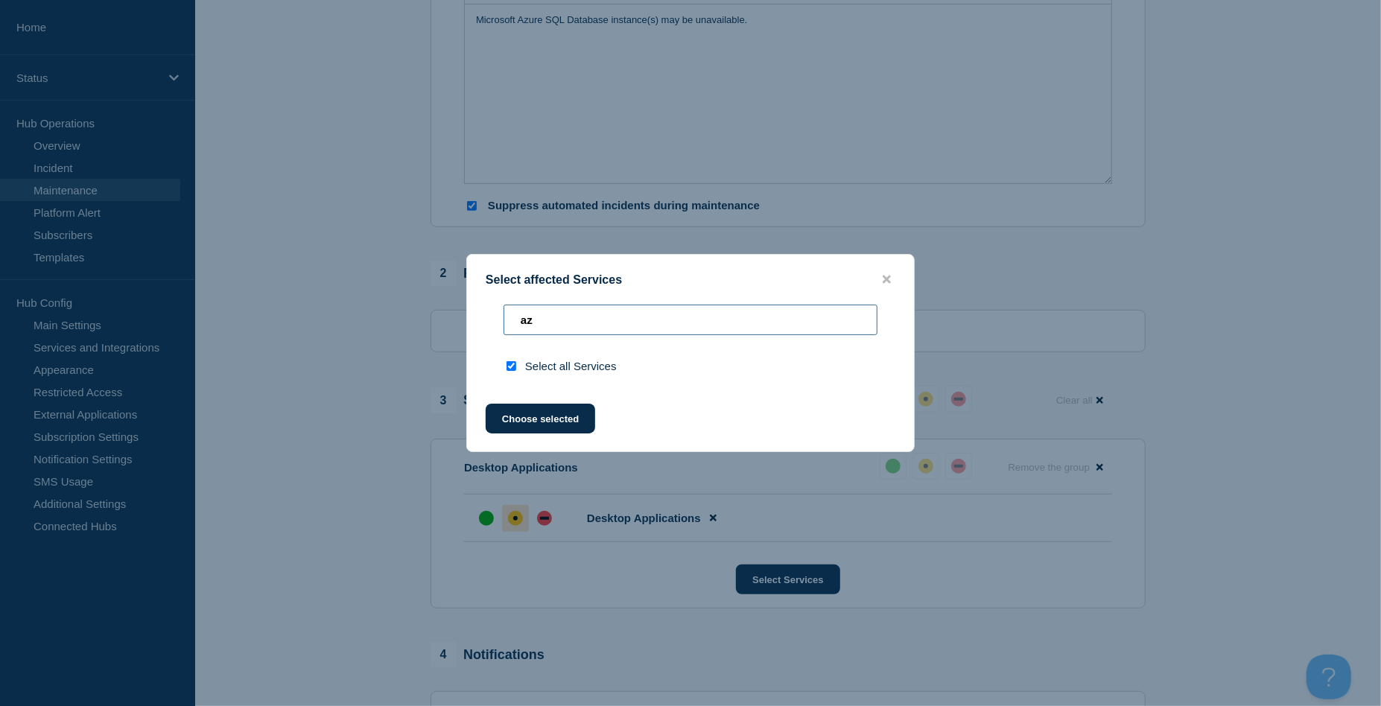
type input "a"
checkbox input "false"
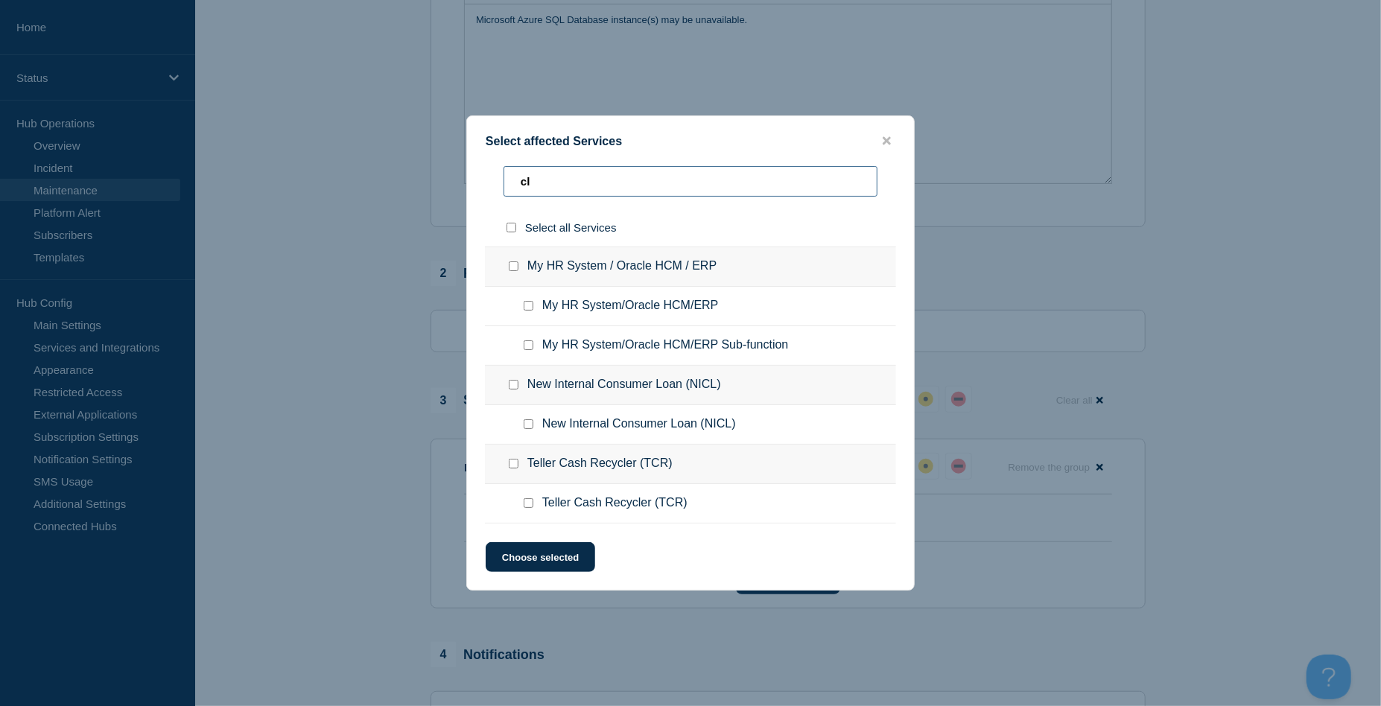
type input "clu"
checkbox input "true"
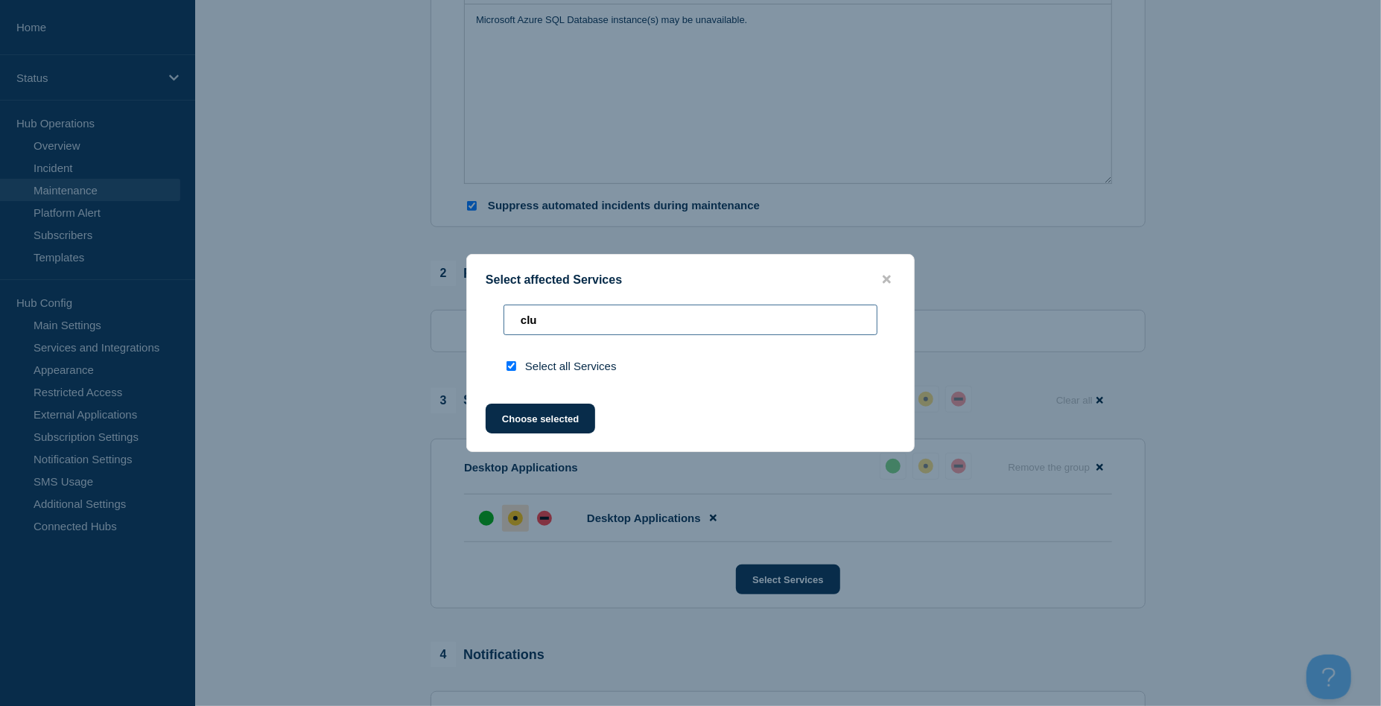
type input "cl"
checkbox input "false"
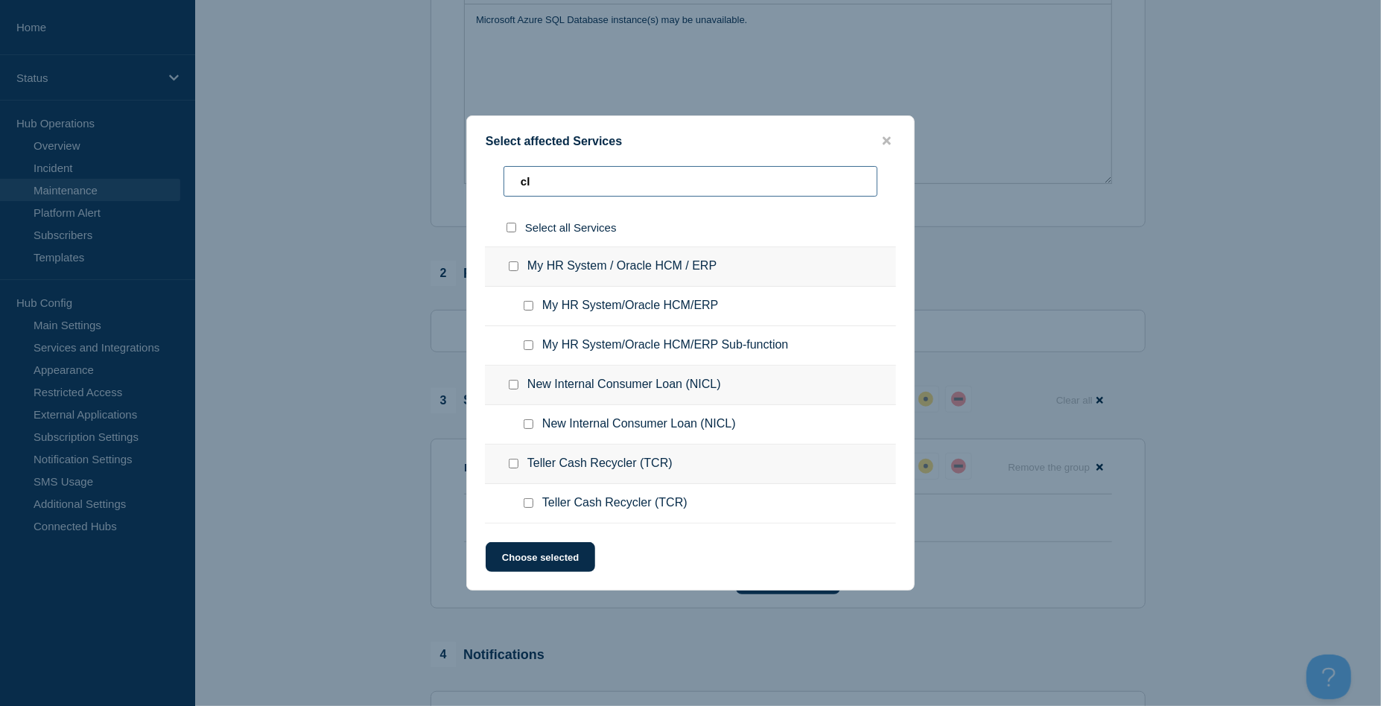
type input "clo"
checkbox input "true"
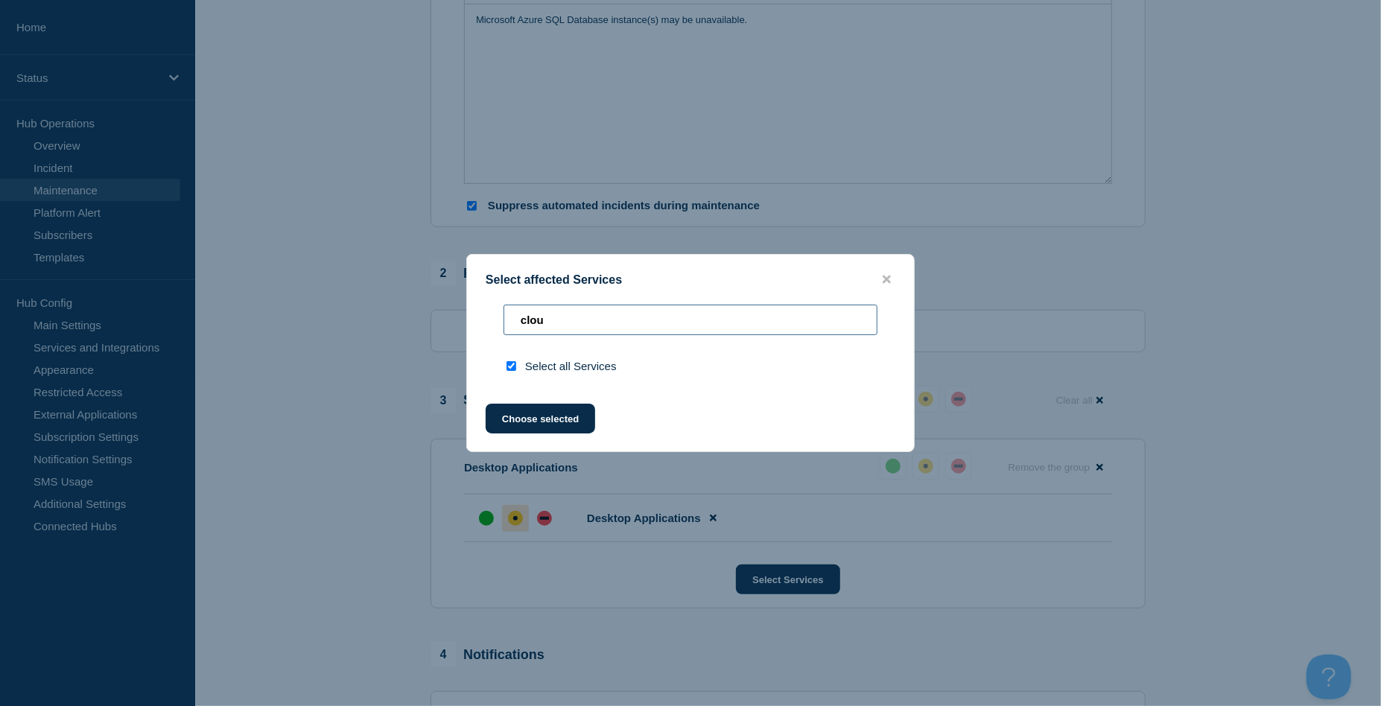
type input "cloud"
drag, startPoint x: 539, startPoint y: 324, endPoint x: 423, endPoint y: 307, distance: 117.4
click at [425, 308] on div "Select affected Services cloud Select all Services Choose selected" at bounding box center [690, 353] width 1381 height 706
checkbox input "false"
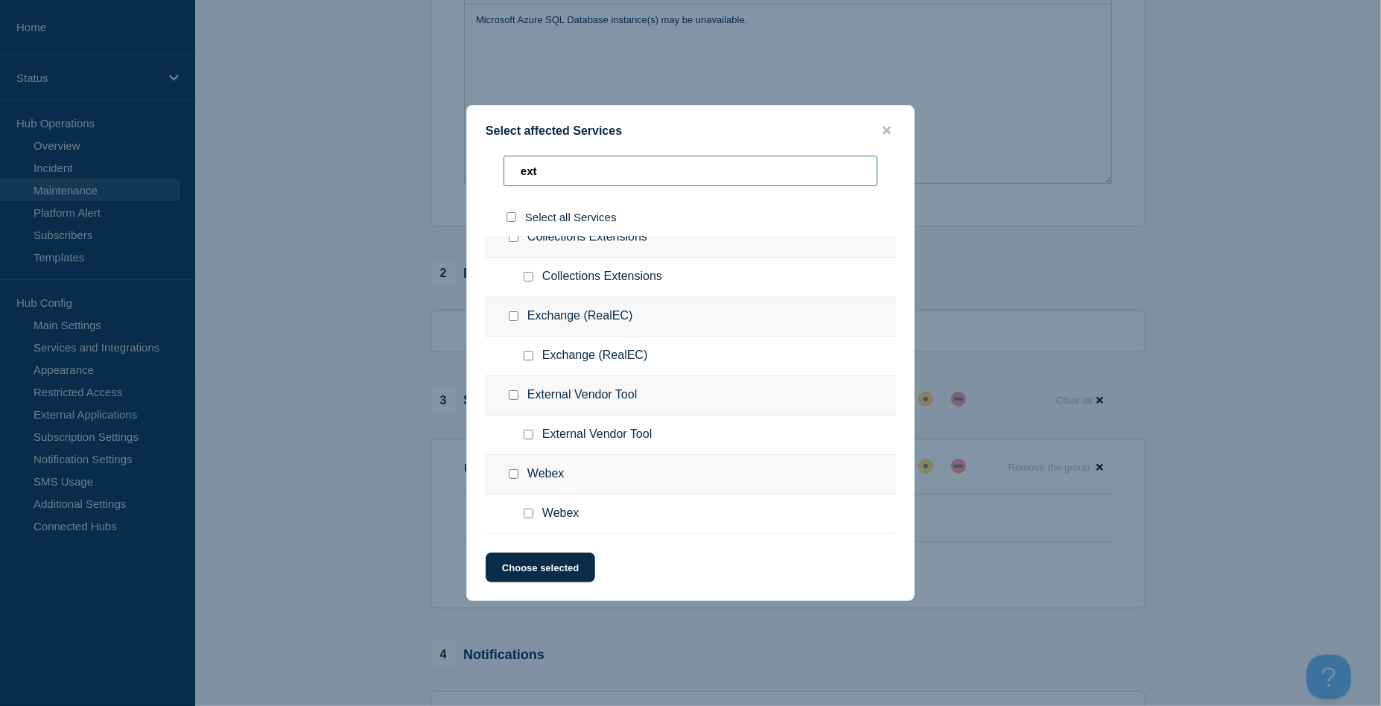
scroll to position [0, 0]
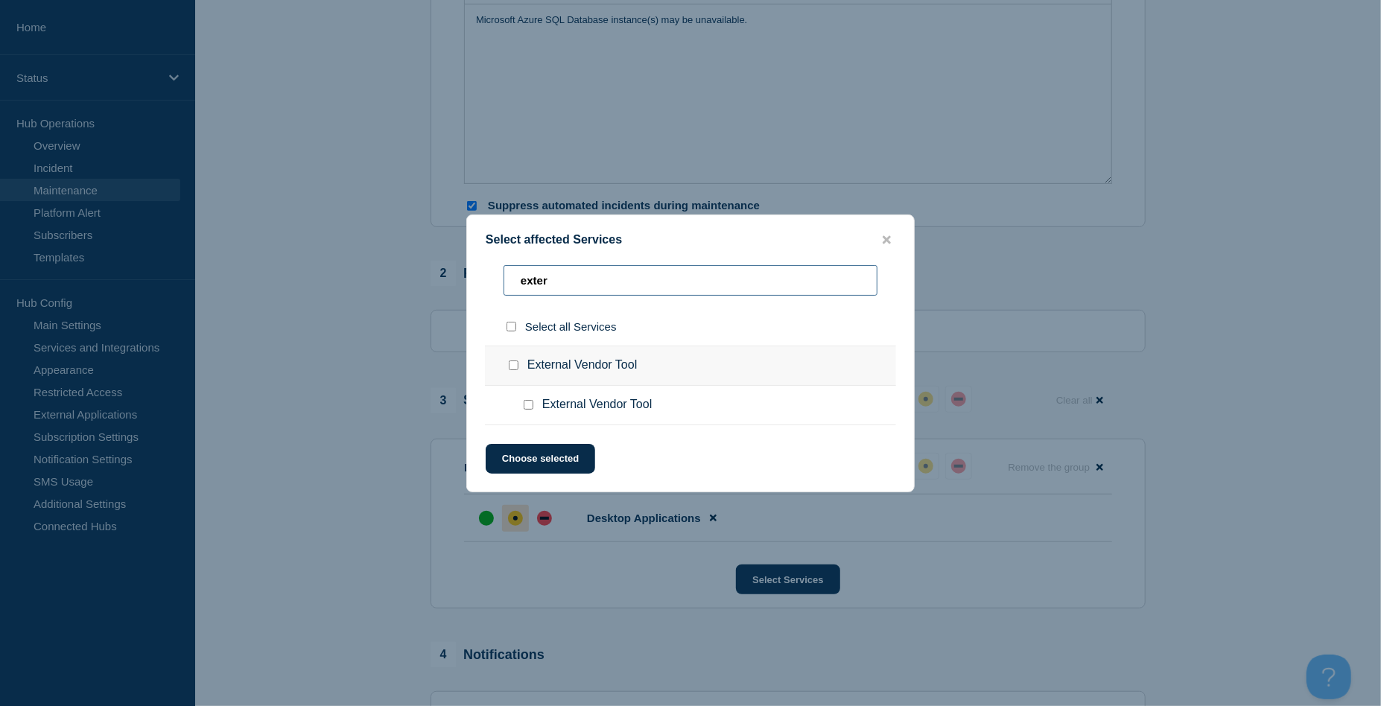
type input "exter"
click at [510, 367] on input "External Vendor Tool checkbox" at bounding box center [514, 365] width 10 height 10
checkbox input "true"
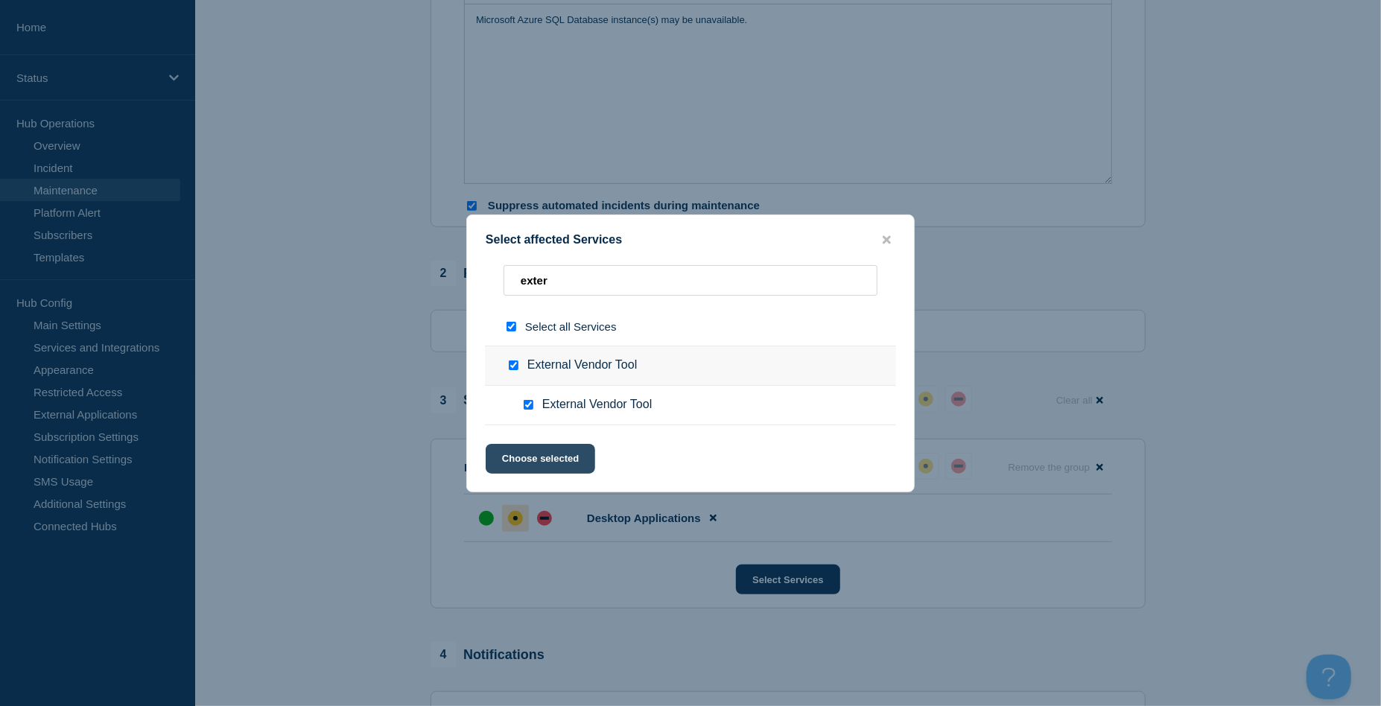
click at [552, 465] on button "Choose selected" at bounding box center [540, 459] width 109 height 30
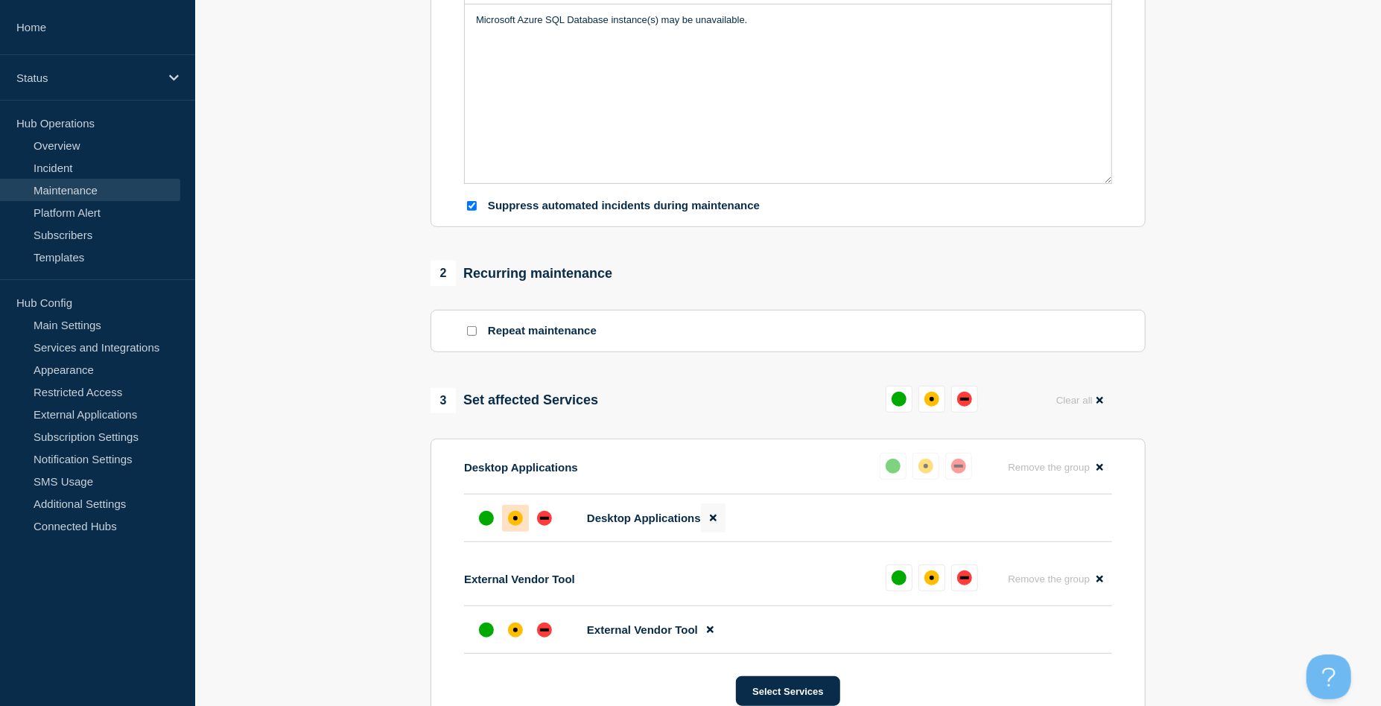
click at [716, 523] on icon at bounding box center [713, 518] width 7 height 10
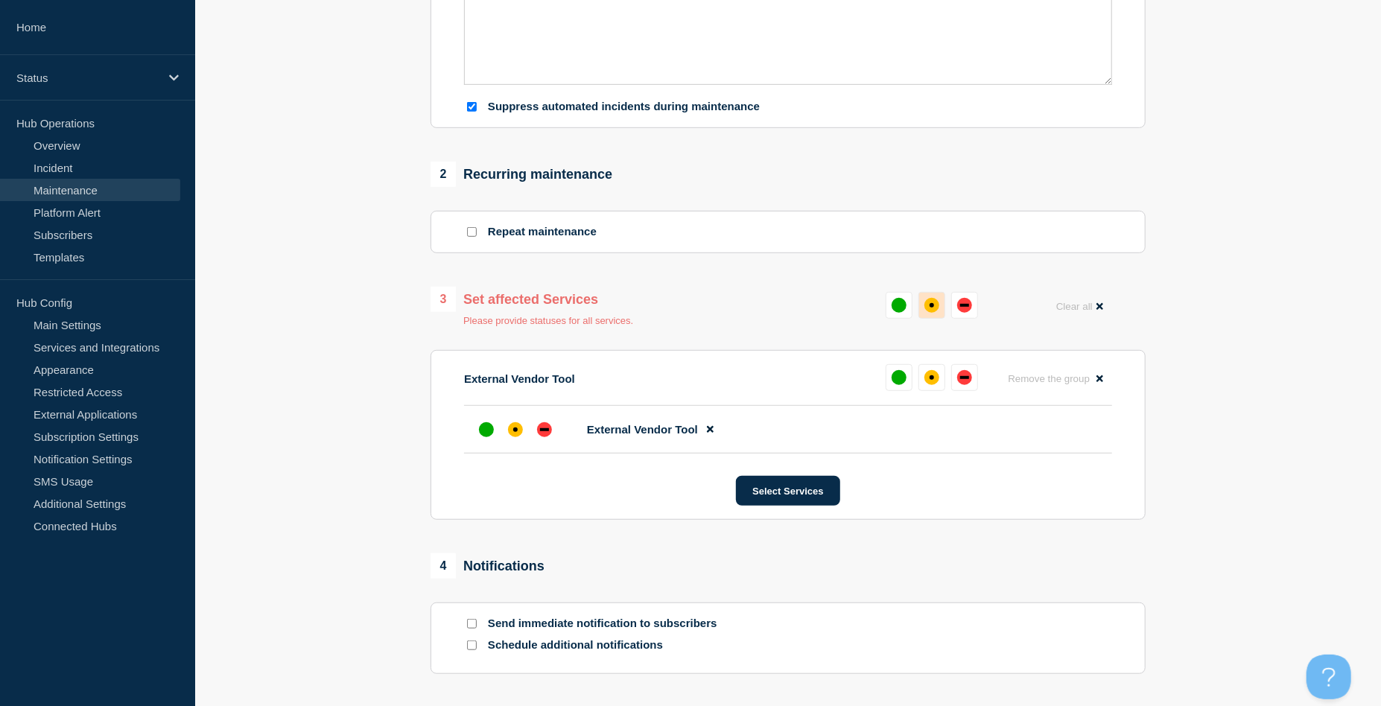
click at [932, 308] on div "affected" at bounding box center [932, 305] width 4 height 4
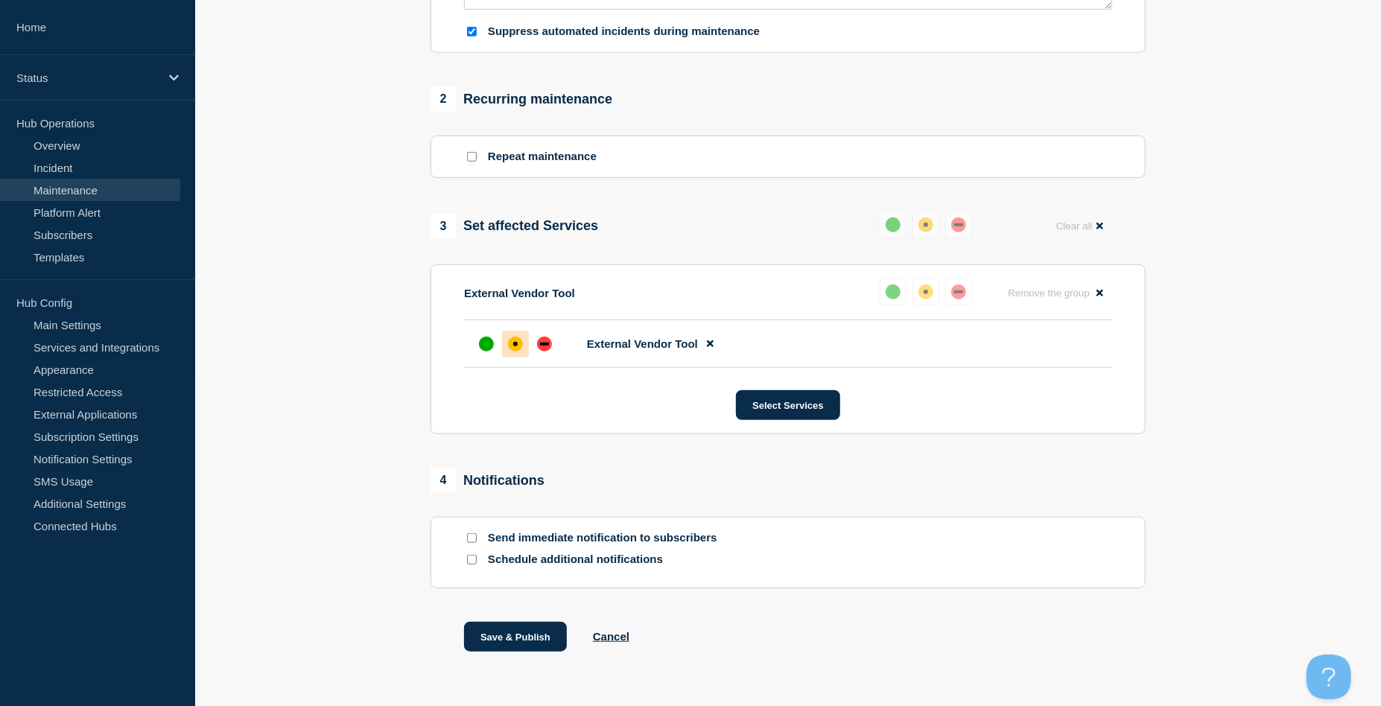
scroll to position [620, 0]
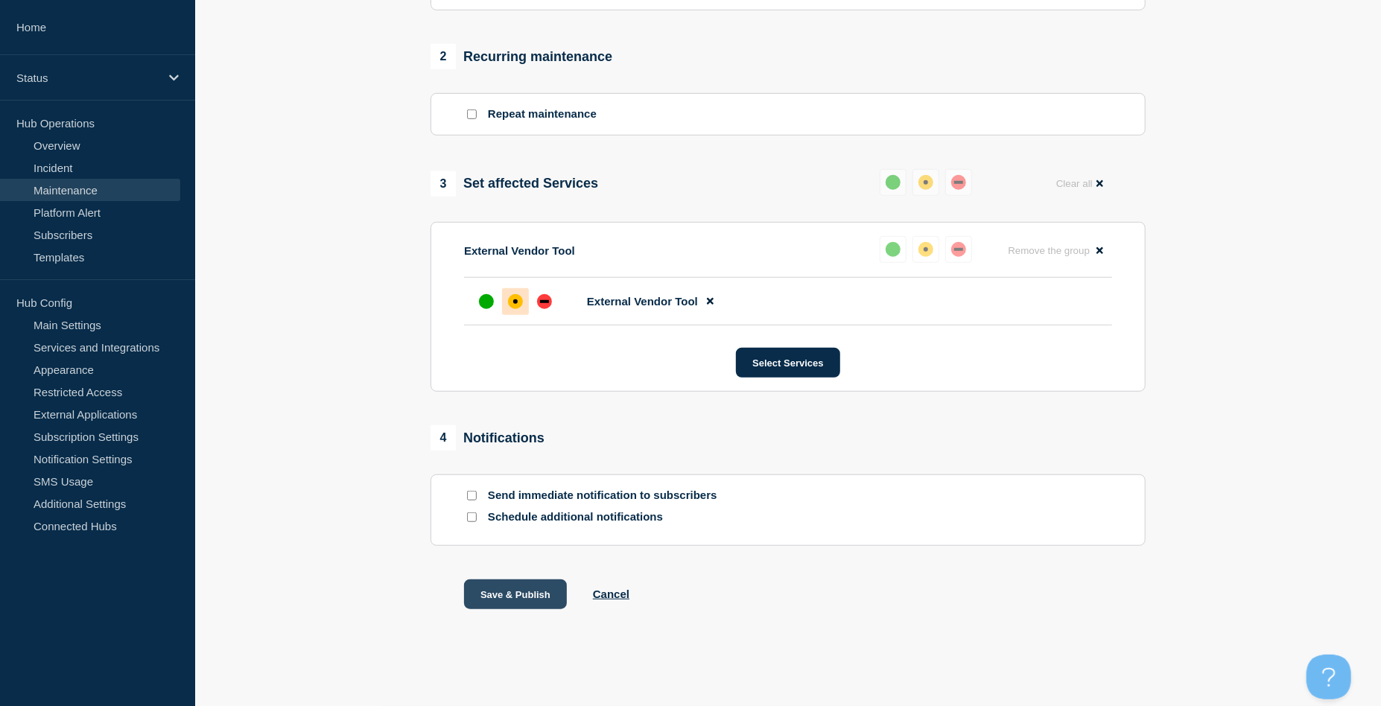
click at [519, 603] on button "Save & Publish" at bounding box center [515, 594] width 103 height 30
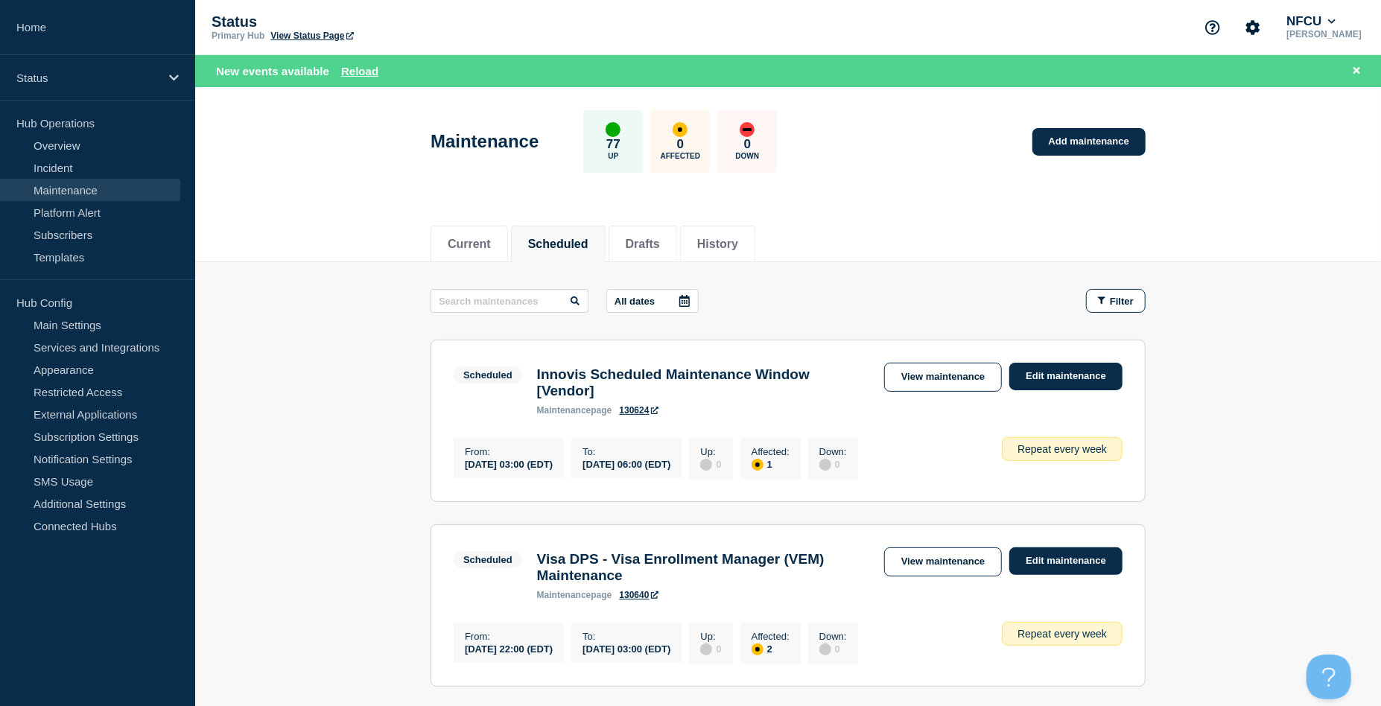
click at [96, 182] on link "Maintenance" at bounding box center [90, 190] width 180 height 22
click at [755, 248] on li "History" at bounding box center [717, 244] width 75 height 36
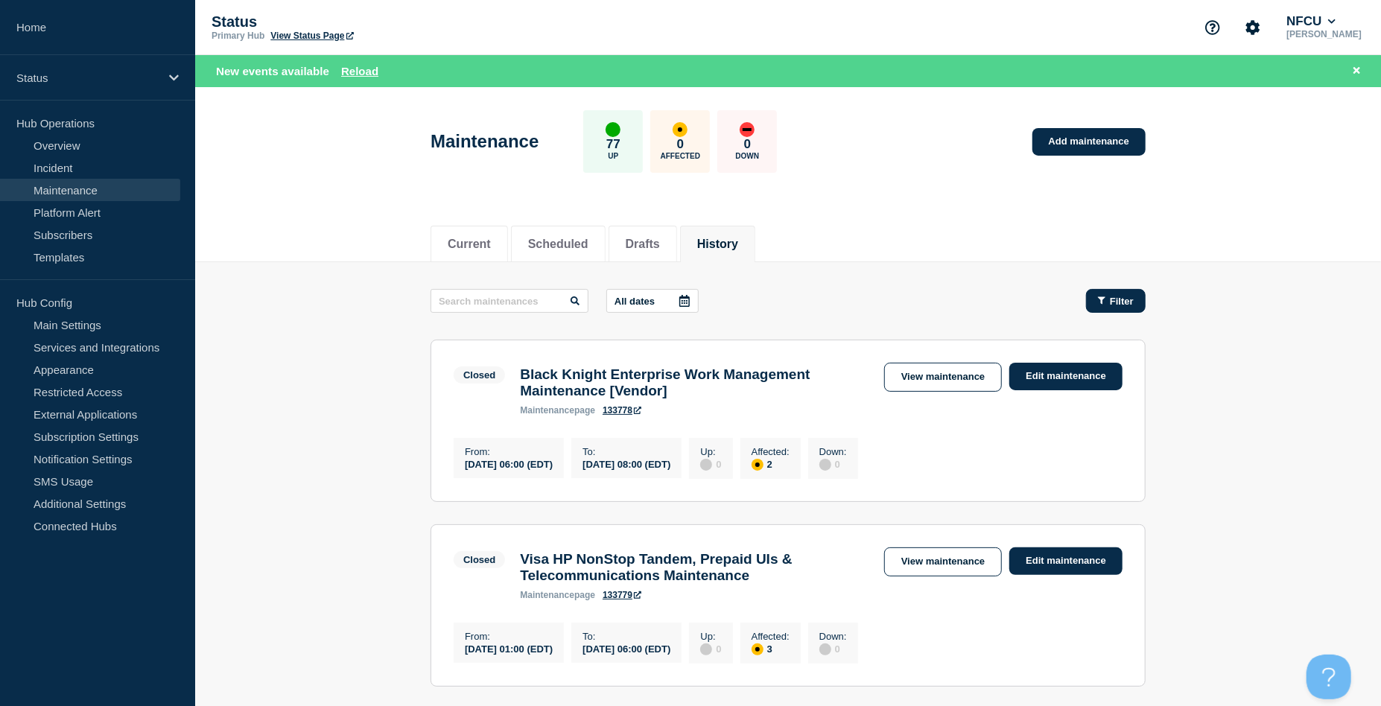
click at [1113, 305] on span "Filter" at bounding box center [1122, 301] width 24 height 11
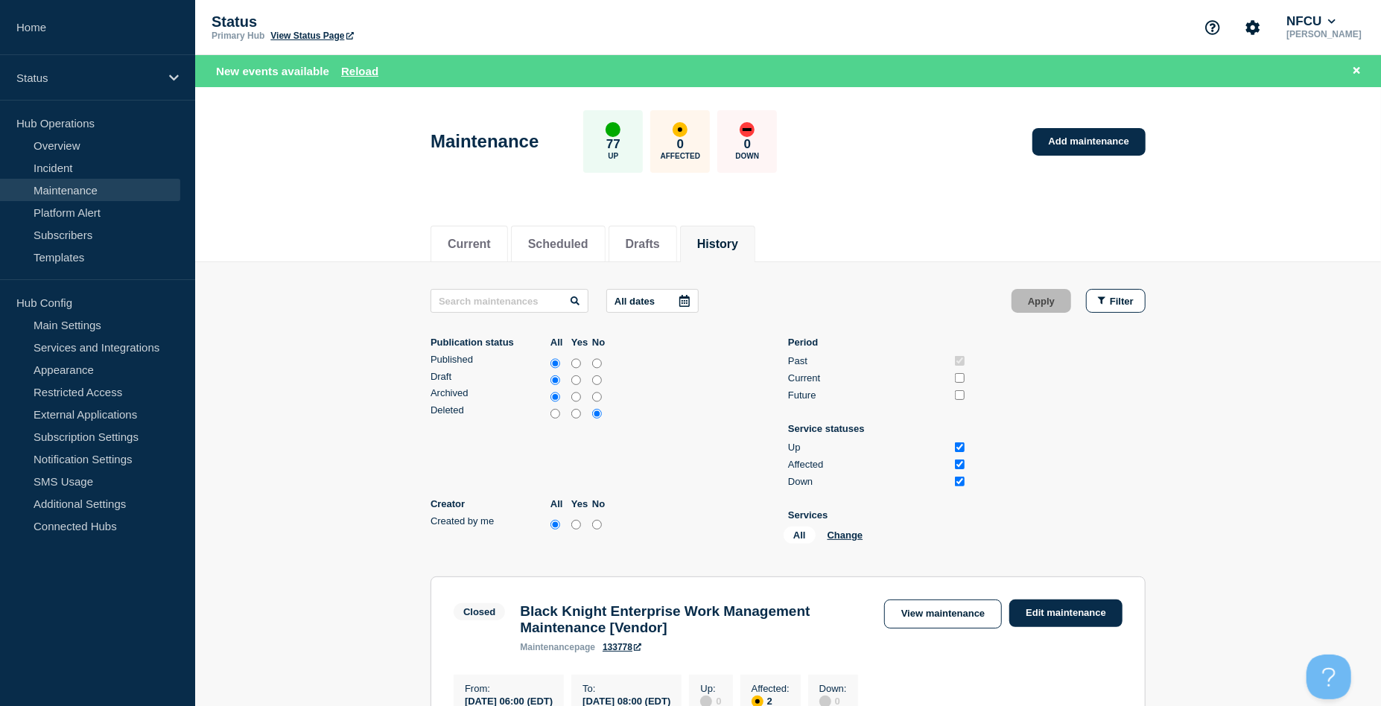
click at [690, 296] on icon at bounding box center [685, 301] width 12 height 12
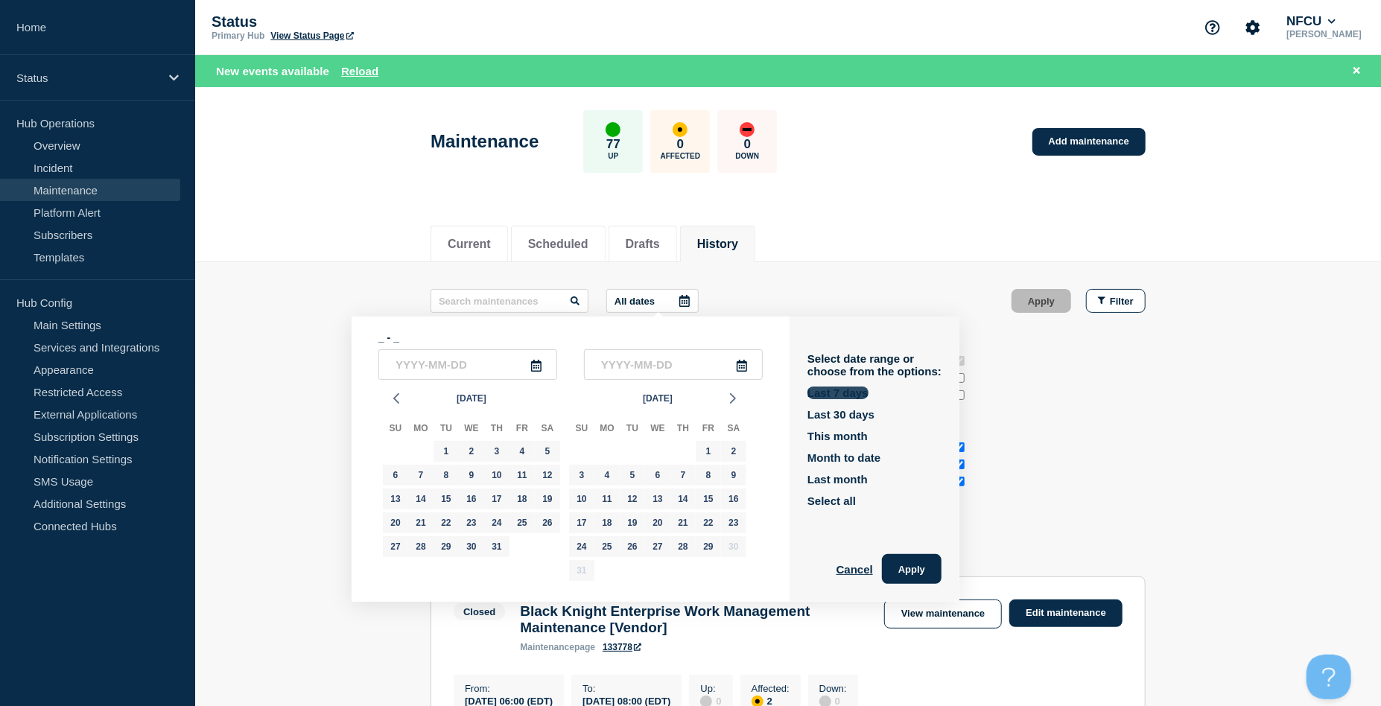
click at [833, 396] on button "Last 7 days" at bounding box center [837, 393] width 61 height 13
type input "2025-08-23"
type input "[DATE]"
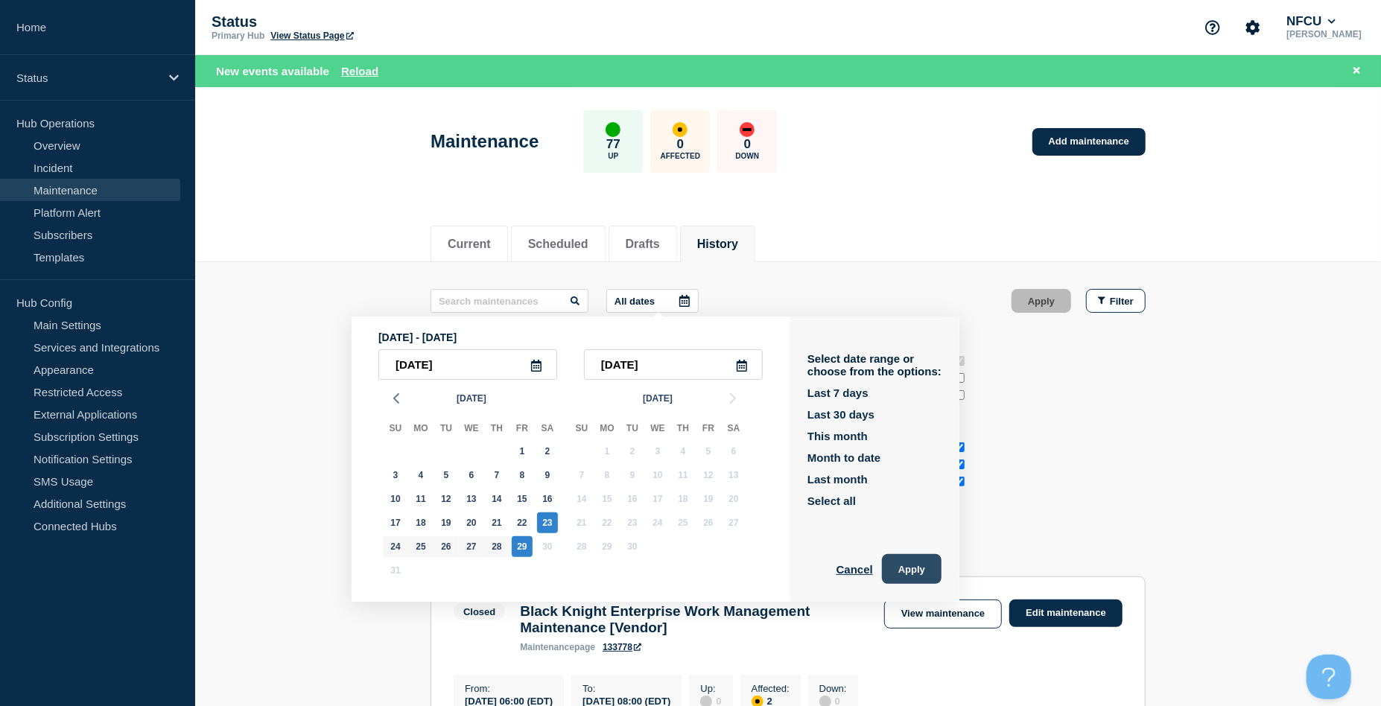
click at [934, 571] on button "Apply" at bounding box center [912, 569] width 60 height 30
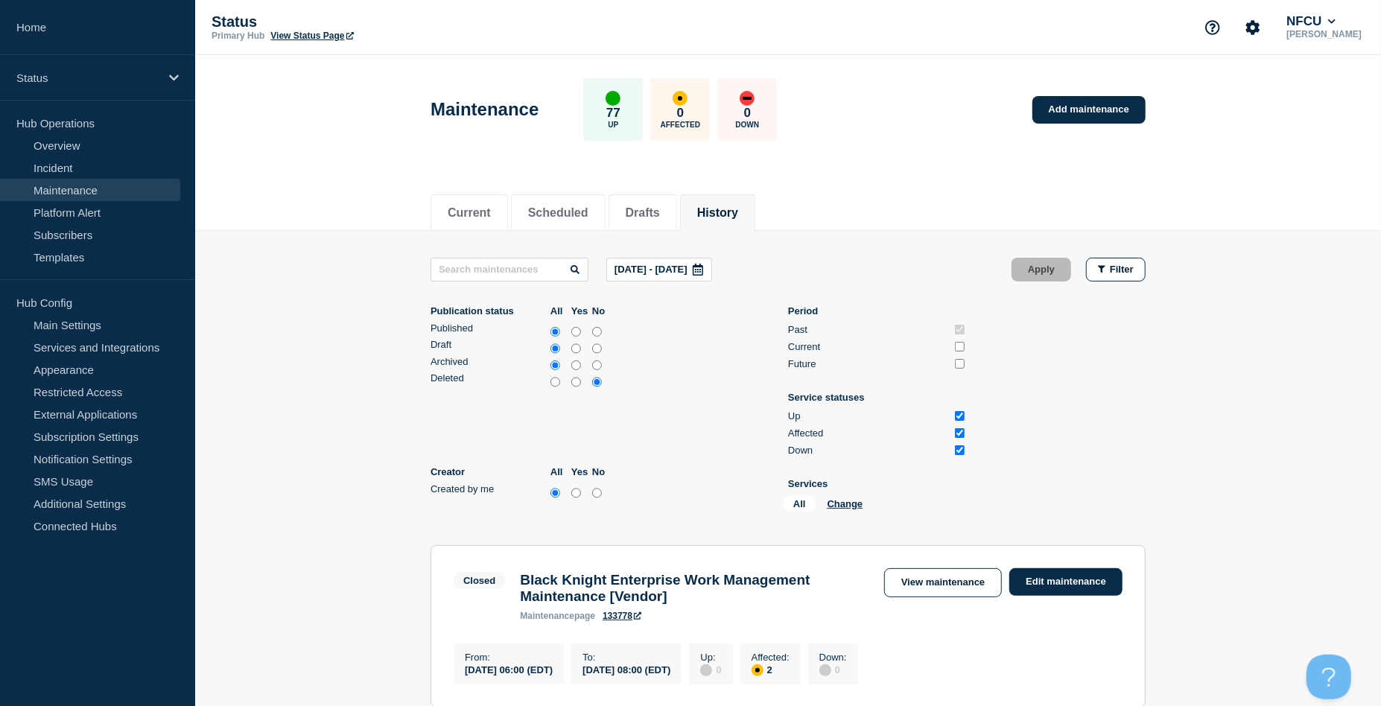
click at [711, 275] on div at bounding box center [697, 269] width 27 height 22
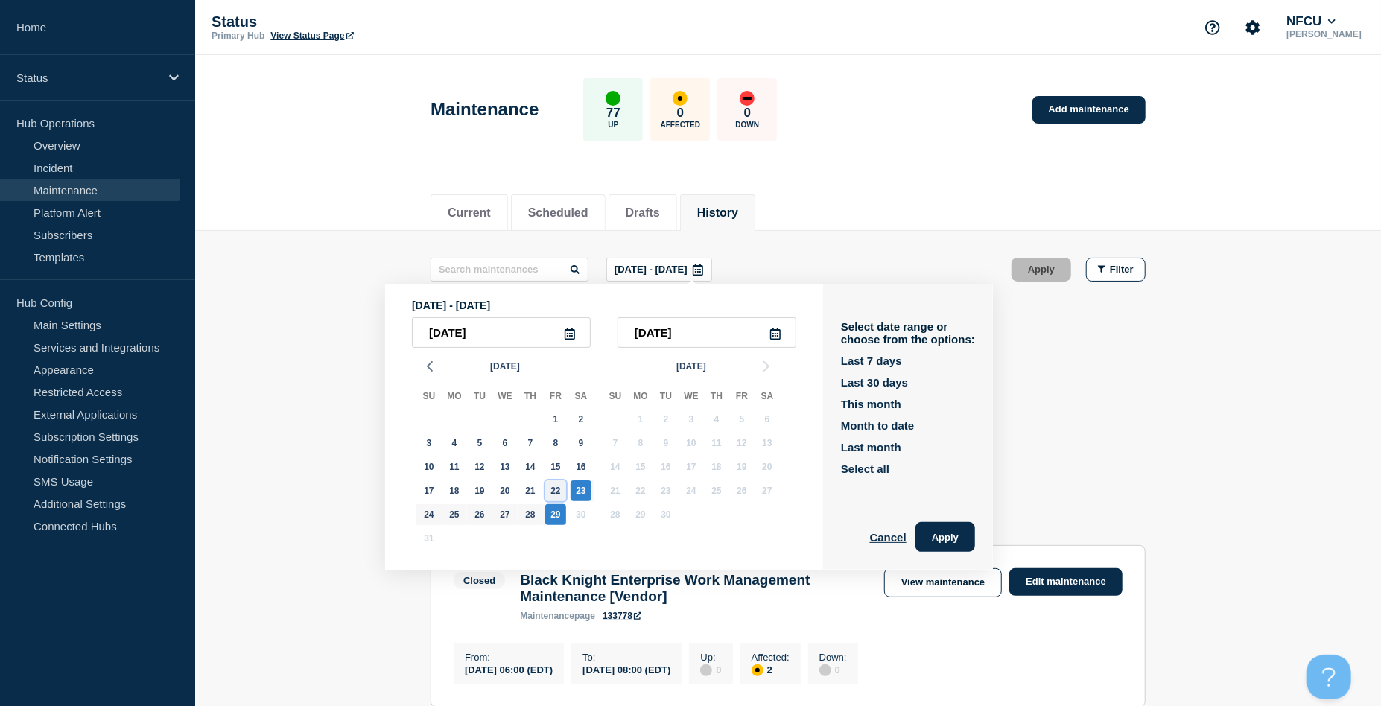
click at [558, 488] on div "22" at bounding box center [555, 490] width 21 height 21
type input "2025-08-22"
click at [781, 337] on icon at bounding box center [775, 334] width 12 height 12
click at [778, 332] on icon at bounding box center [775, 334] width 12 height 12
click at [530, 512] on div "28" at bounding box center [530, 514] width 21 height 21
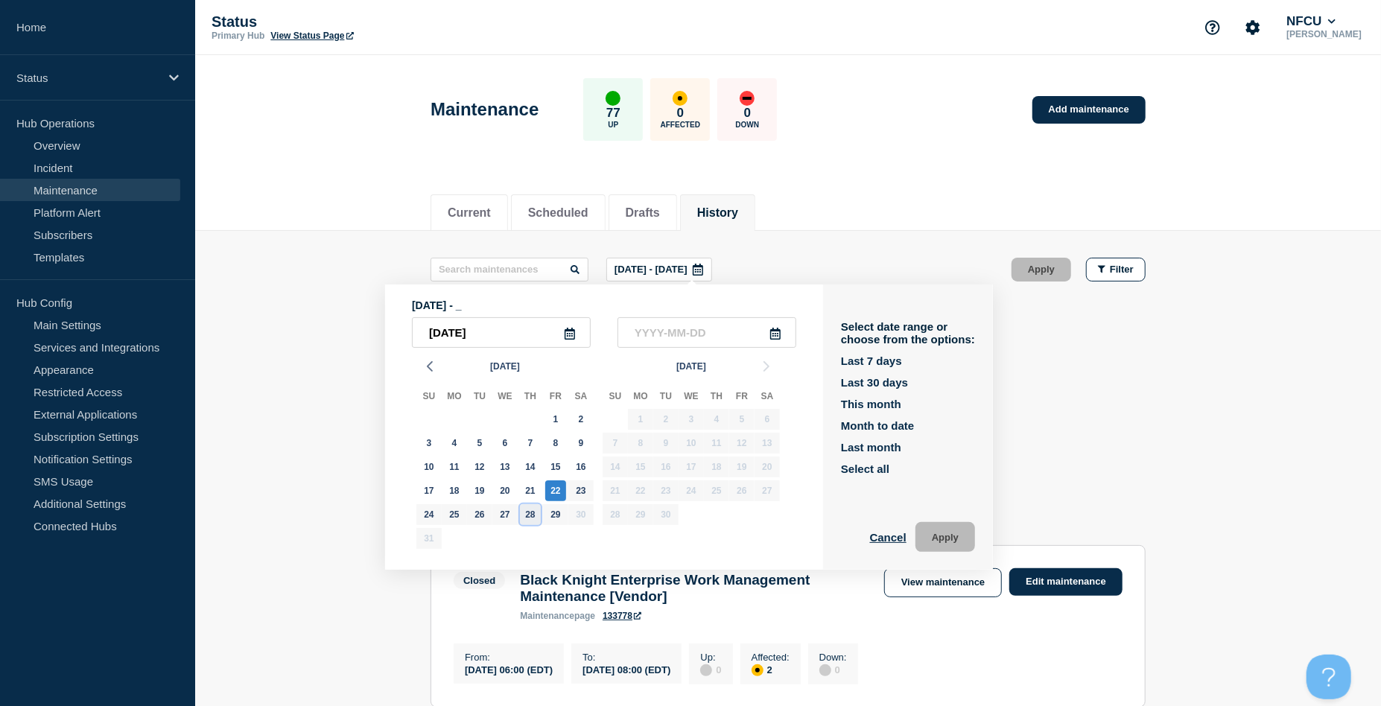
type input "2025-08-28"
click at [951, 531] on button "Apply" at bounding box center [945, 537] width 60 height 30
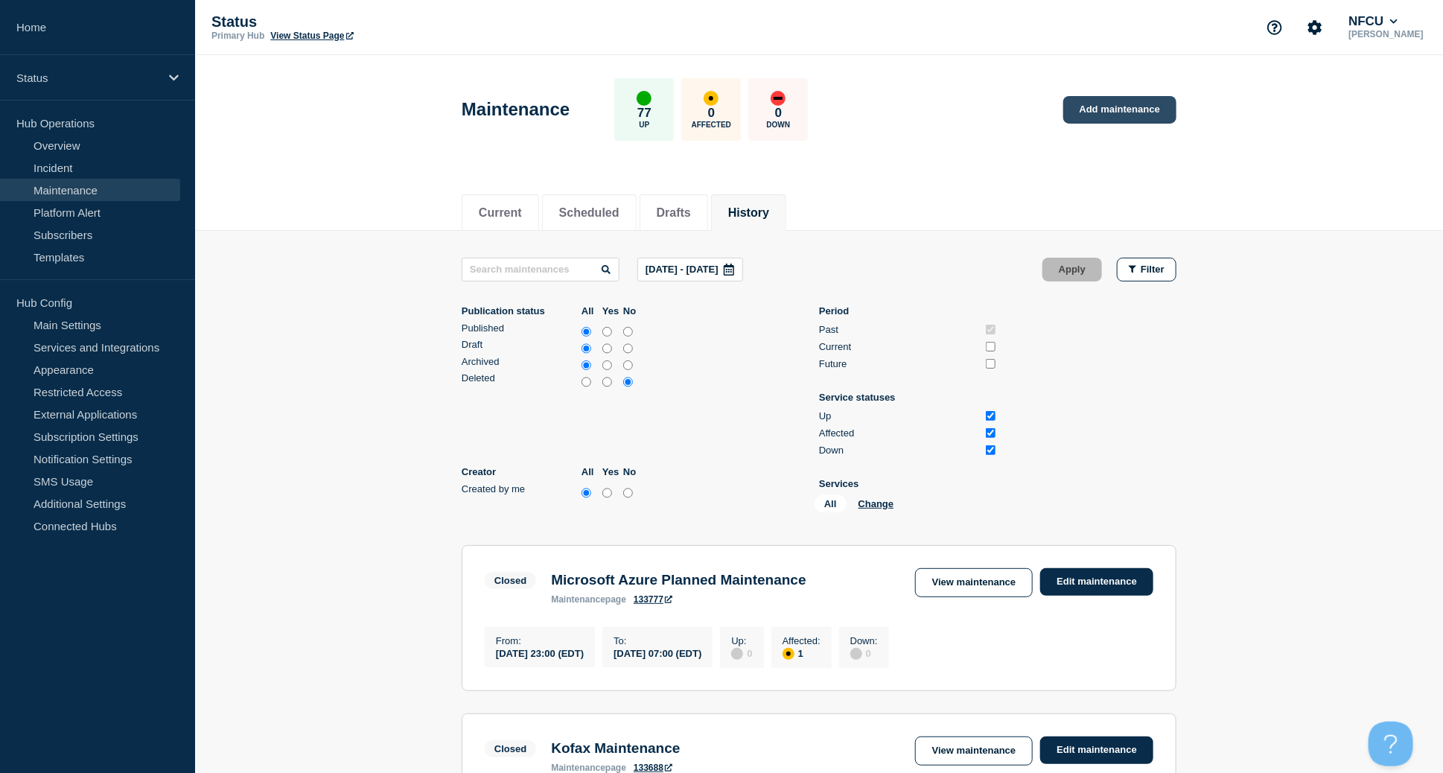
click at [1129, 107] on link "Add maintenance" at bounding box center [1120, 110] width 113 height 28
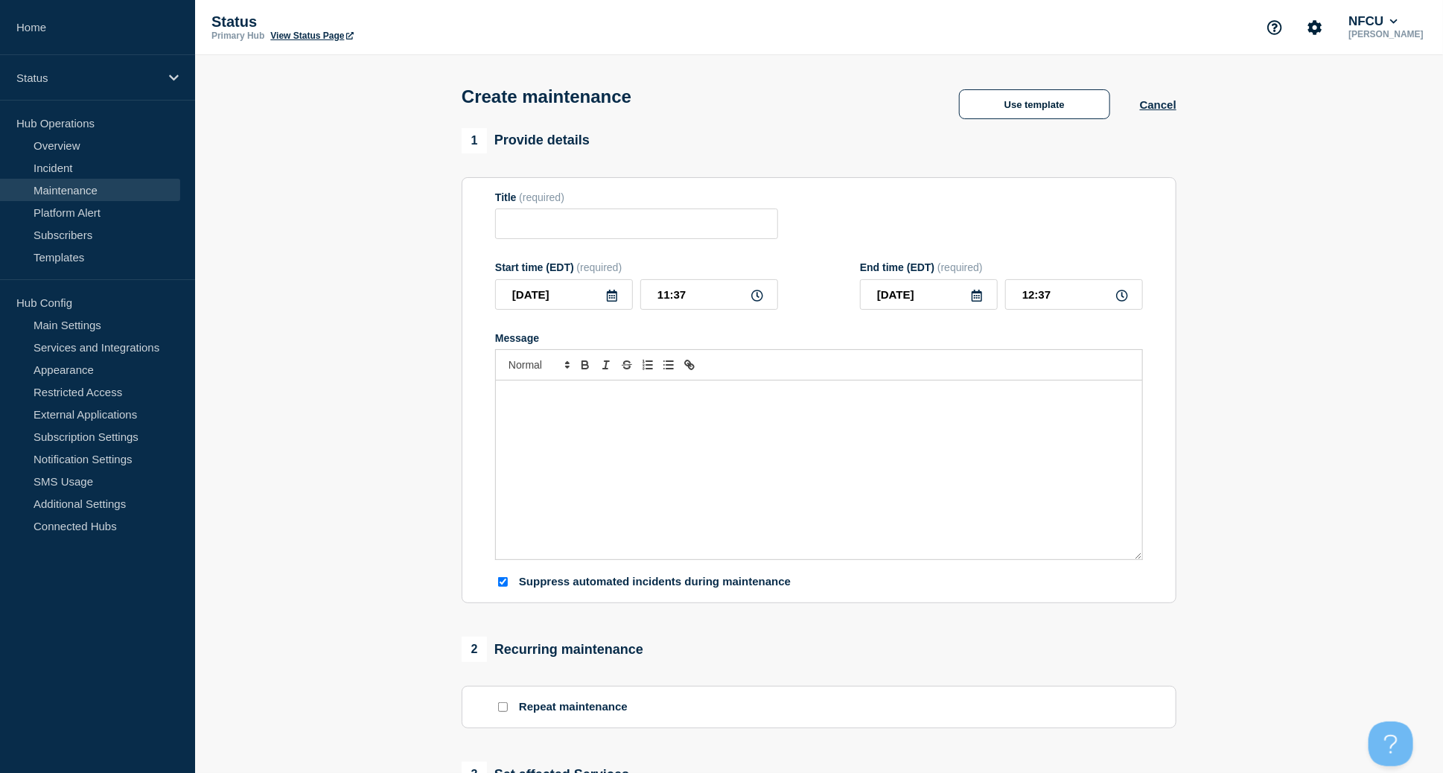
checkbox input "true"
click at [548, 220] on input "Title" at bounding box center [636, 224] width 283 height 31
paste input "ACAPS Maintenance"
type input "ACAPS Maintenance"
click at [583, 439] on div "Message" at bounding box center [819, 470] width 646 height 179
